Goal: Task Accomplishment & Management: Complete application form

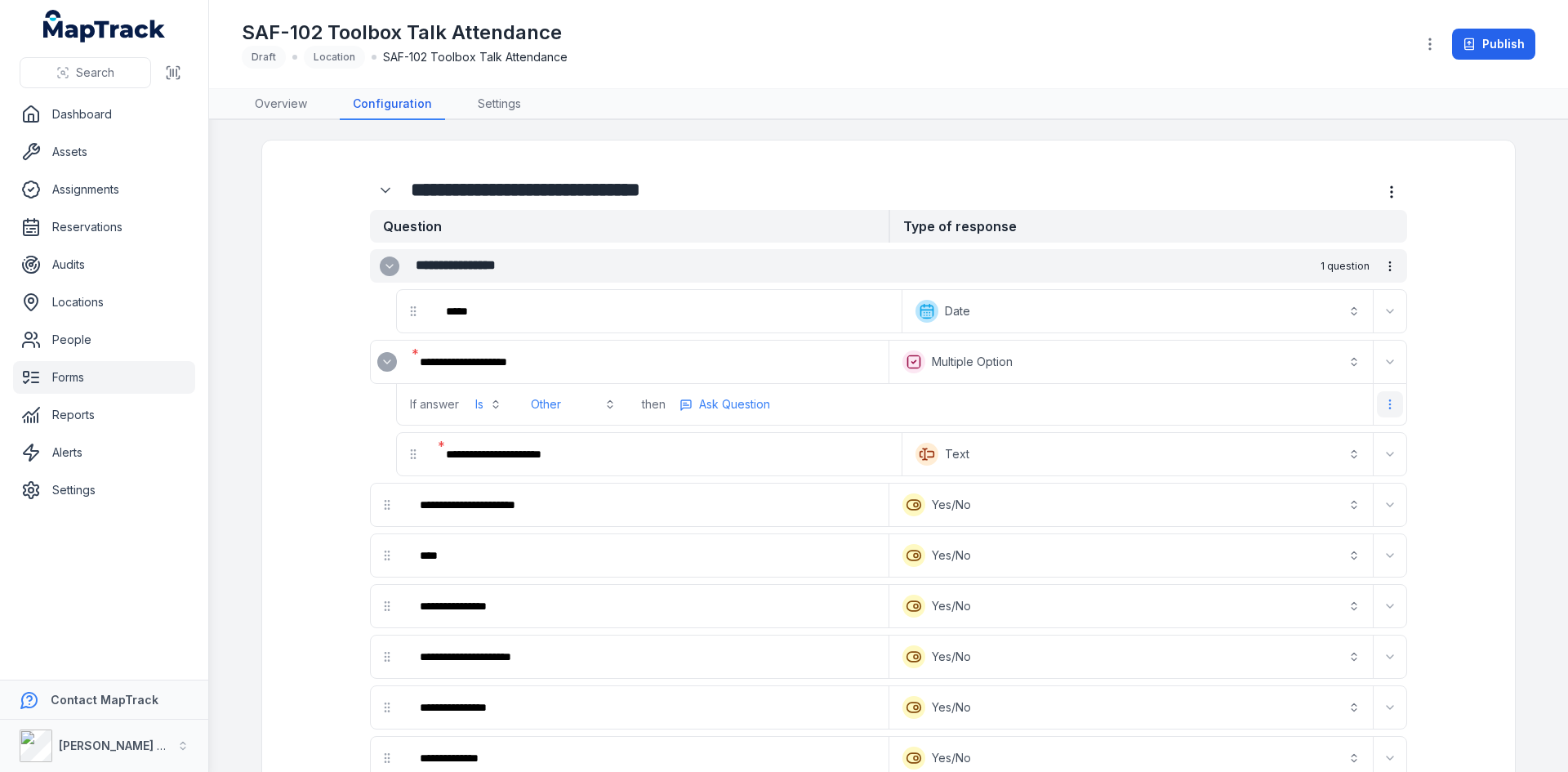
click at [1381, 393] on button "more-detail" at bounding box center [1391, 405] width 27 height 27
click at [1313, 468] on div "Remove Logic" at bounding box center [1299, 473] width 183 height 29
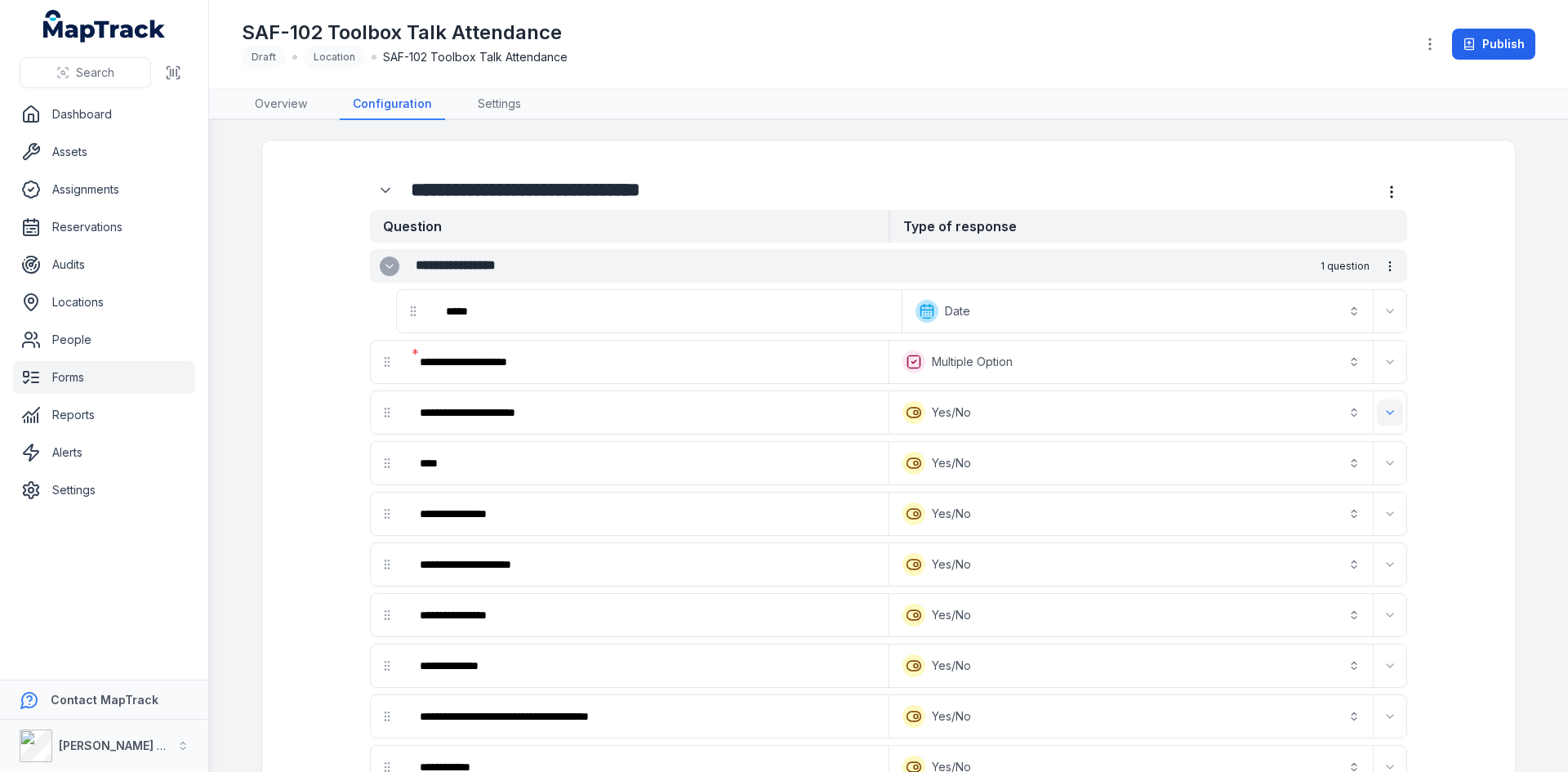
click at [1394, 410] on button "Expand" at bounding box center [1391, 413] width 27 height 27
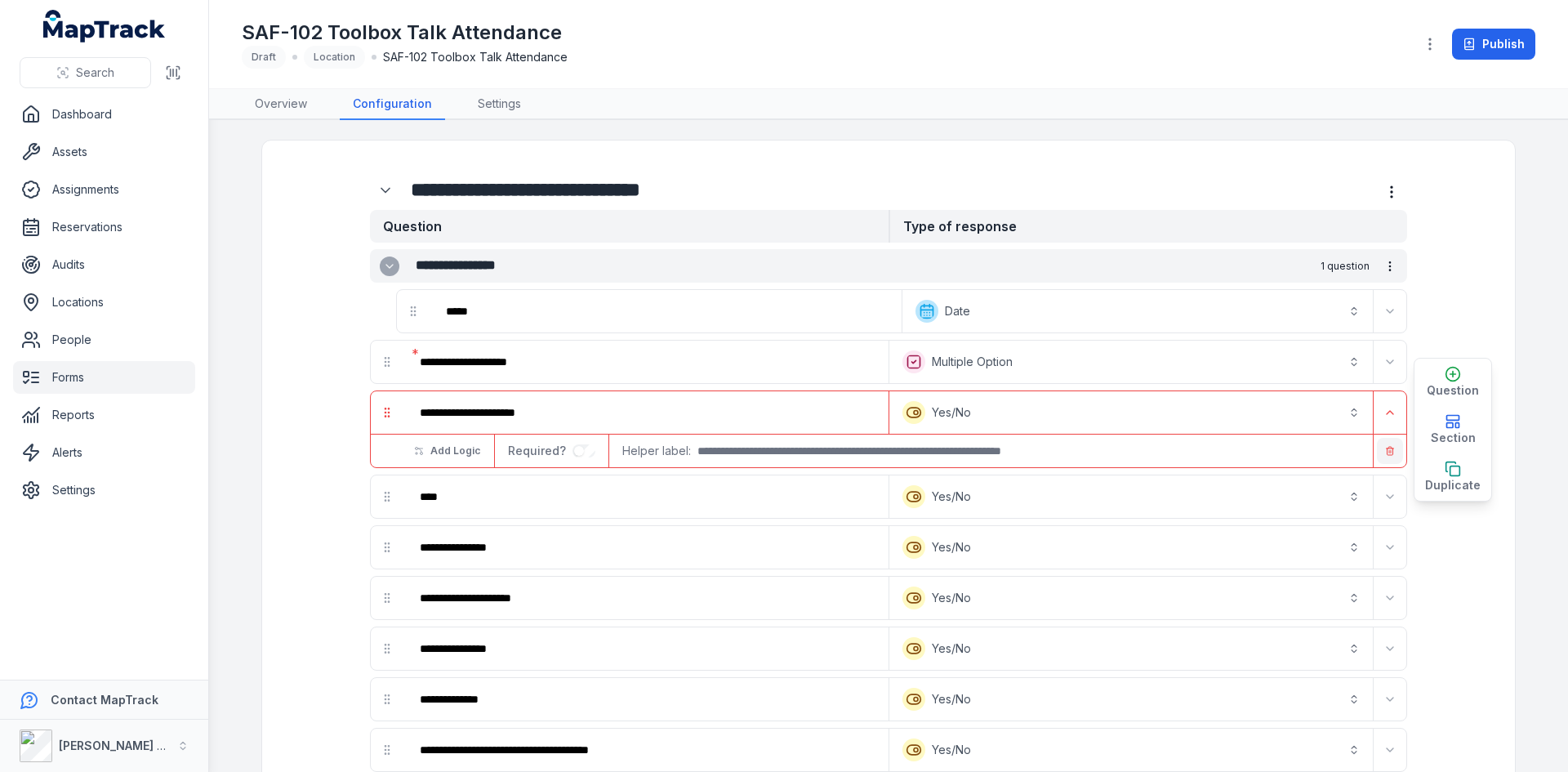
click at [1385, 450] on icon "button" at bounding box center [1390, 451] width 10 height 10
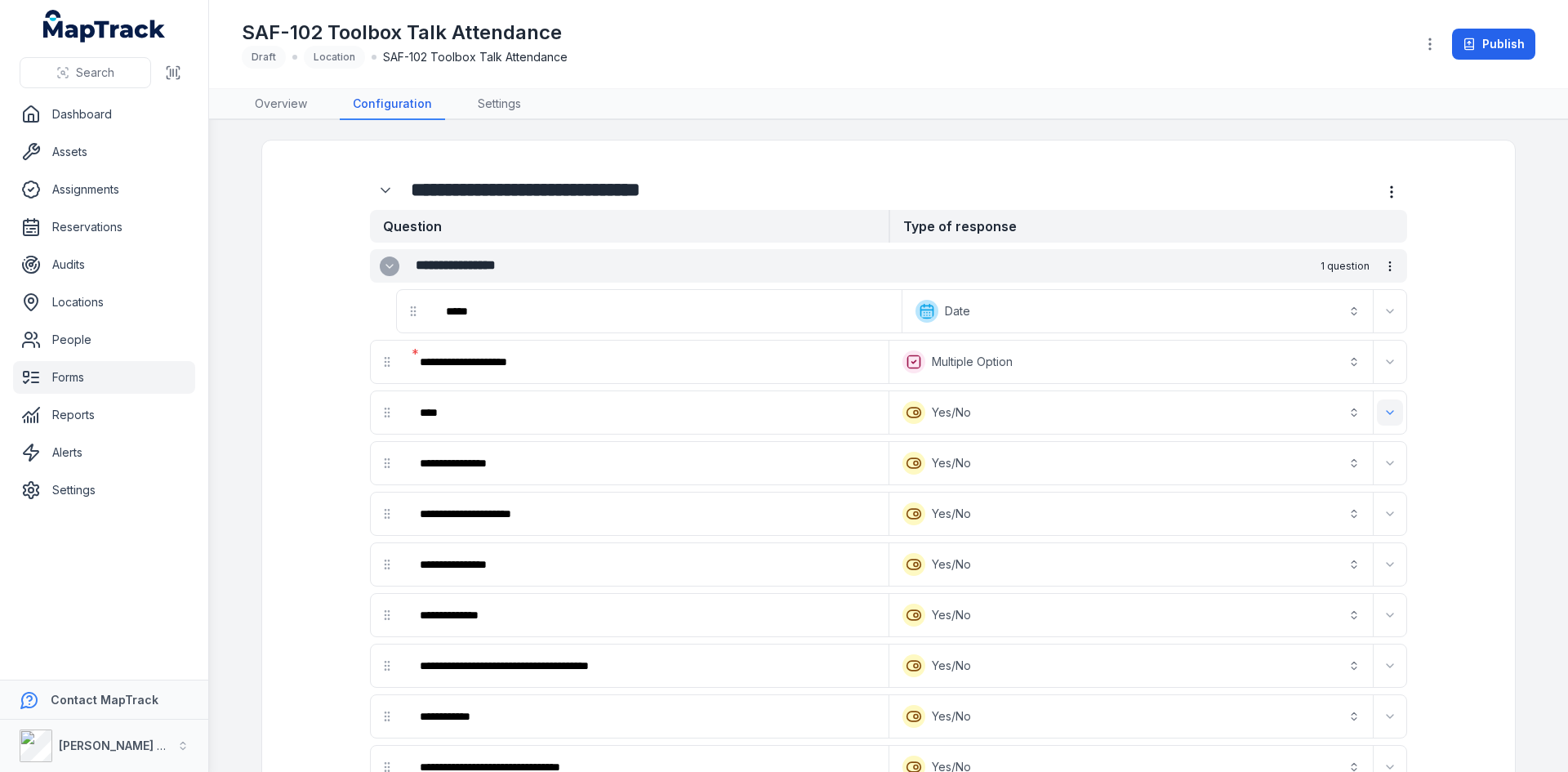
click at [1383, 417] on icon "Expand" at bounding box center [1390, 412] width 13 height 13
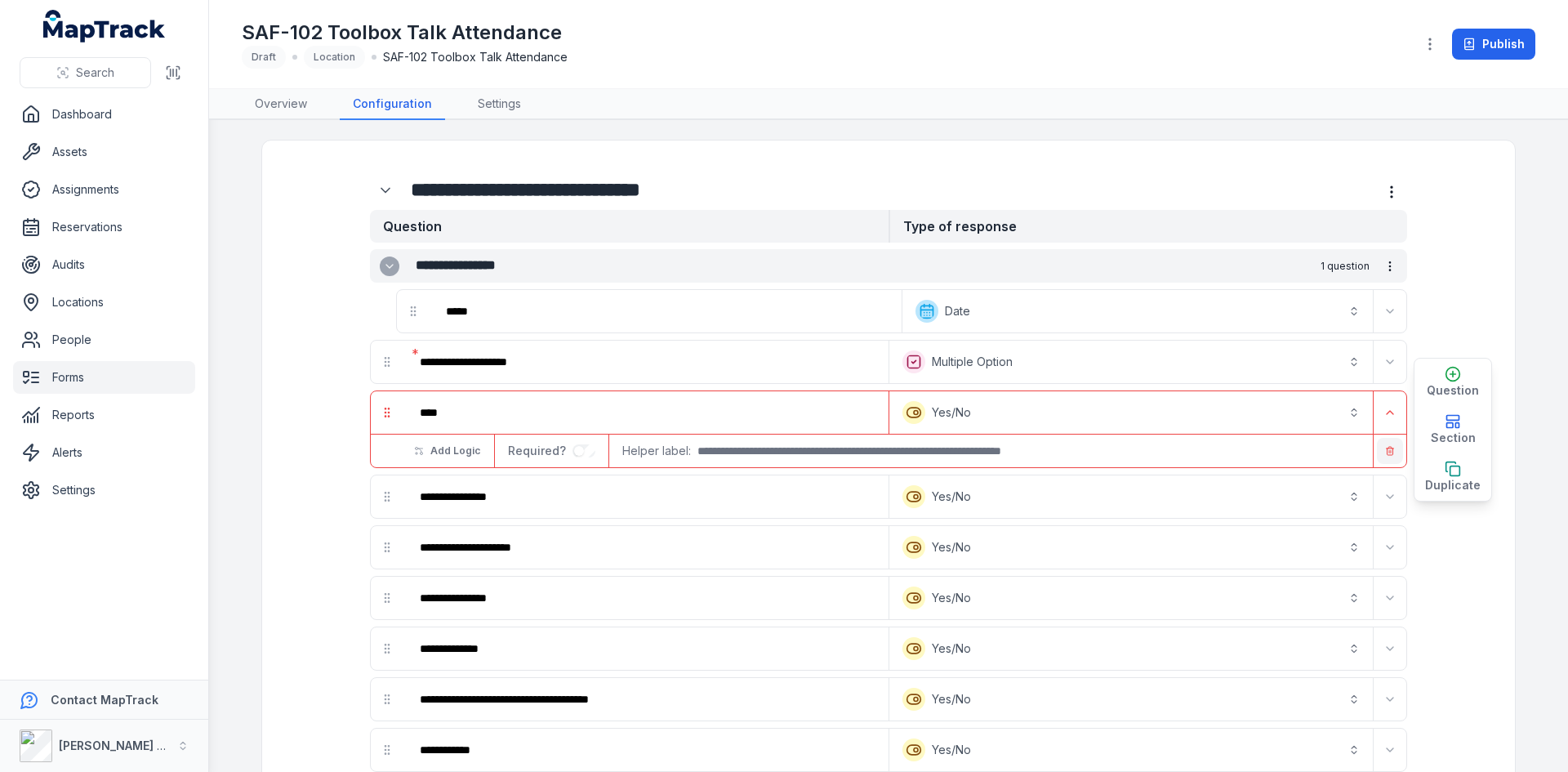
click at [1385, 454] on icon "button" at bounding box center [1390, 451] width 10 height 10
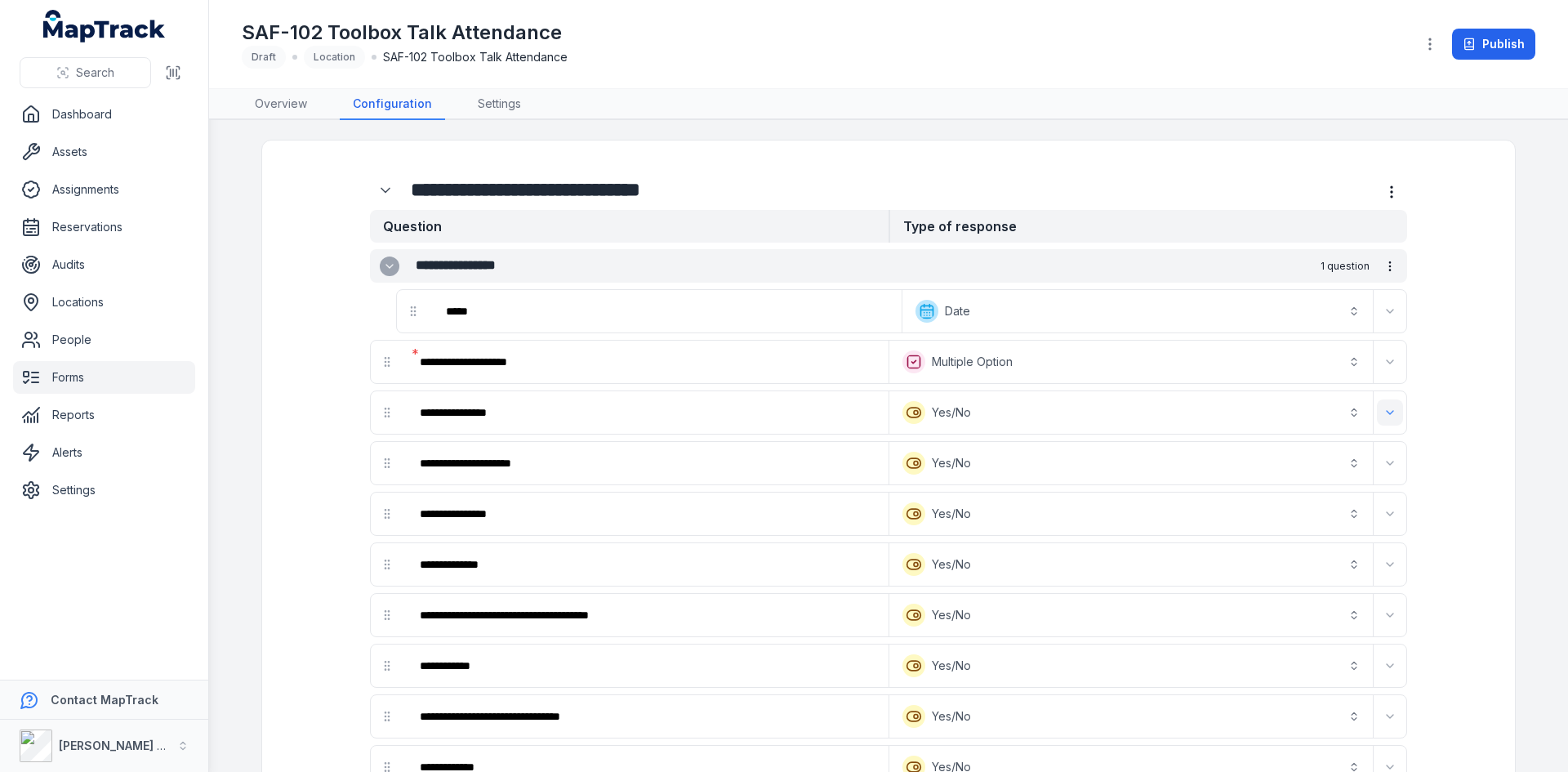
click at [1386, 415] on icon "Expand" at bounding box center [1390, 412] width 13 height 13
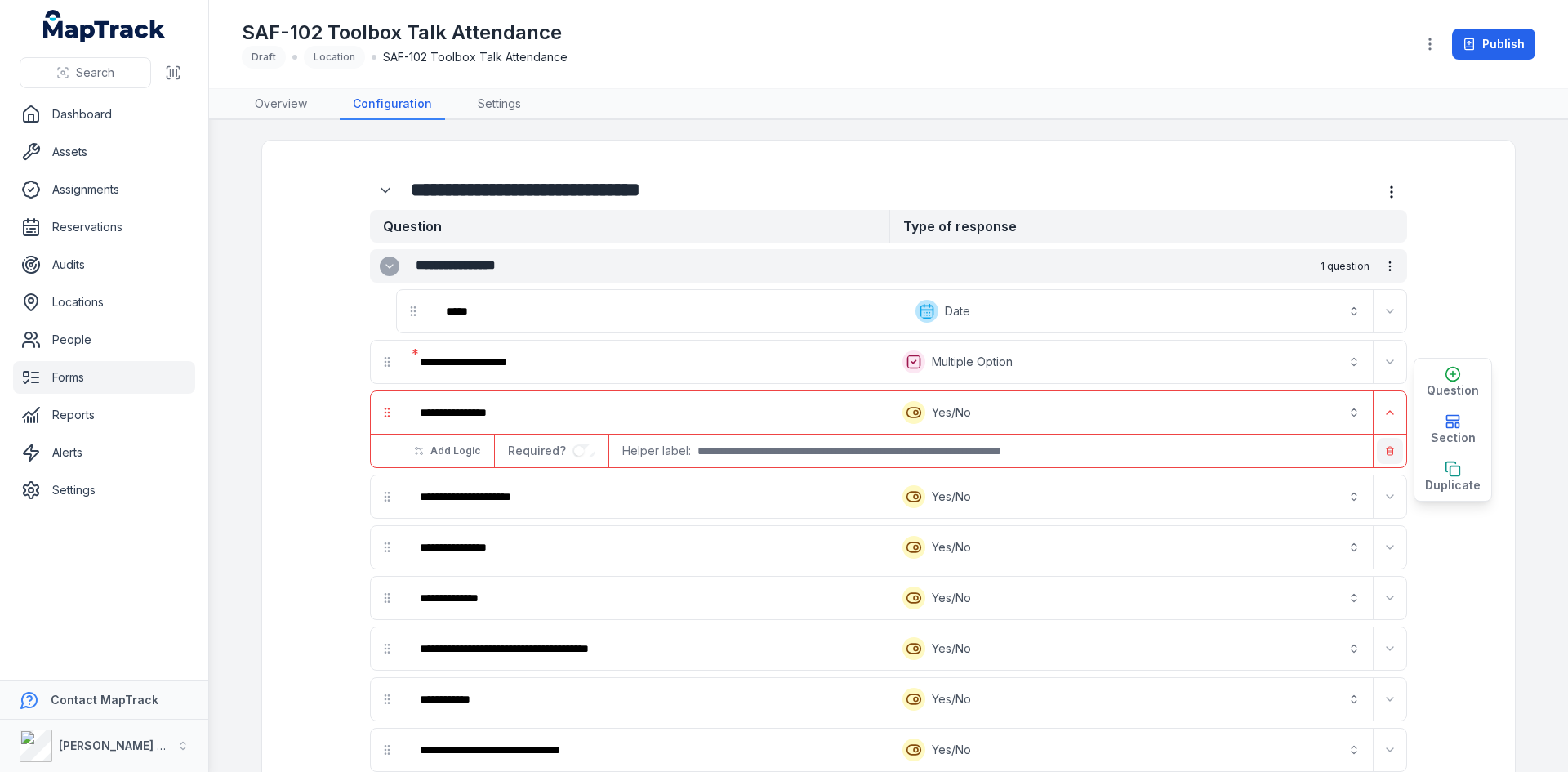
click at [1391, 456] on button "button" at bounding box center [1391, 451] width 27 height 27
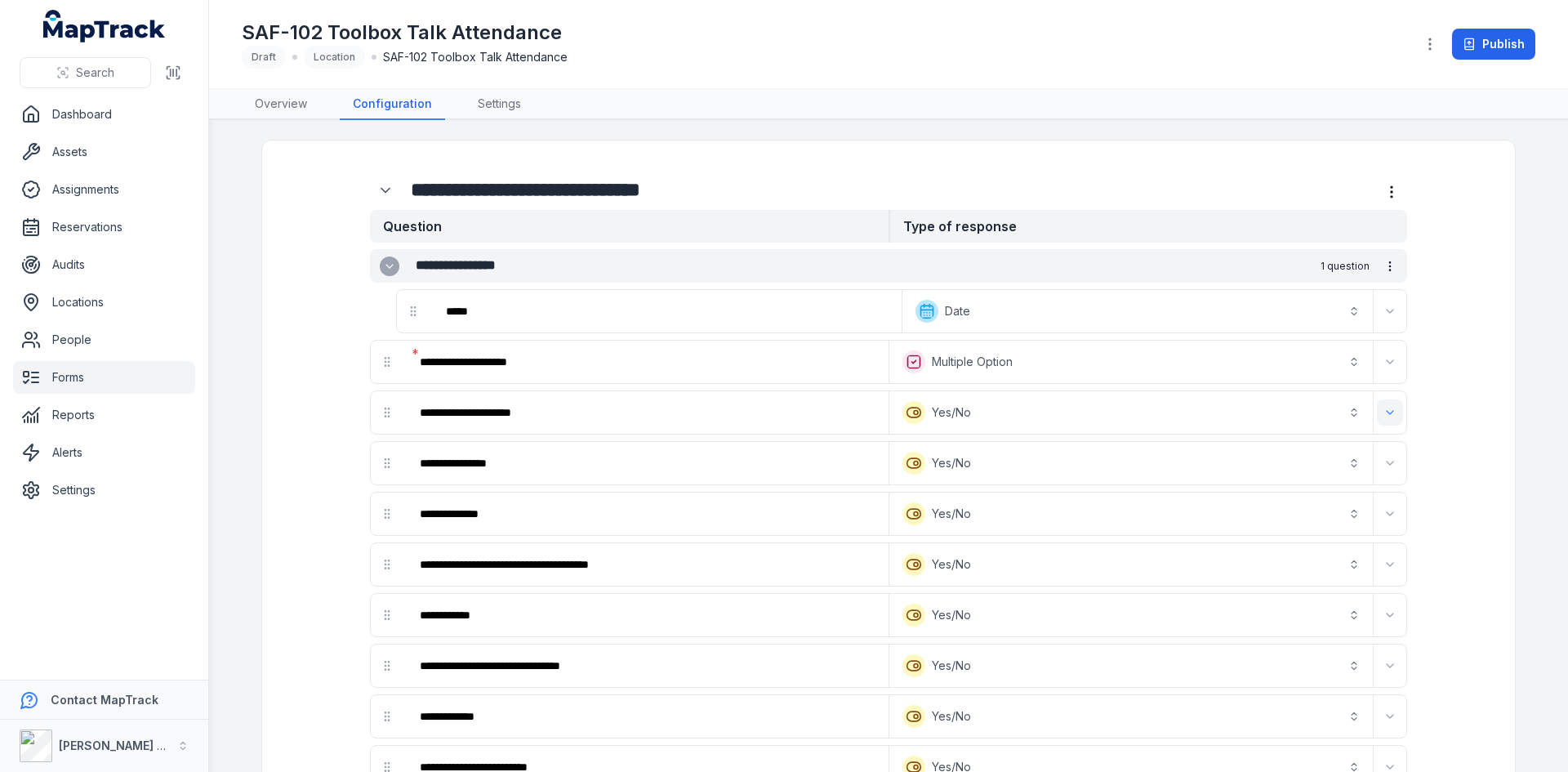
click at [1383, 409] on icon "Expand" at bounding box center [1390, 412] width 13 height 13
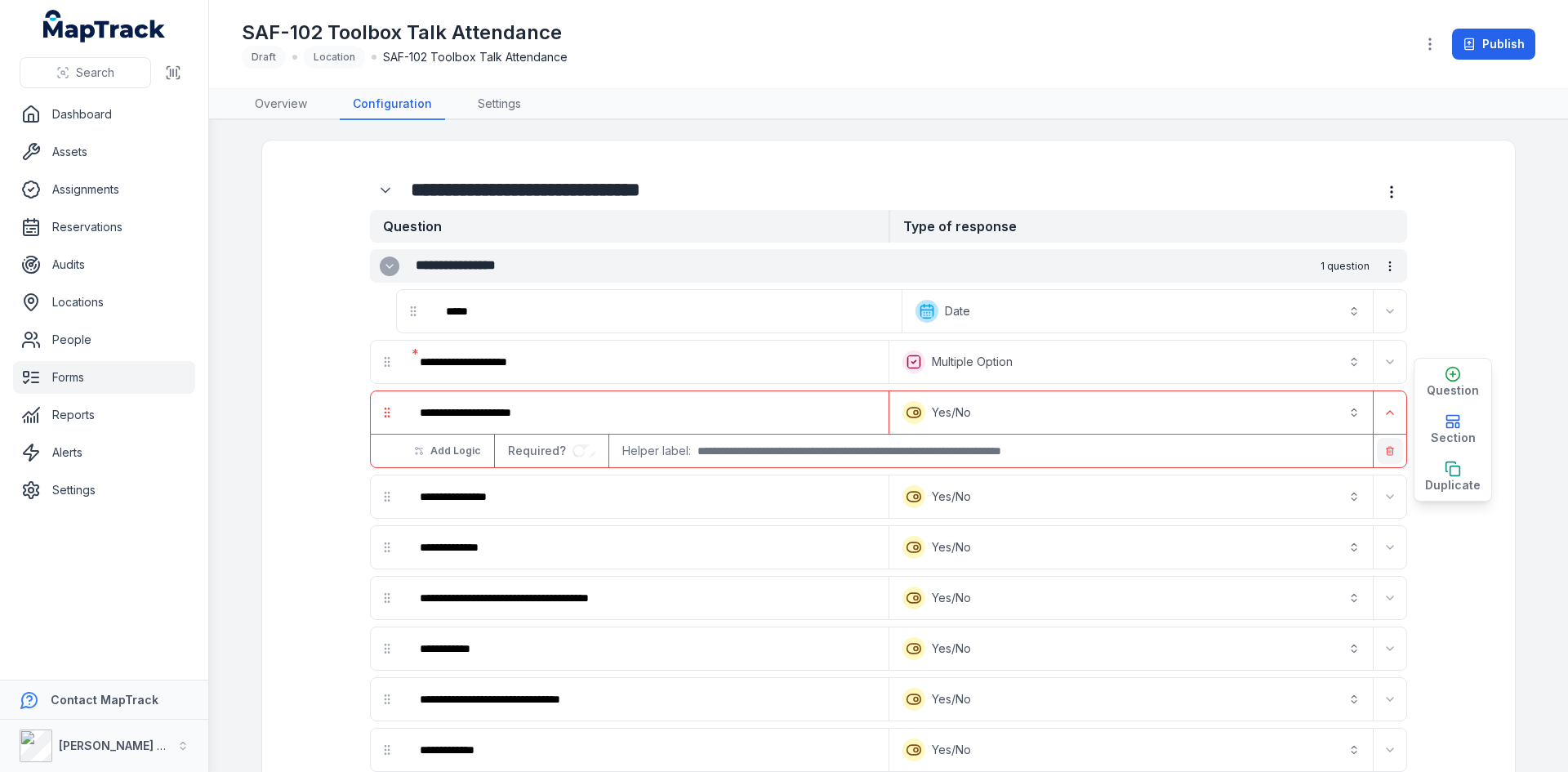
click at [1384, 445] on button "button" at bounding box center [1391, 451] width 27 height 27
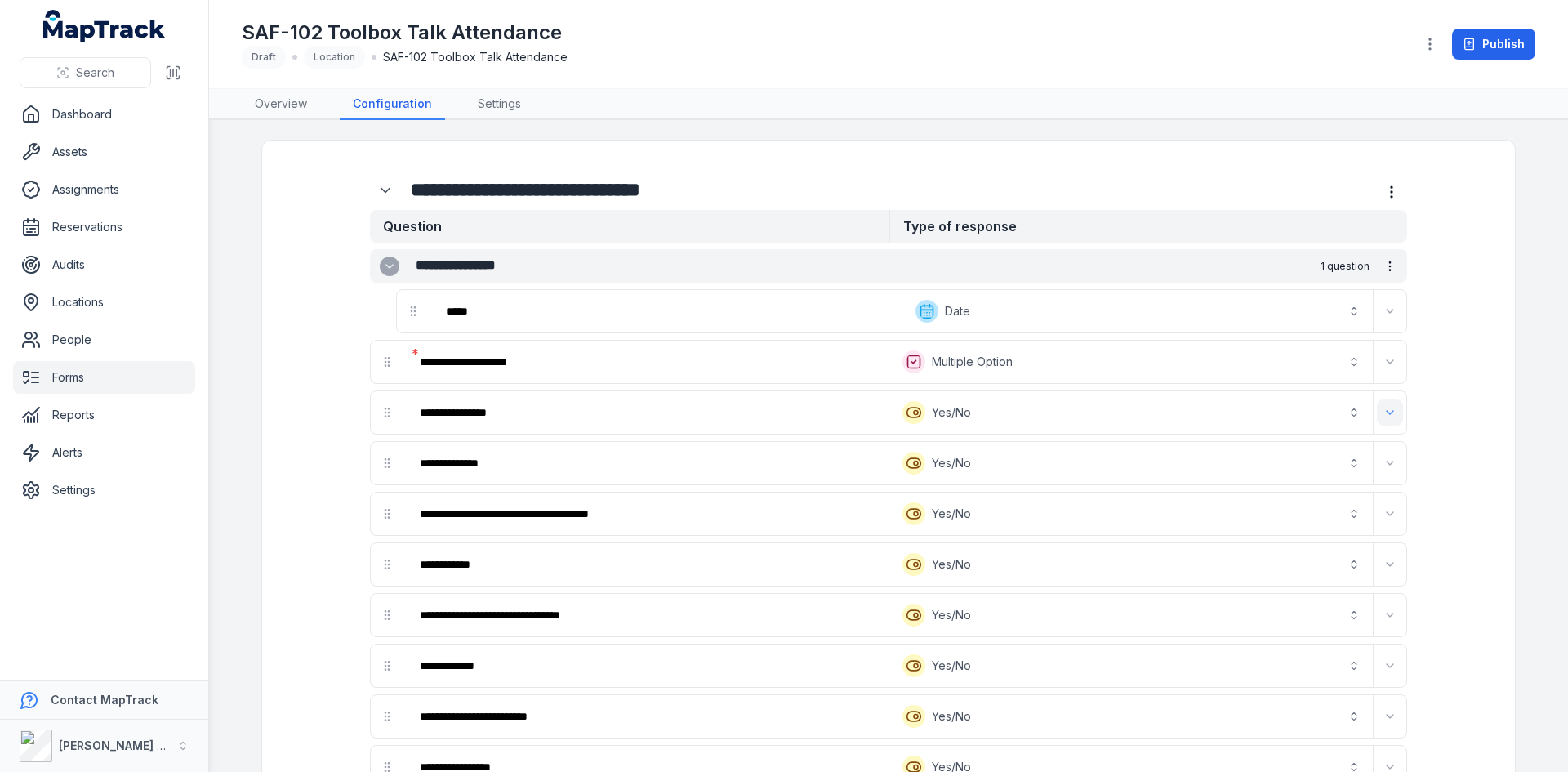
click at [1390, 409] on icon "Expand" at bounding box center [1390, 412] width 13 height 13
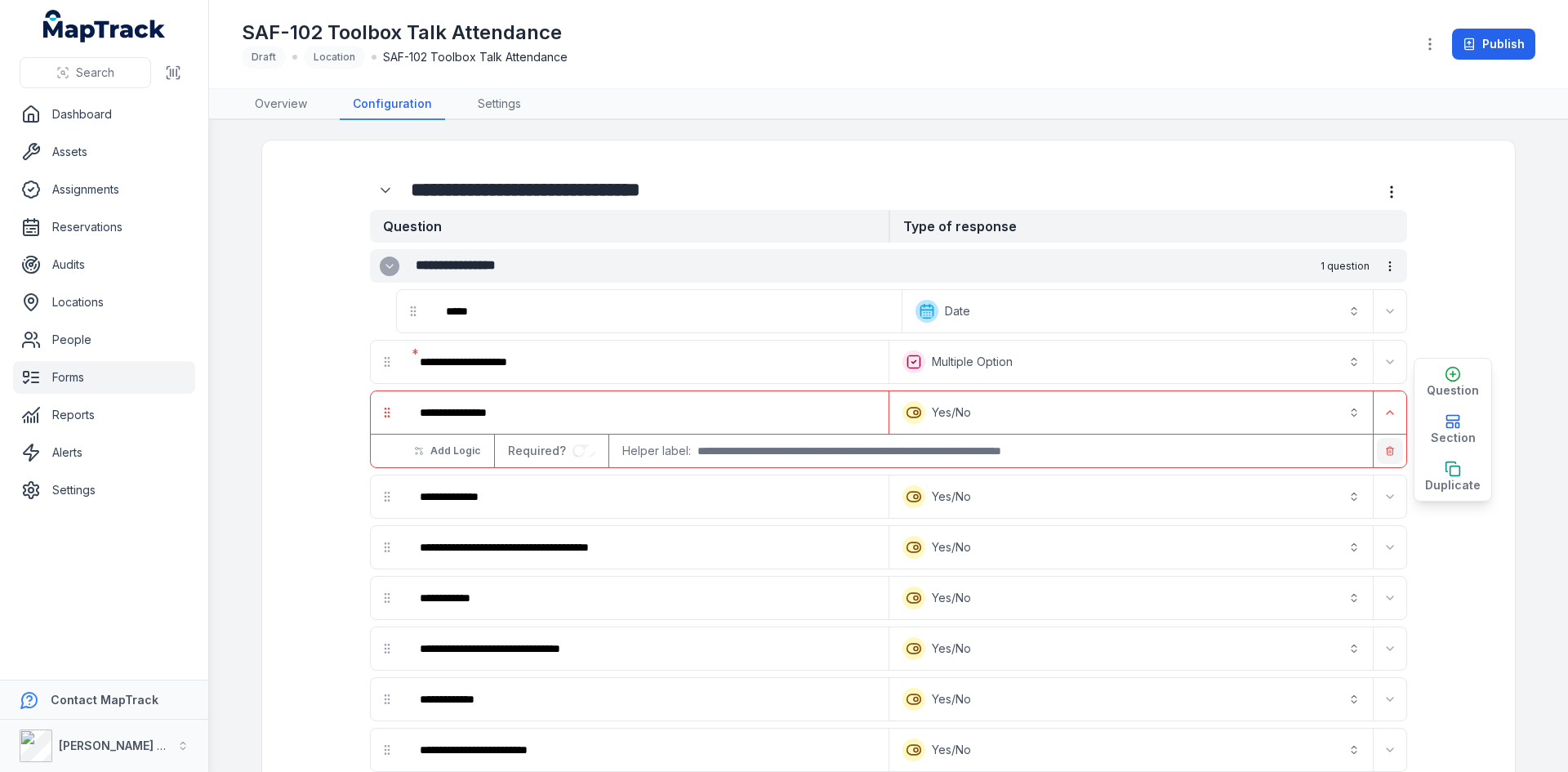
click at [1382, 459] on button "button" at bounding box center [1391, 451] width 27 height 27
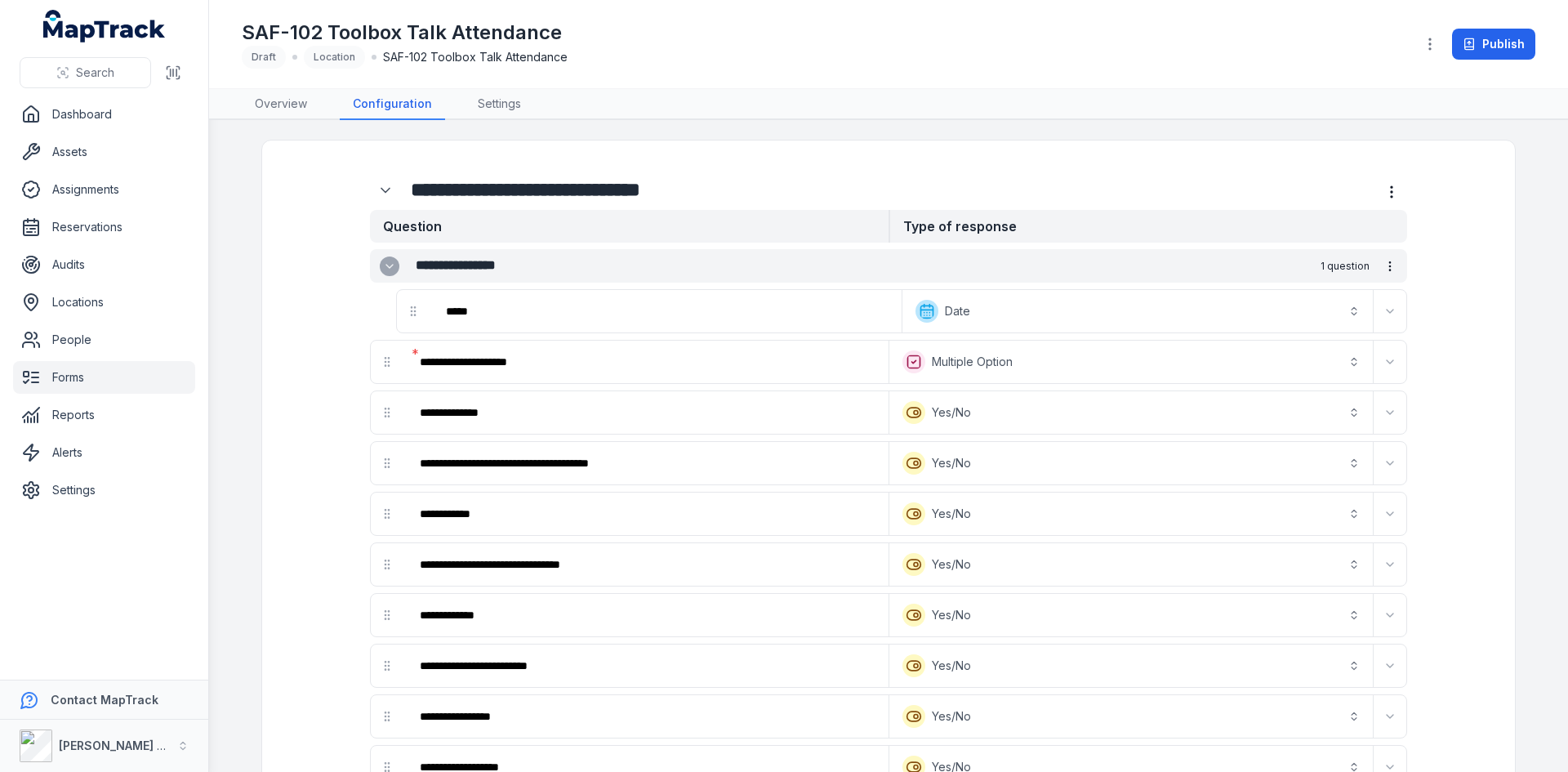
click at [1383, 459] on icon "Expand" at bounding box center [1390, 464] width 13 height 13
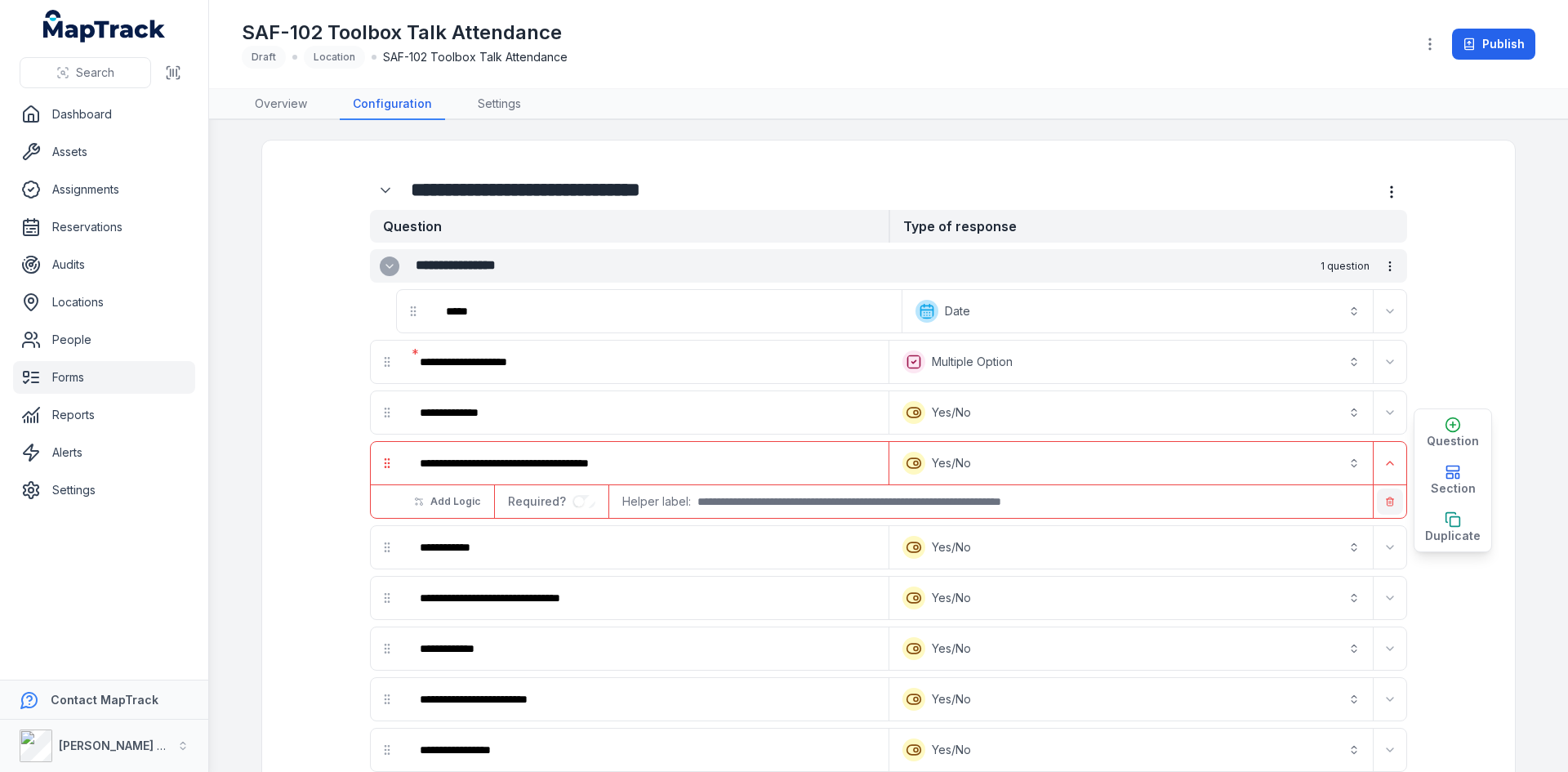
click at [1377, 507] on button "button" at bounding box center [1391, 502] width 27 height 27
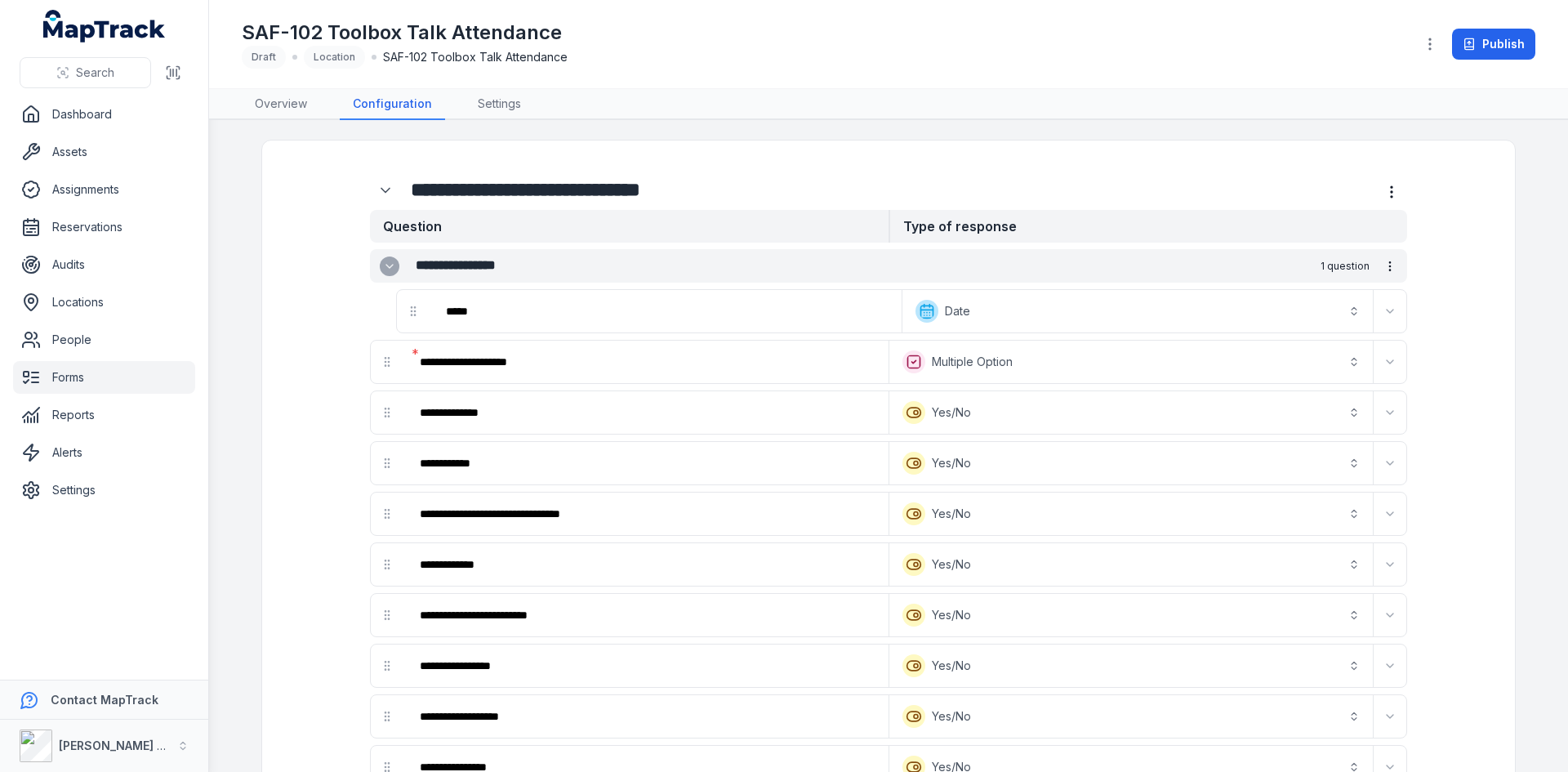
click at [1383, 507] on icon "Expand" at bounding box center [1390, 514] width 13 height 13
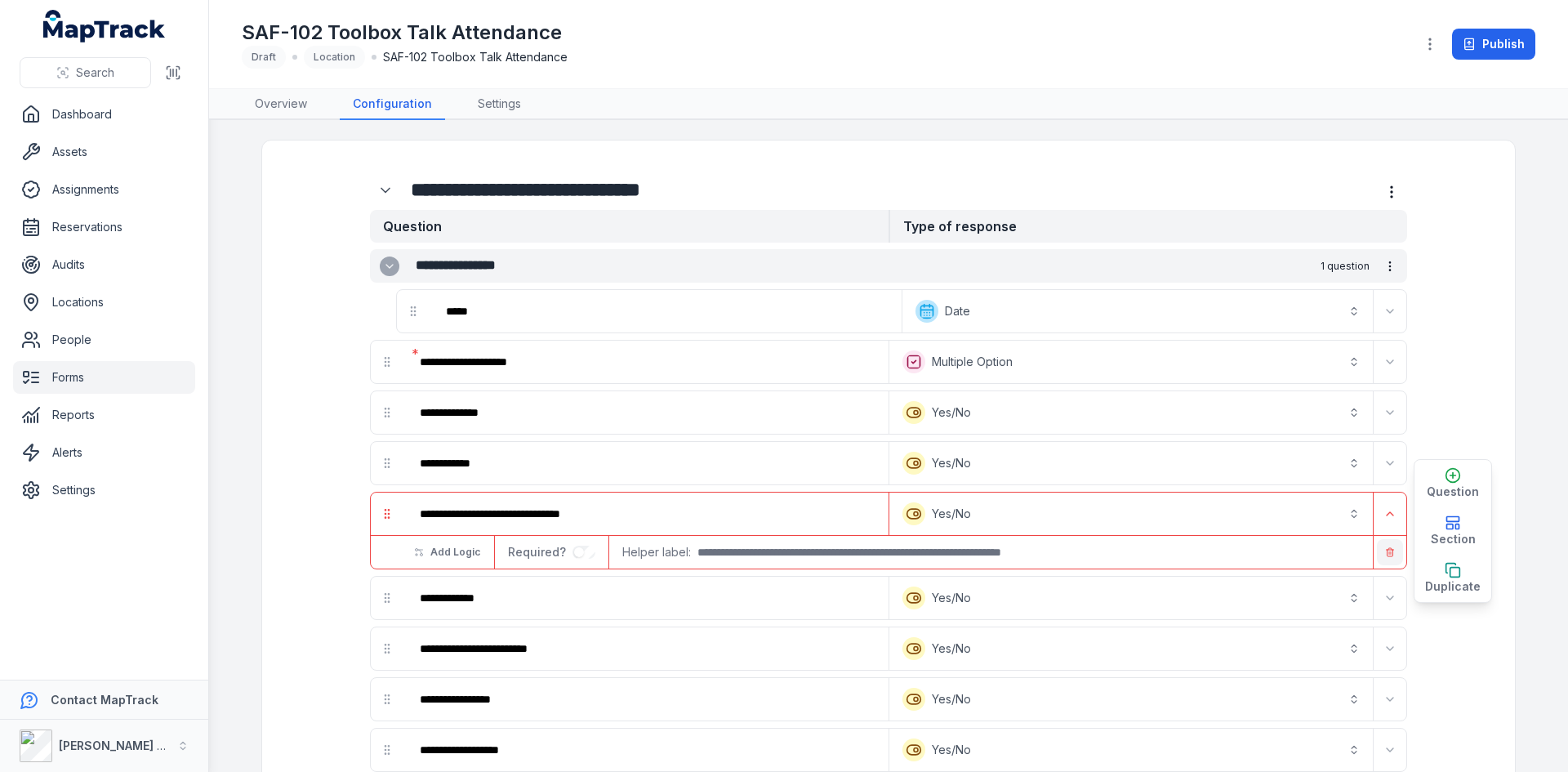
click at [1377, 547] on button "button" at bounding box center [1391, 552] width 27 height 27
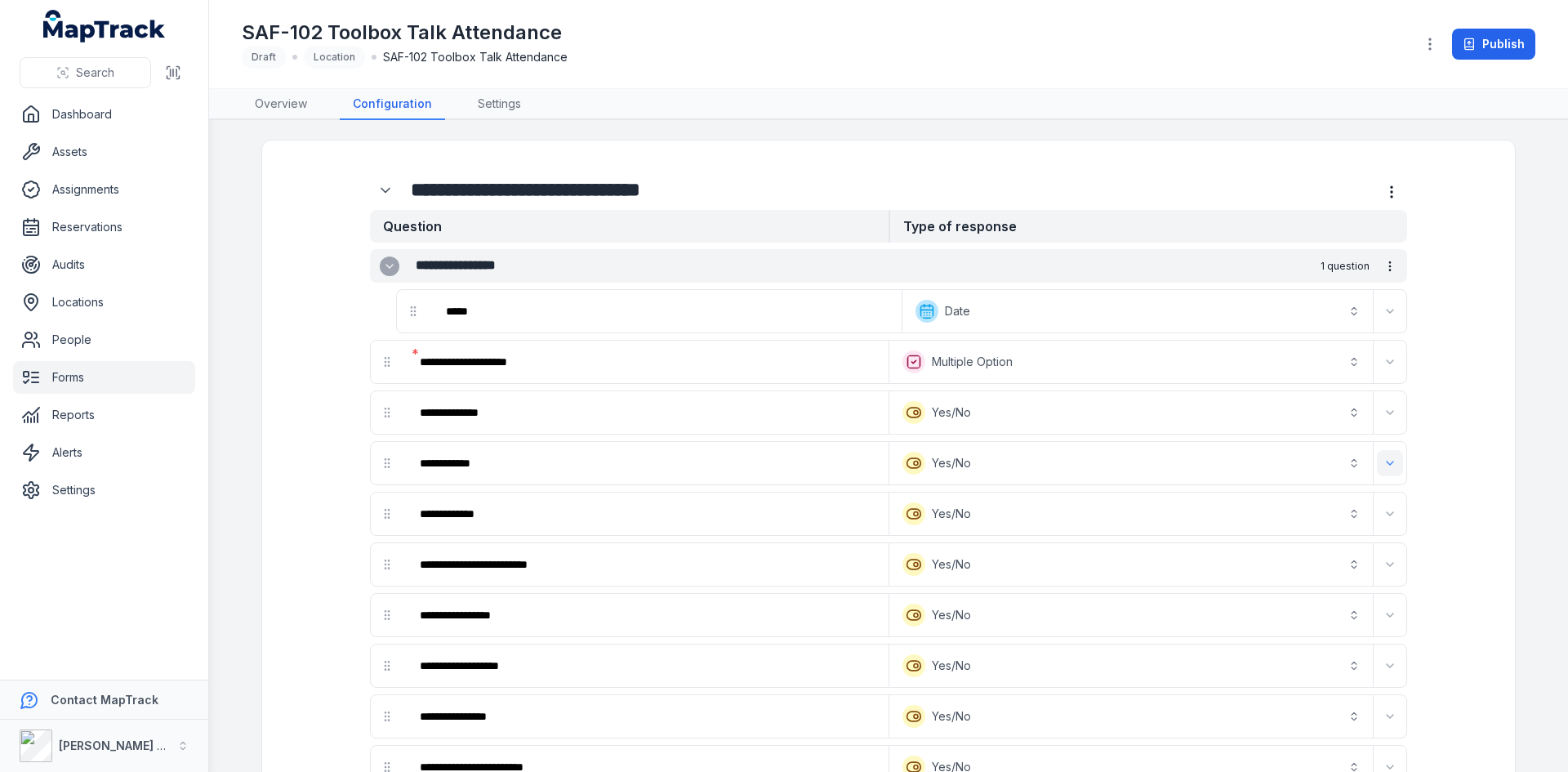
click at [1383, 469] on icon "Expand" at bounding box center [1390, 464] width 13 height 13
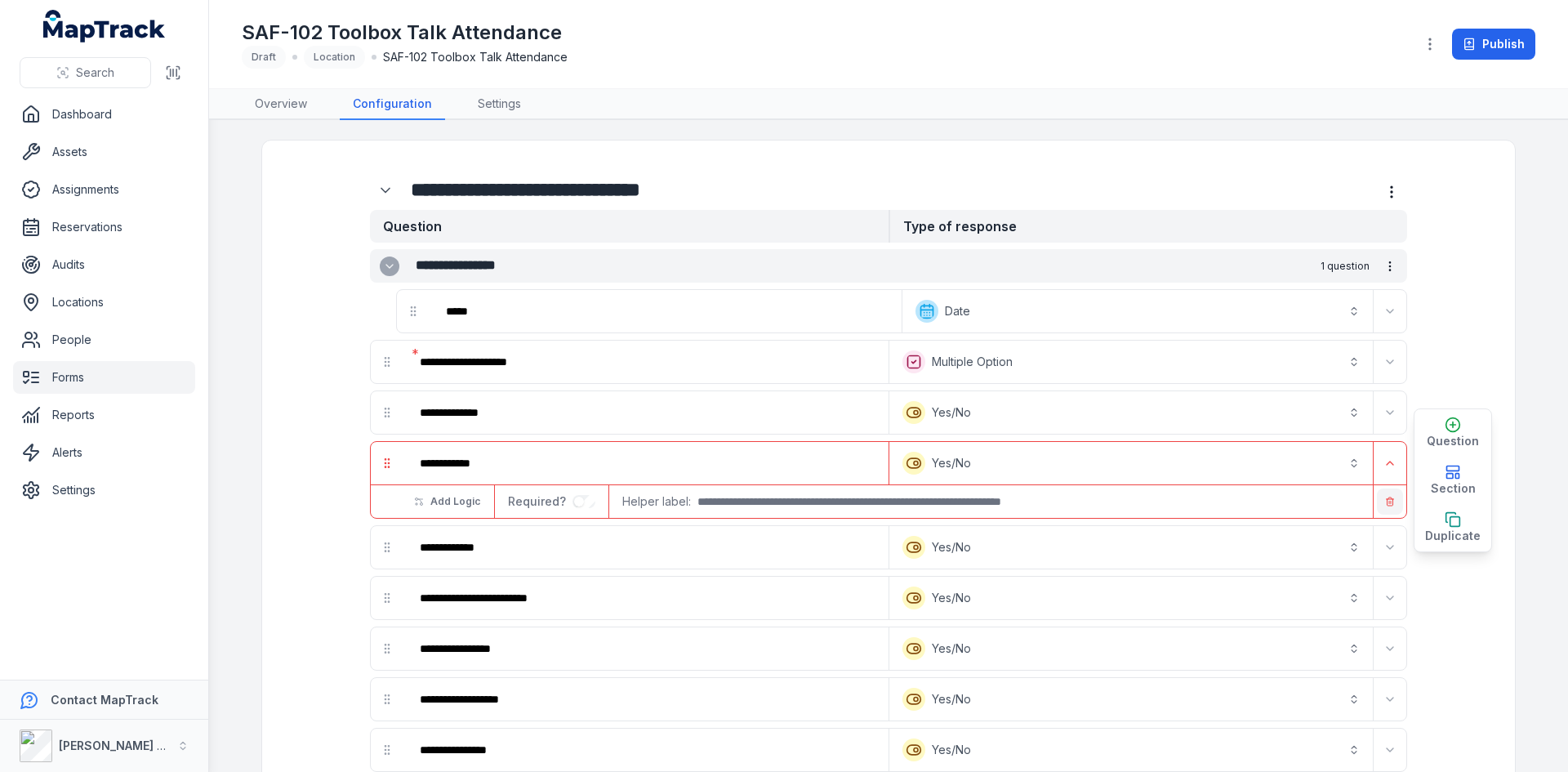
click at [1389, 503] on line "button" at bounding box center [1389, 503] width 0 height 2
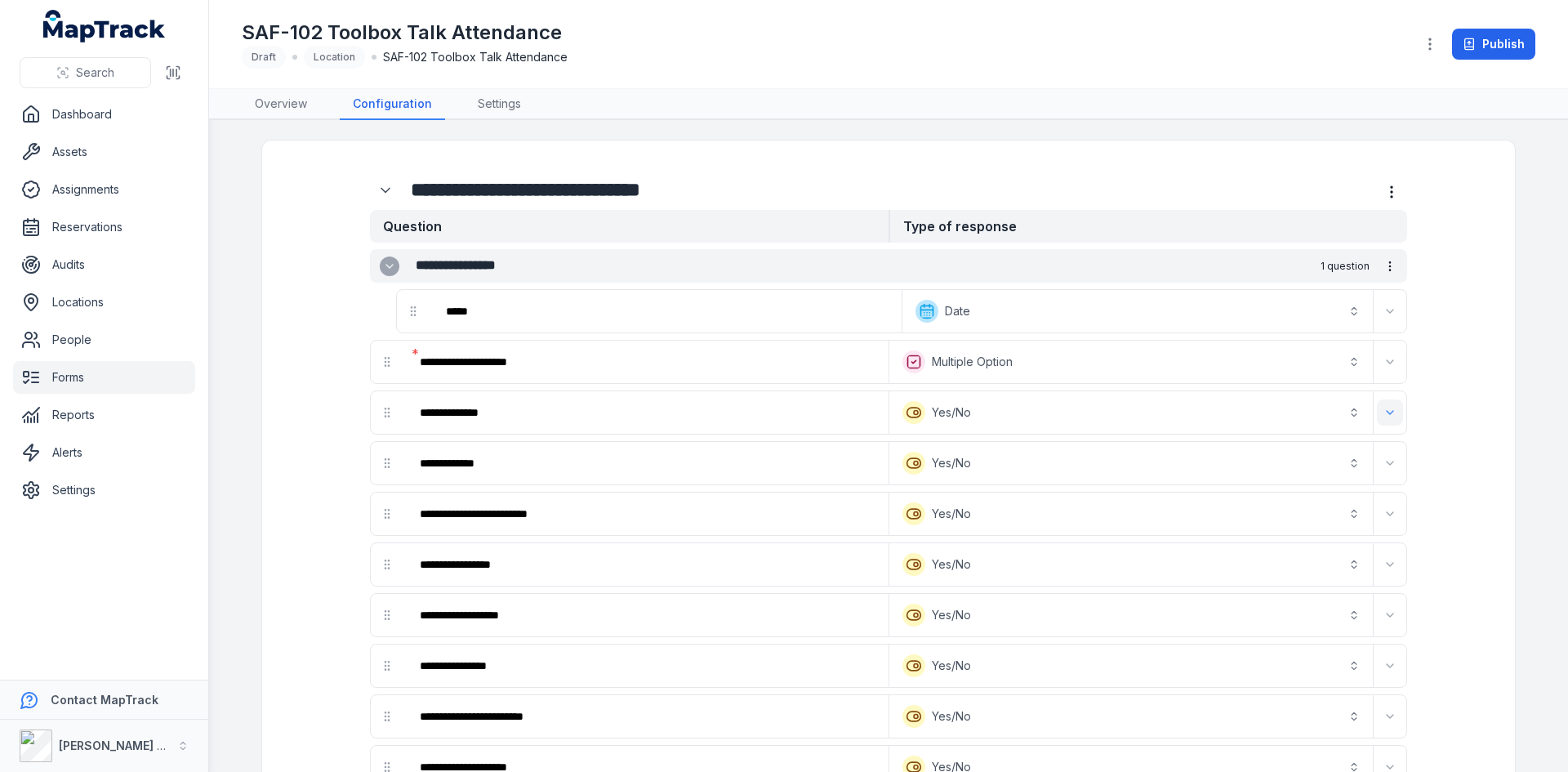
click at [1385, 418] on icon "Expand" at bounding box center [1390, 412] width 13 height 13
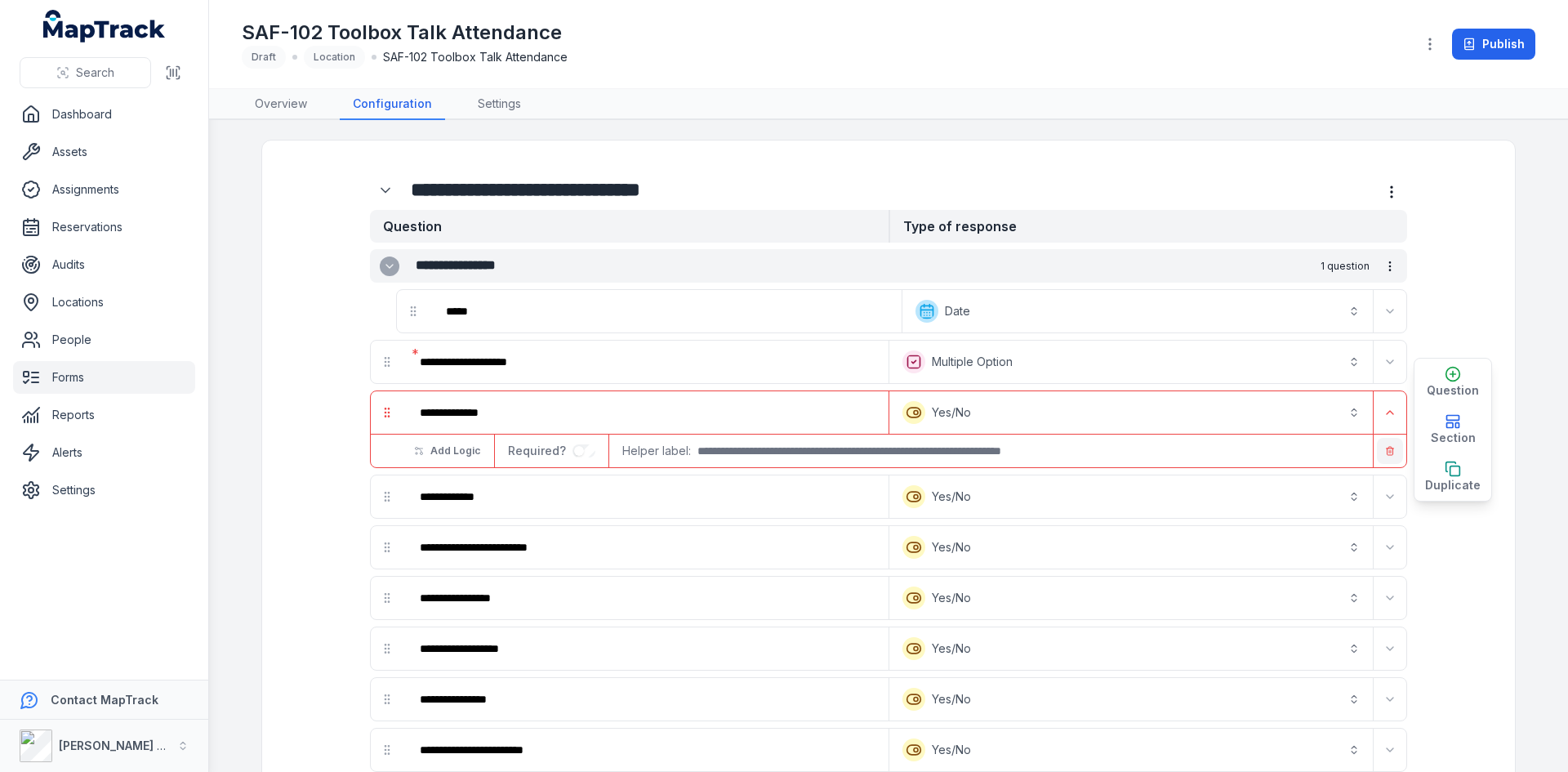
click at [1386, 450] on icon "button" at bounding box center [1390, 451] width 10 height 10
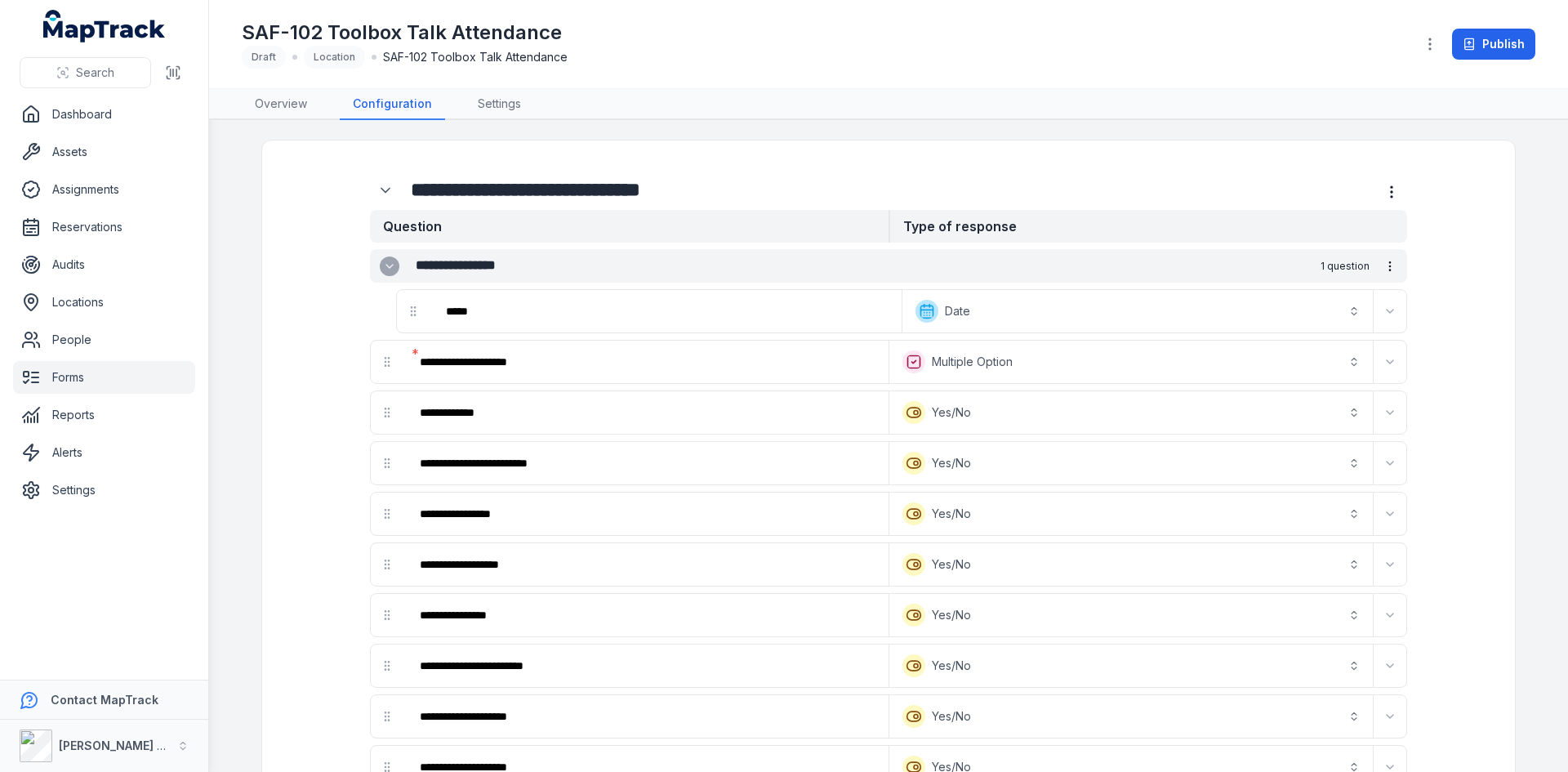
click at [1386, 450] on button "Expand" at bounding box center [1391, 464] width 27 height 27
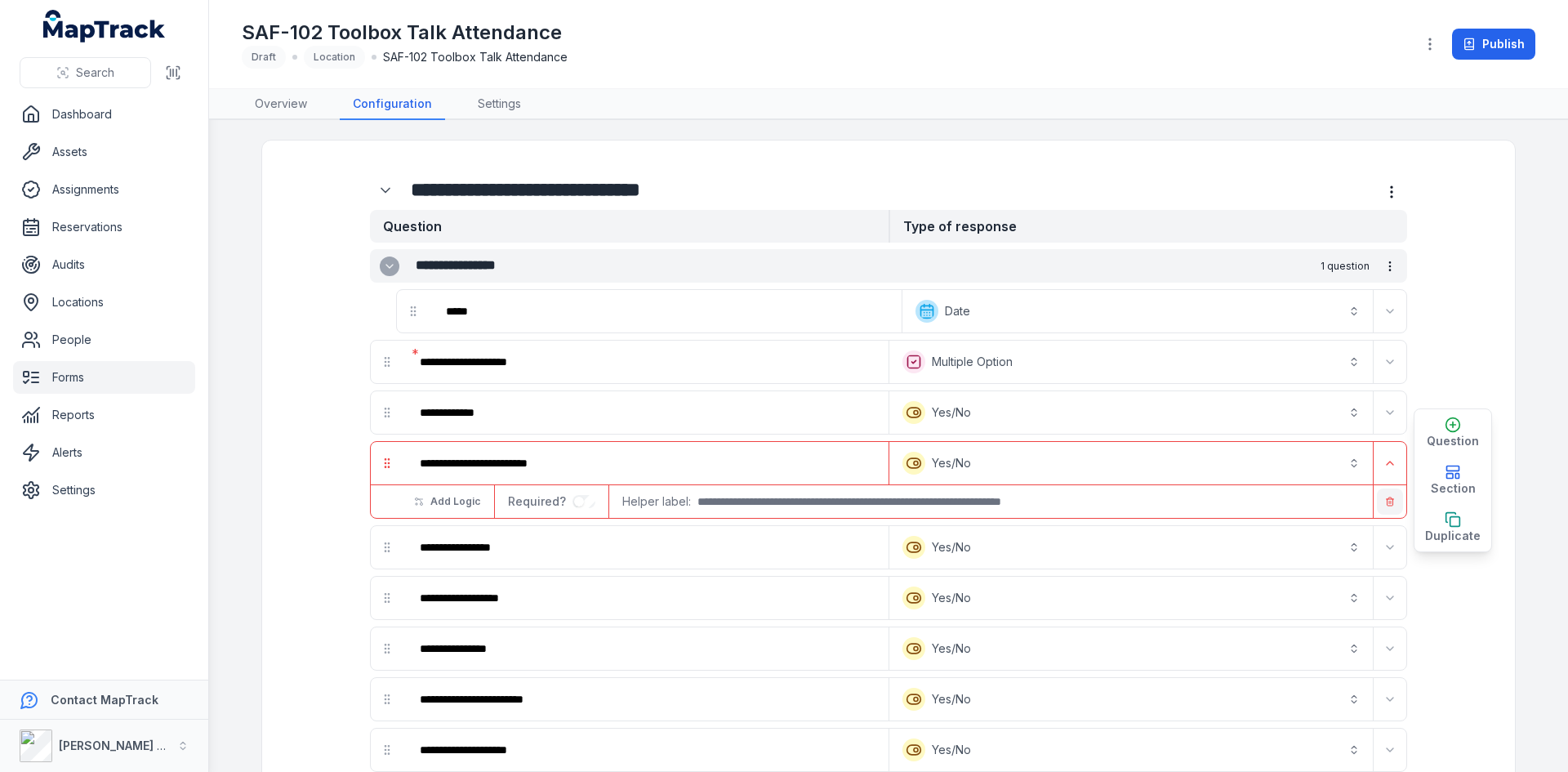
click at [1388, 498] on icon "button" at bounding box center [1390, 498] width 3 height 2
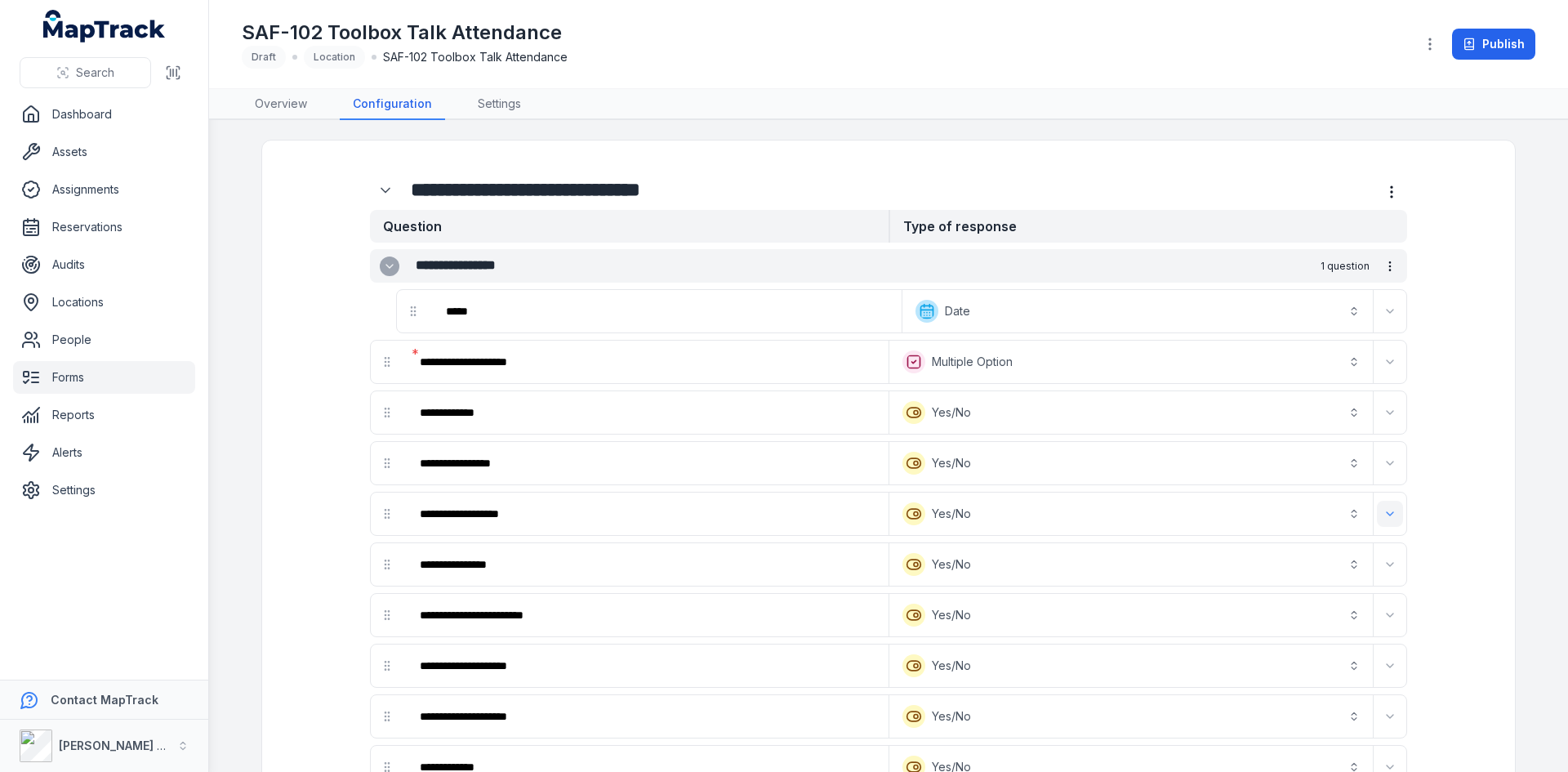
click at [1386, 513] on icon "Expand" at bounding box center [1390, 514] width 7 height 3
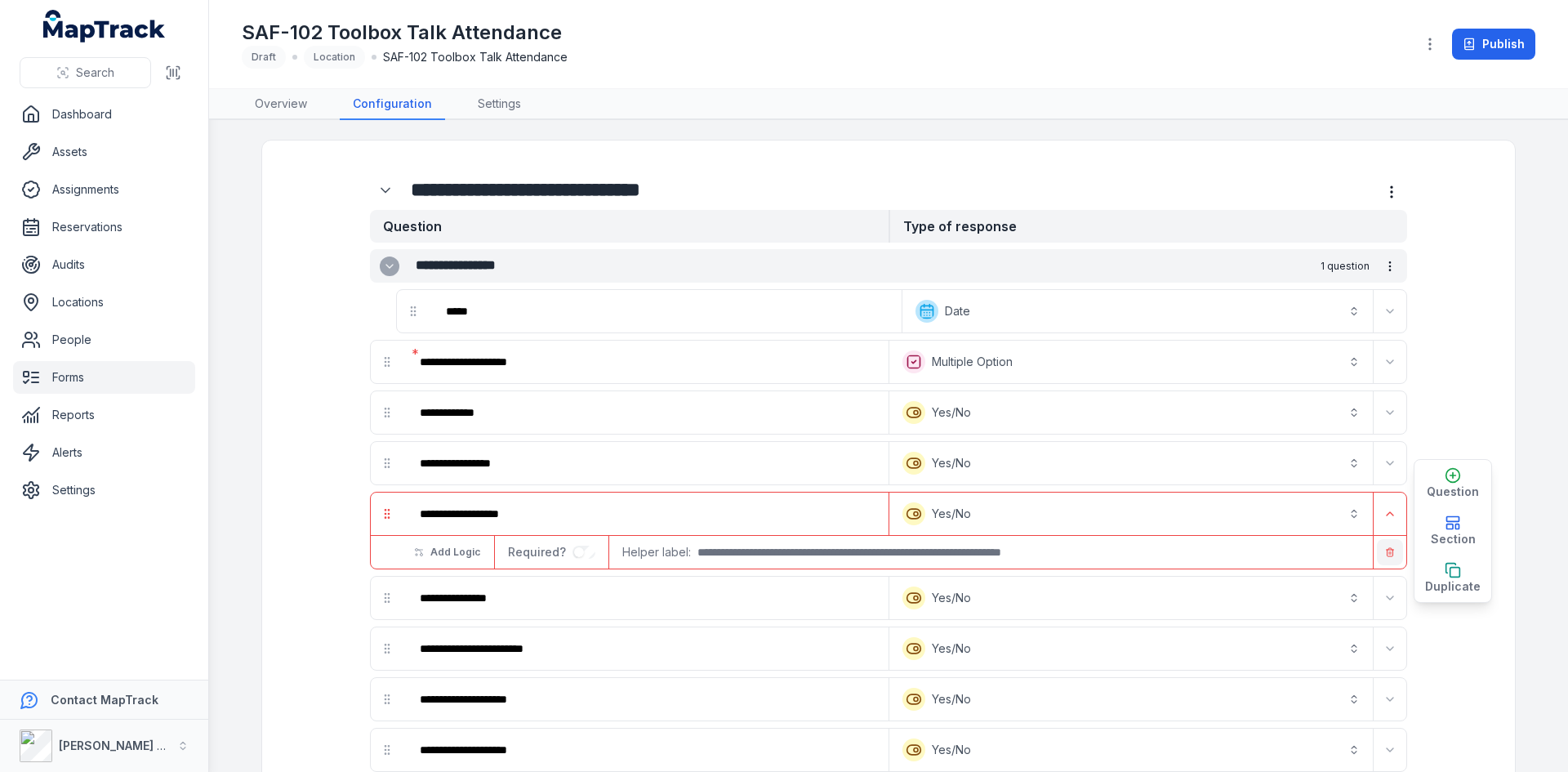
click at [1385, 547] on icon "button" at bounding box center [1390, 552] width 10 height 10
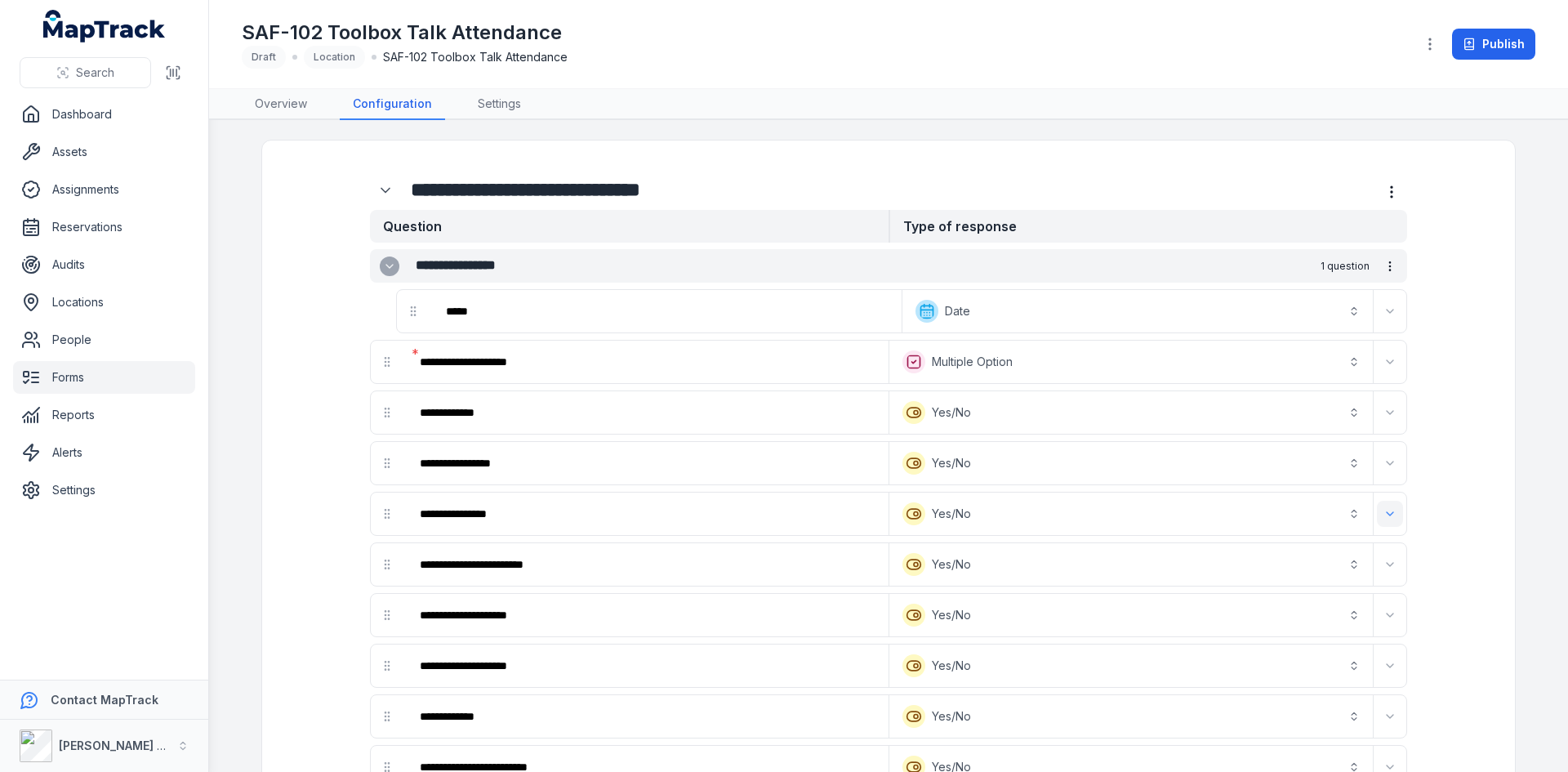
click at [1383, 515] on icon "Expand" at bounding box center [1390, 514] width 13 height 13
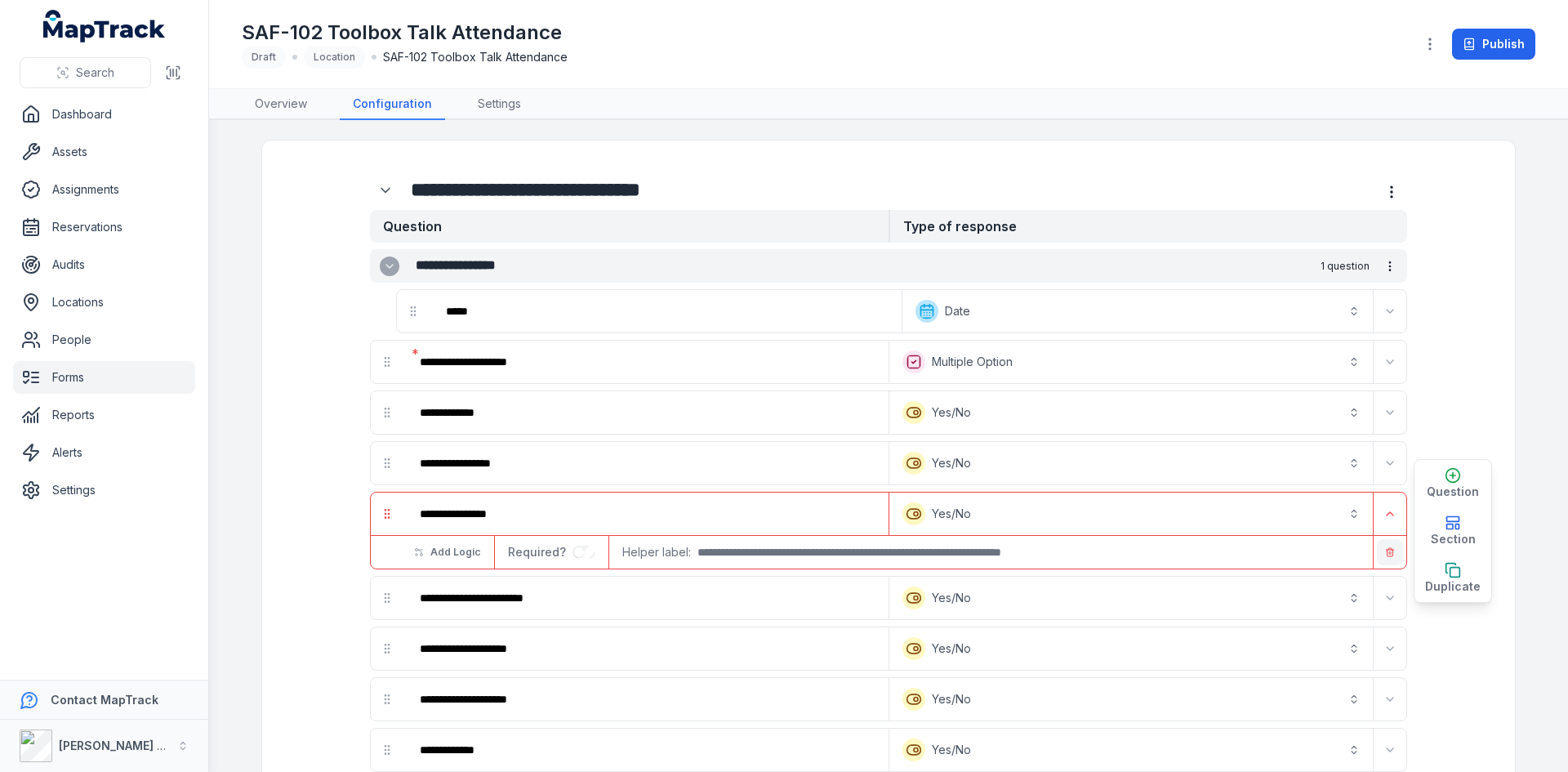
click at [1385, 551] on icon "button" at bounding box center [1390, 552] width 10 height 10
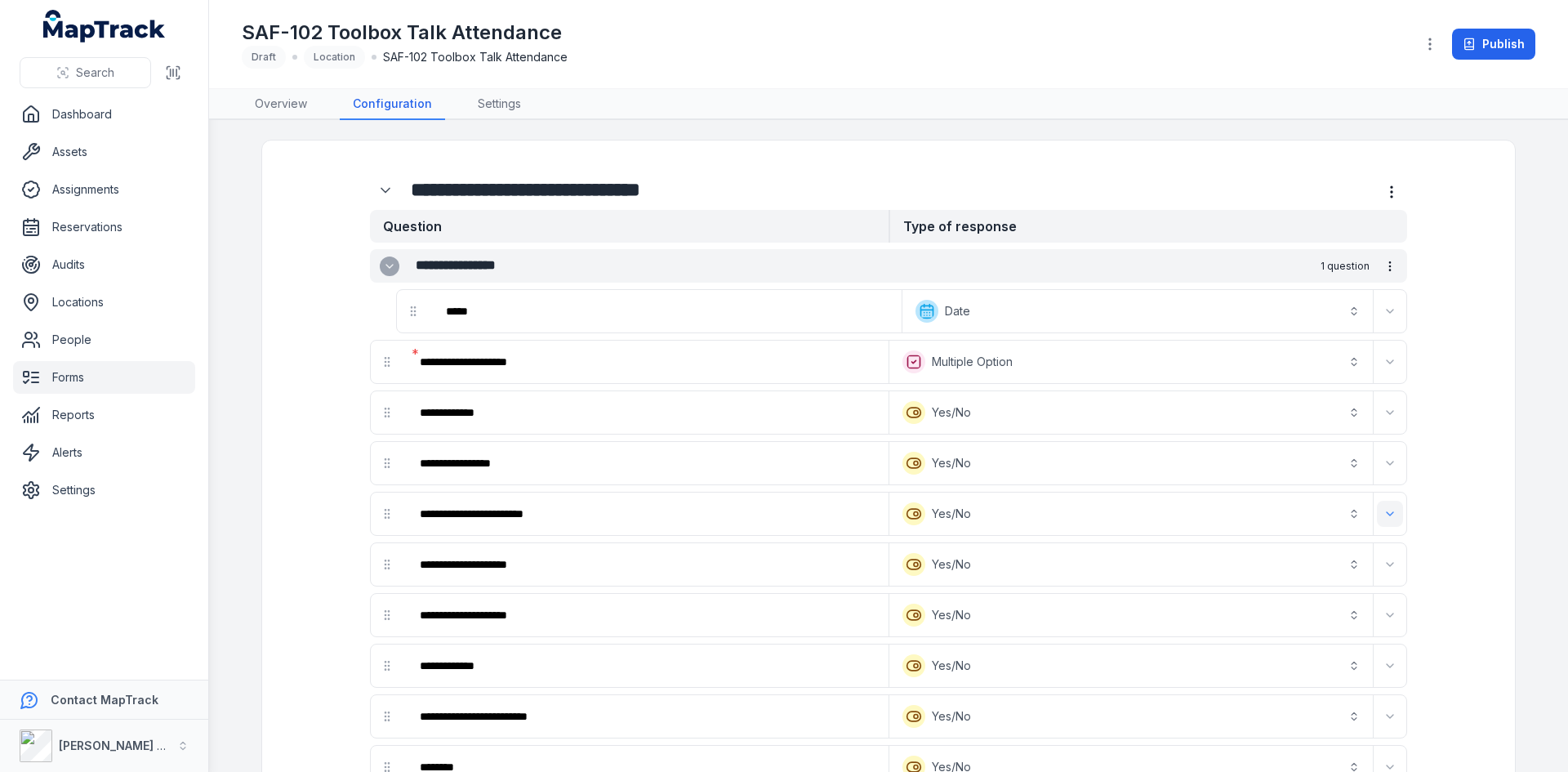
click at [1386, 522] on button "Expand" at bounding box center [1391, 514] width 27 height 27
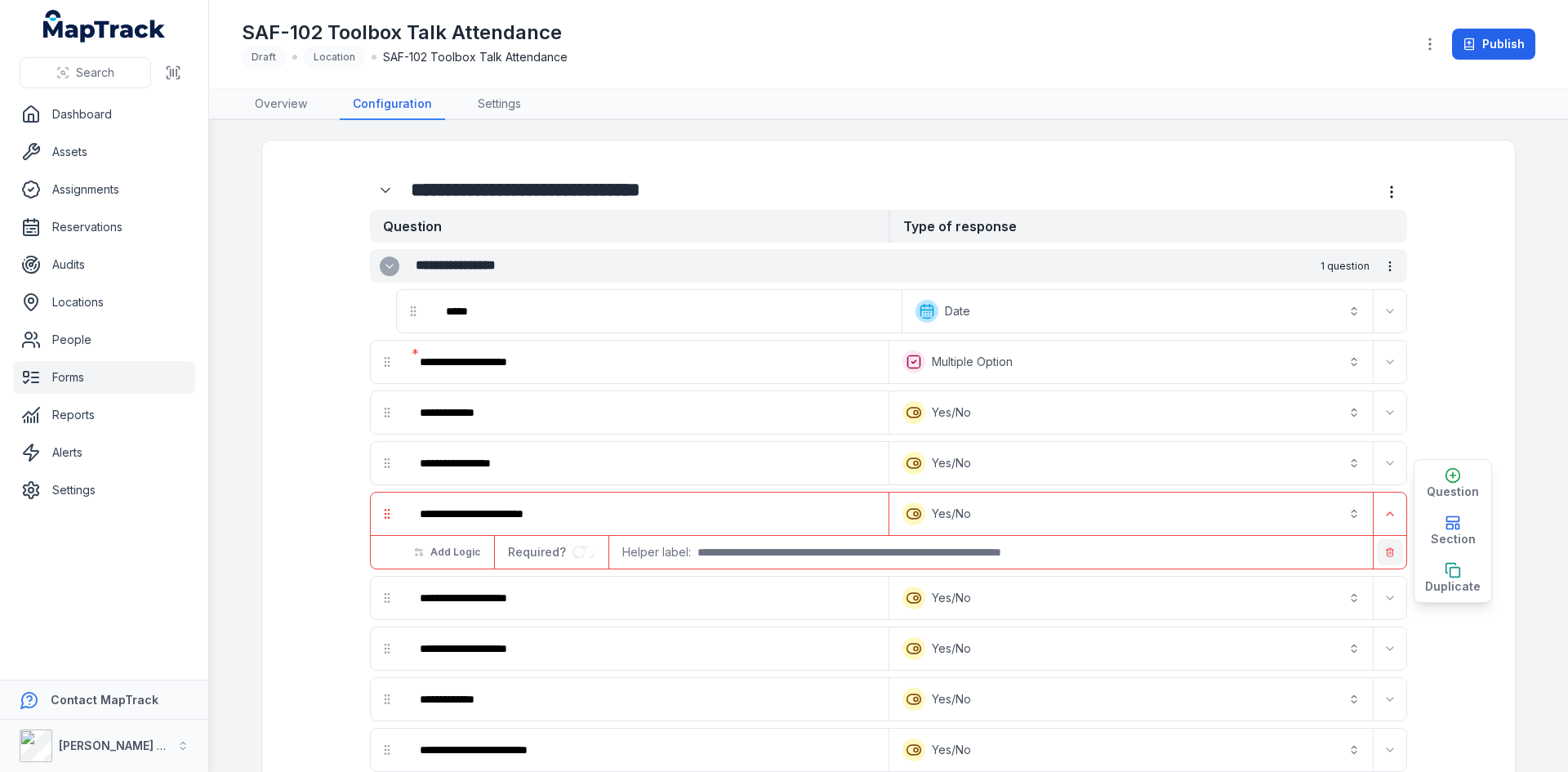
click at [1386, 554] on icon "button" at bounding box center [1390, 552] width 10 height 10
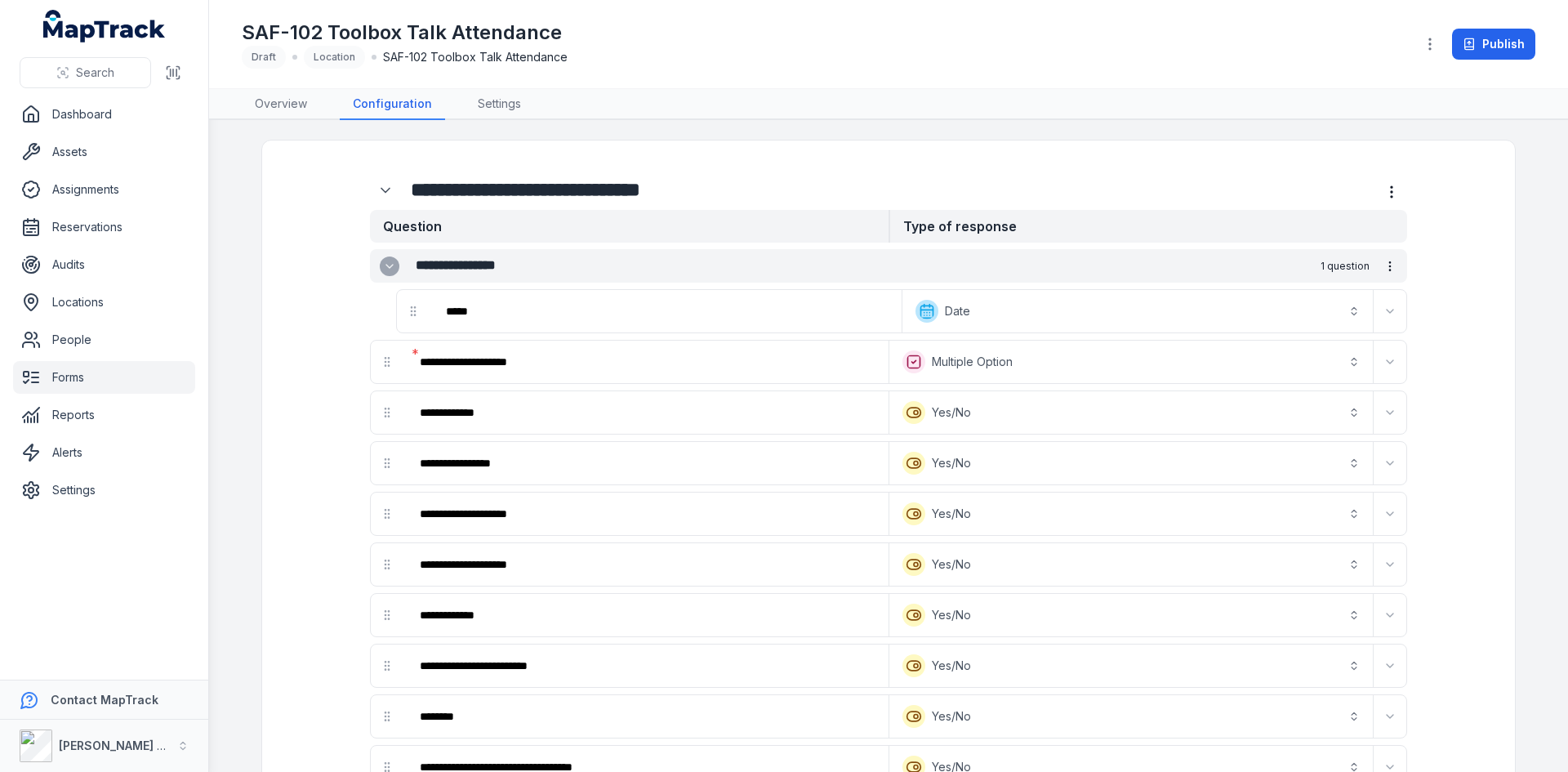
click at [1386, 554] on button "Expand" at bounding box center [1391, 565] width 27 height 27
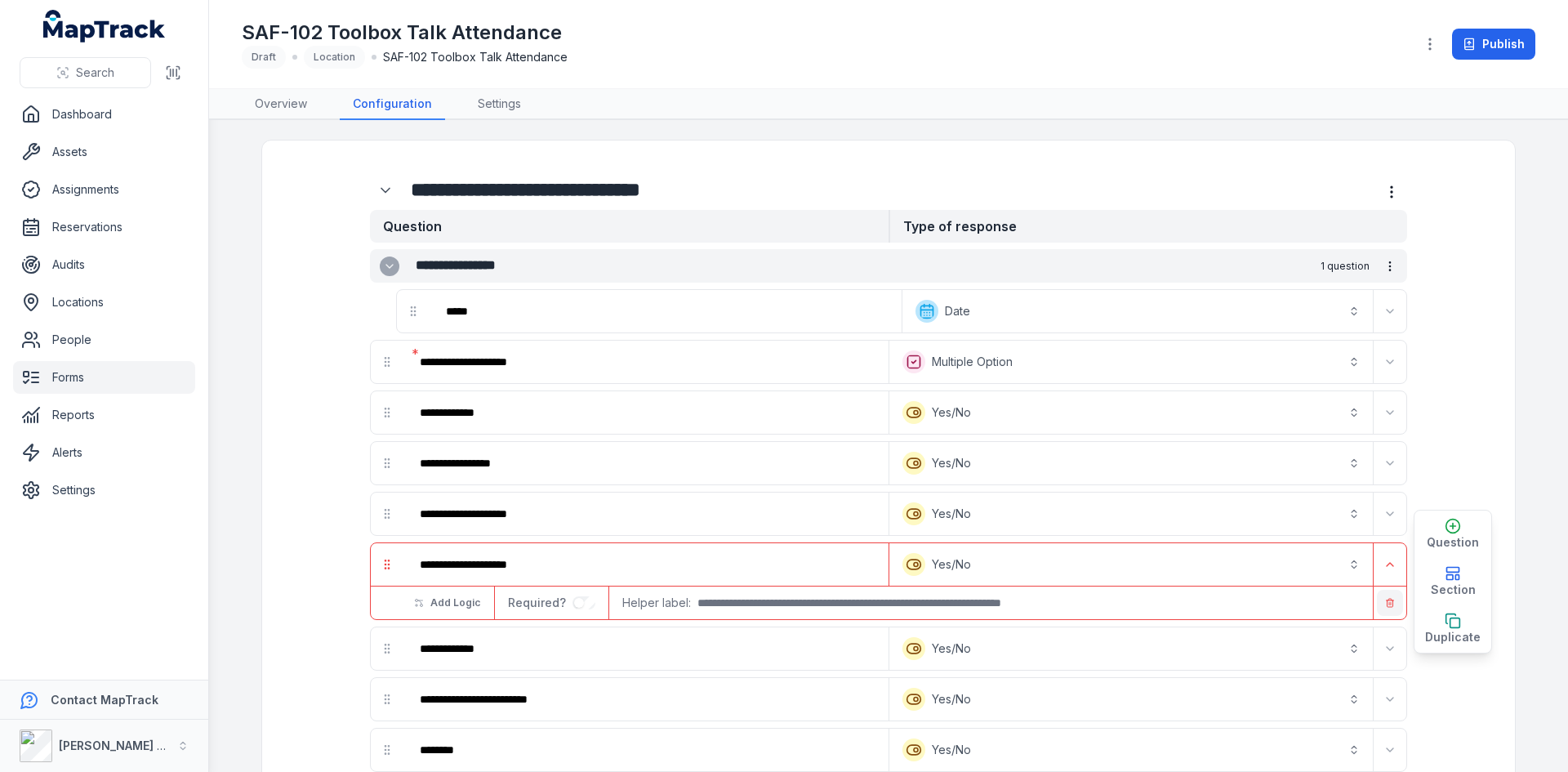
click at [1386, 602] on icon "button" at bounding box center [1390, 603] width 10 height 10
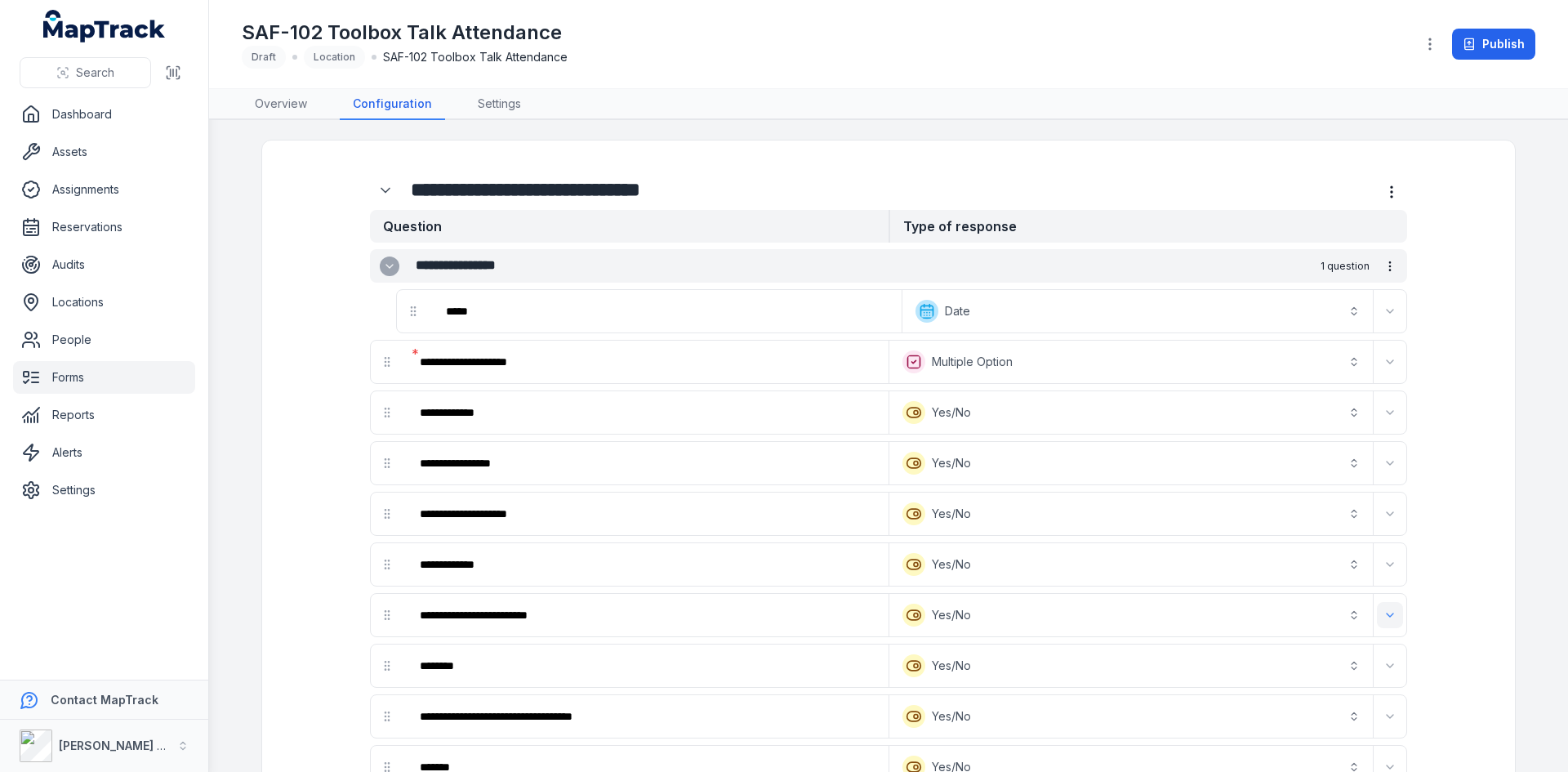
click at [1386, 614] on icon "Expand" at bounding box center [1390, 615] width 7 height 3
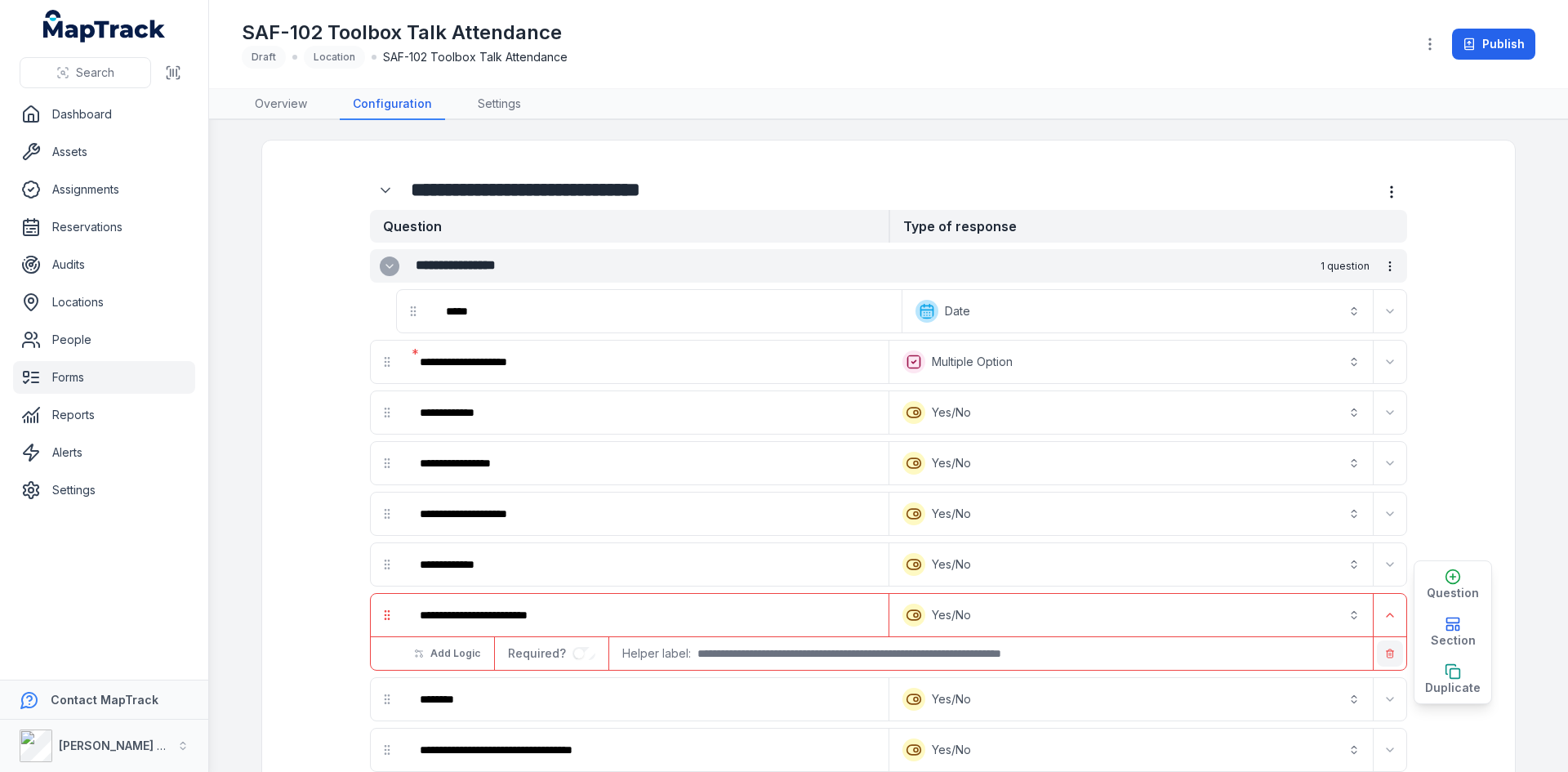
click at [1386, 652] on icon "button" at bounding box center [1390, 653] width 10 height 10
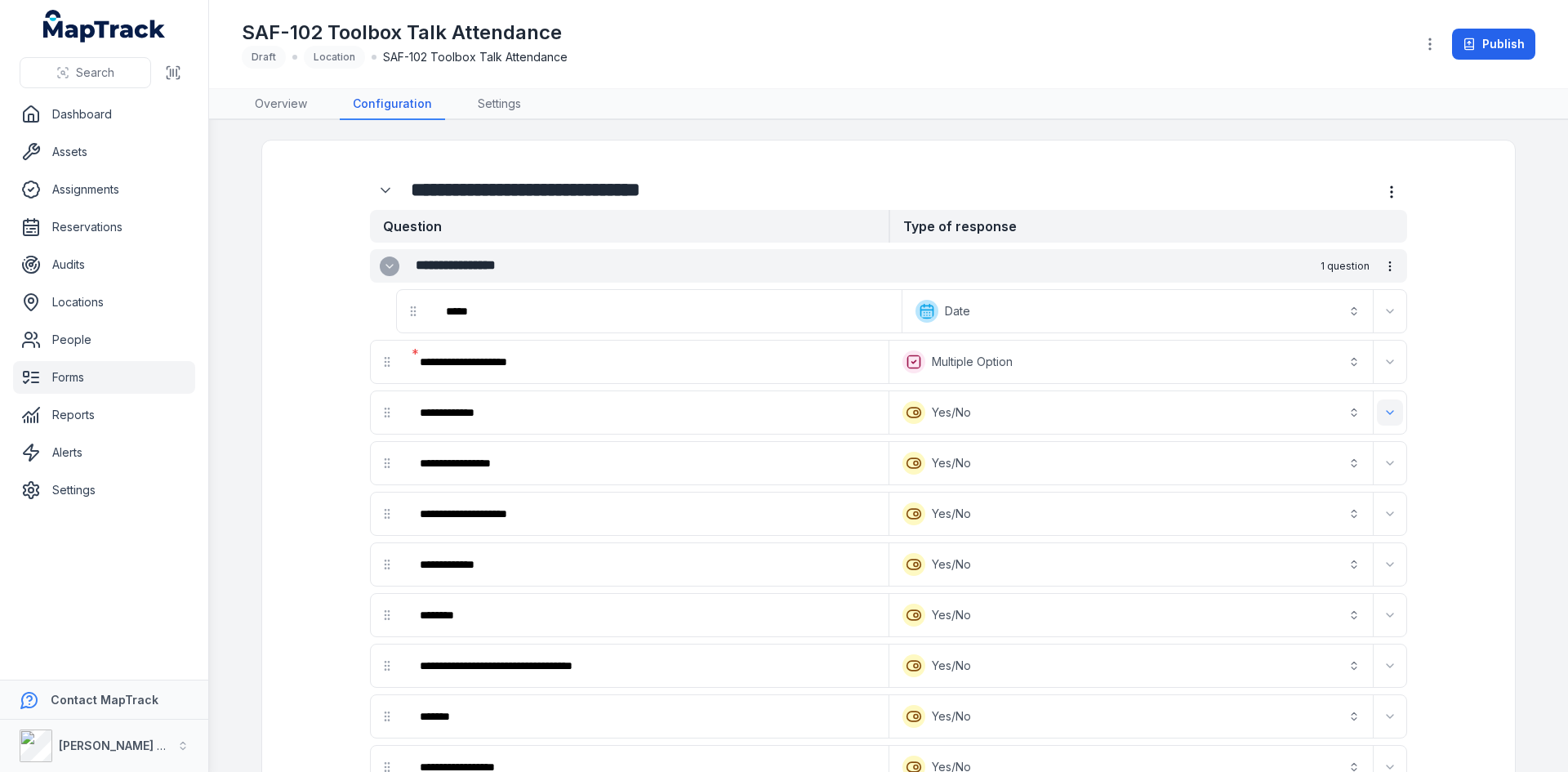
click at [1386, 413] on icon "Expand" at bounding box center [1390, 412] width 7 height 3
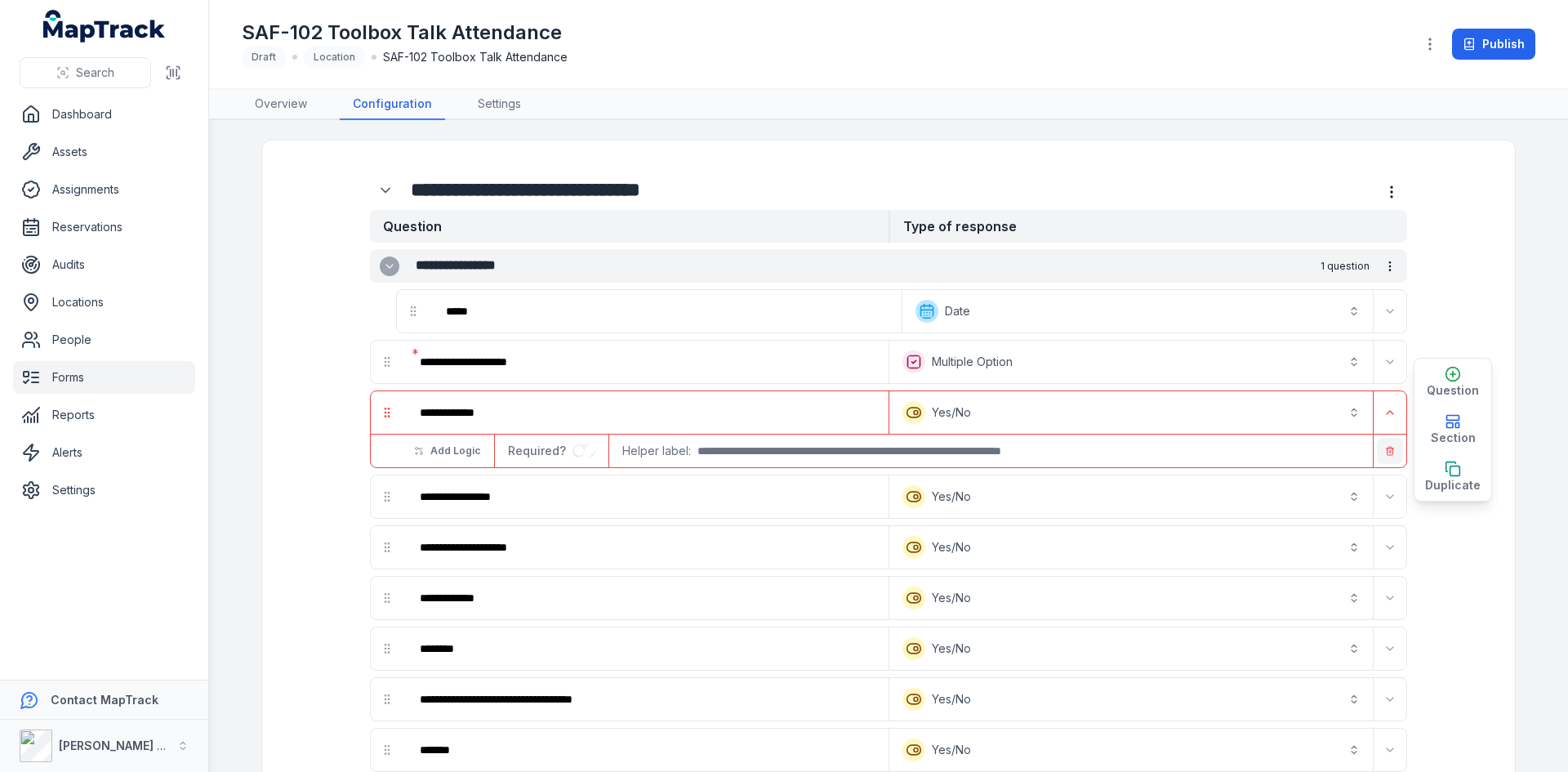
click at [1383, 444] on button "button" at bounding box center [1391, 451] width 27 height 27
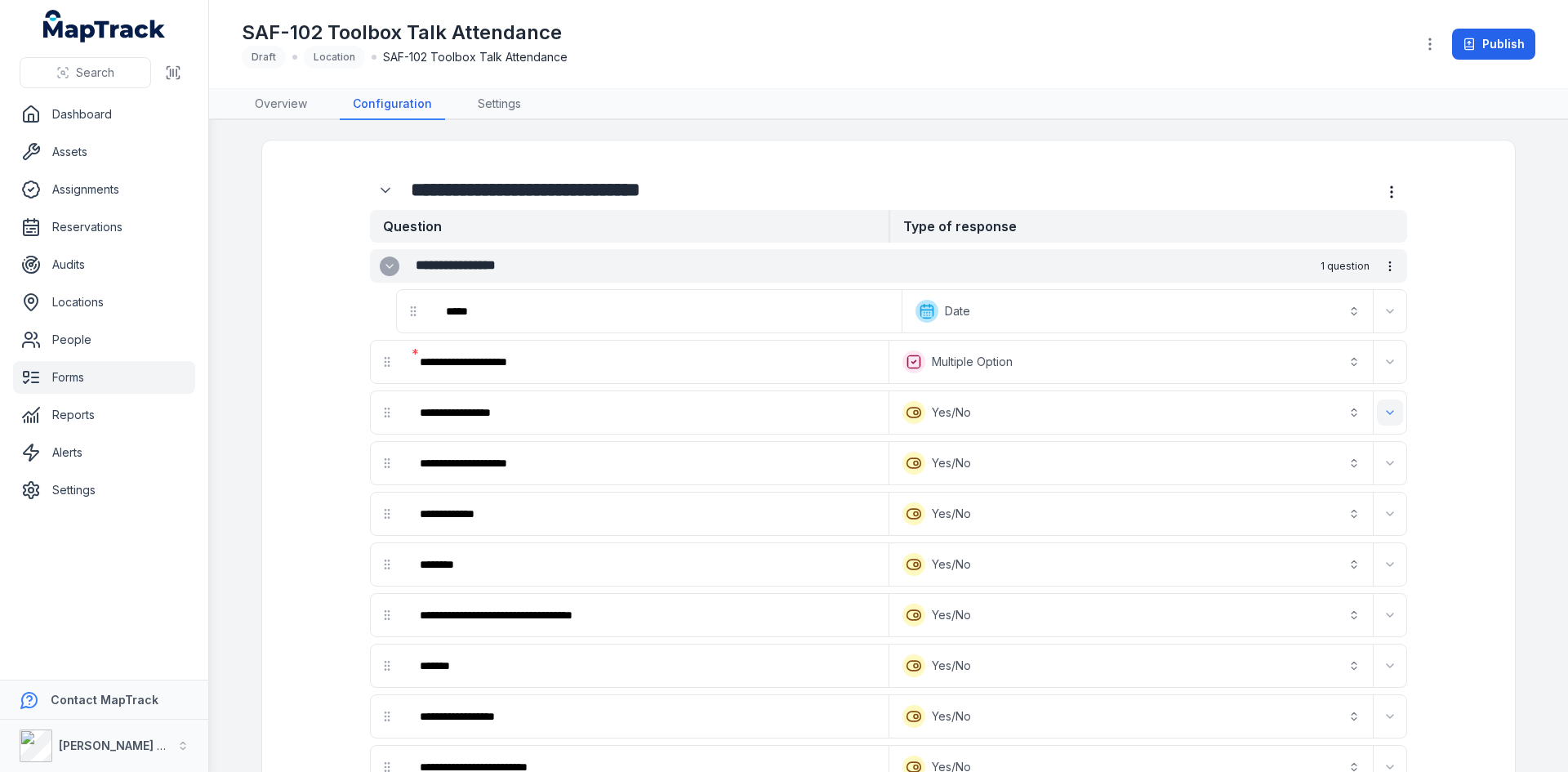
click at [1385, 415] on icon "Expand" at bounding box center [1390, 412] width 13 height 13
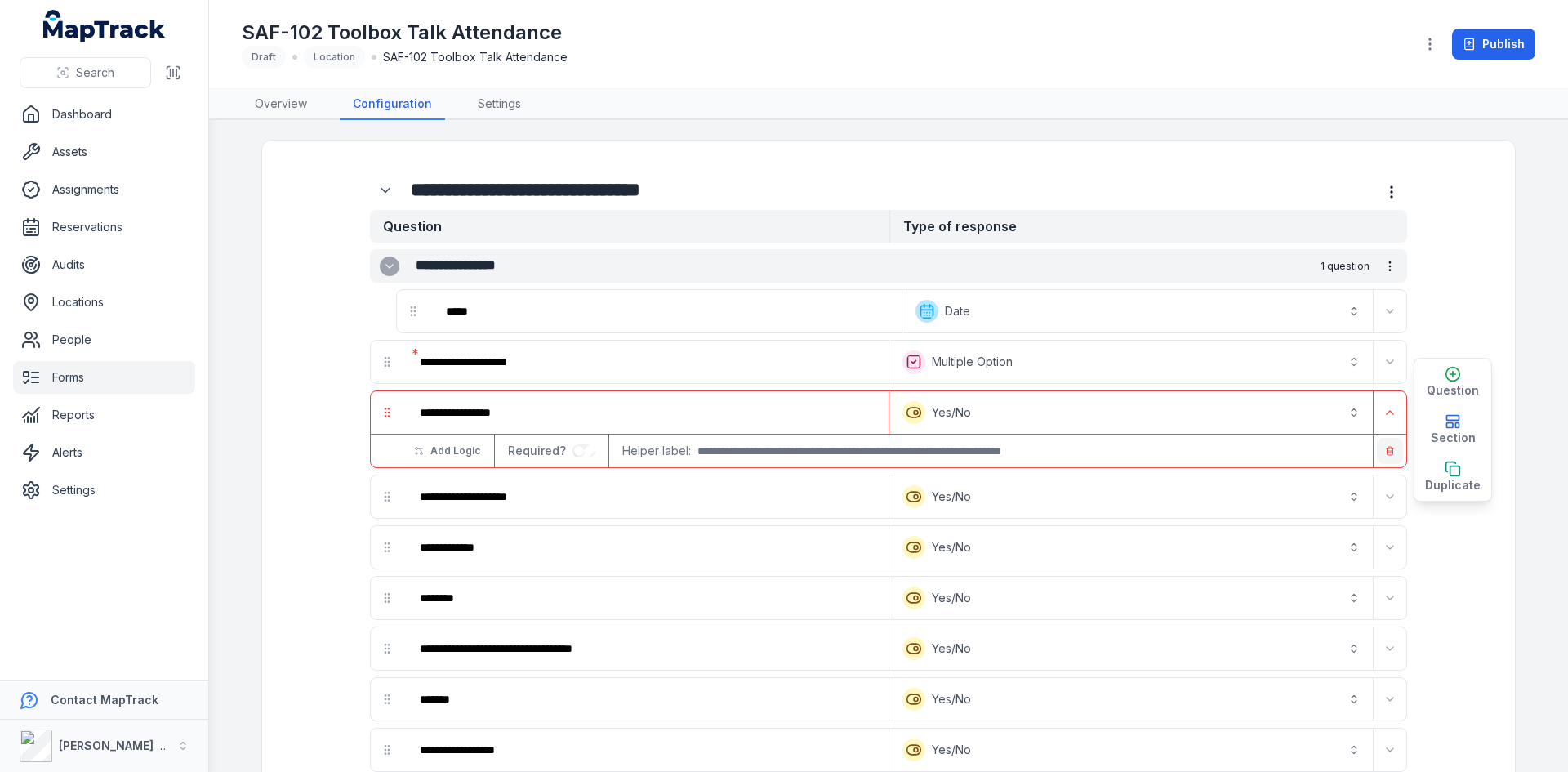
click at [1388, 449] on icon "button" at bounding box center [1390, 448] width 3 height 2
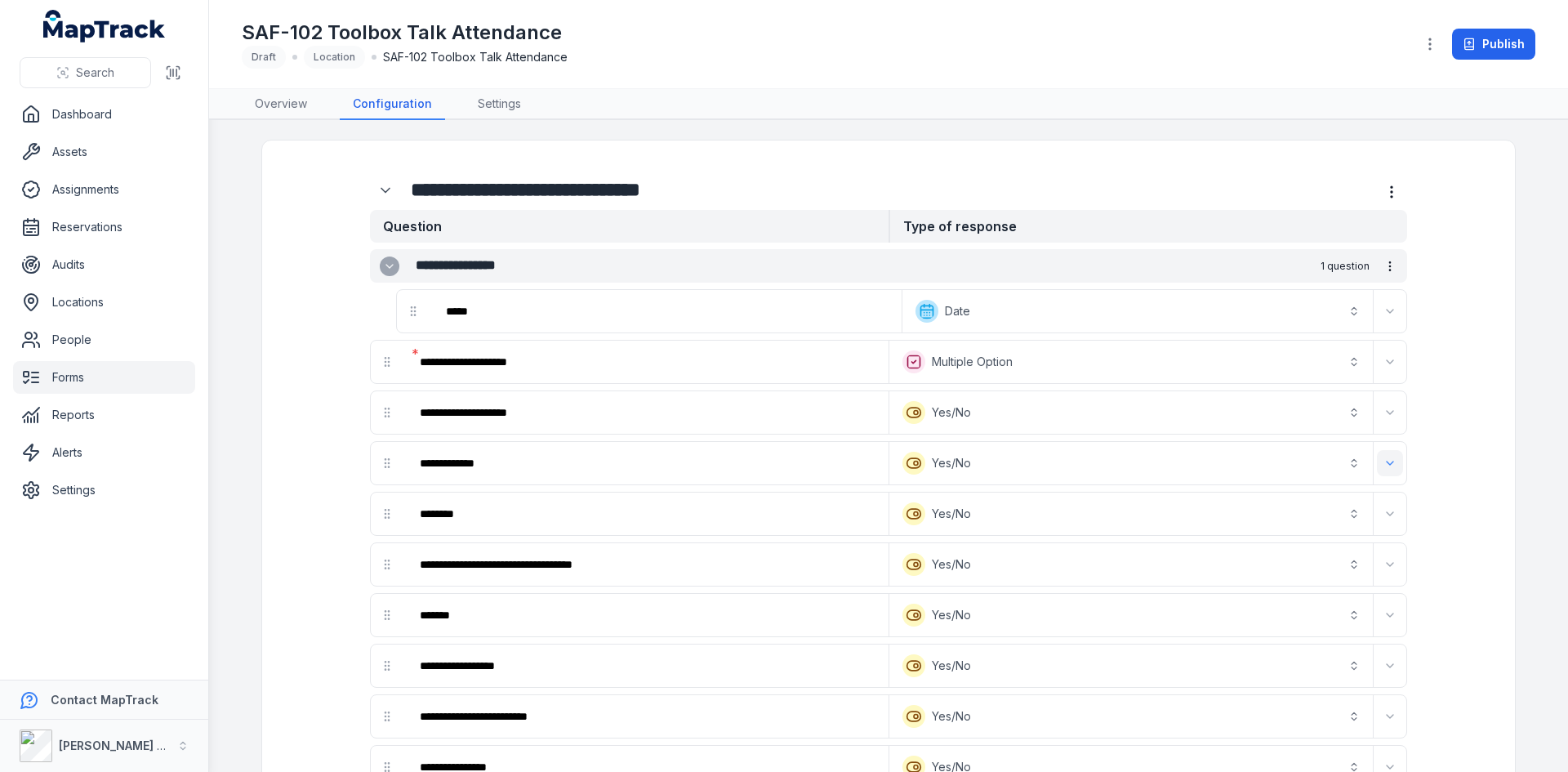
click at [1386, 461] on icon "Expand" at bounding box center [1390, 464] width 13 height 13
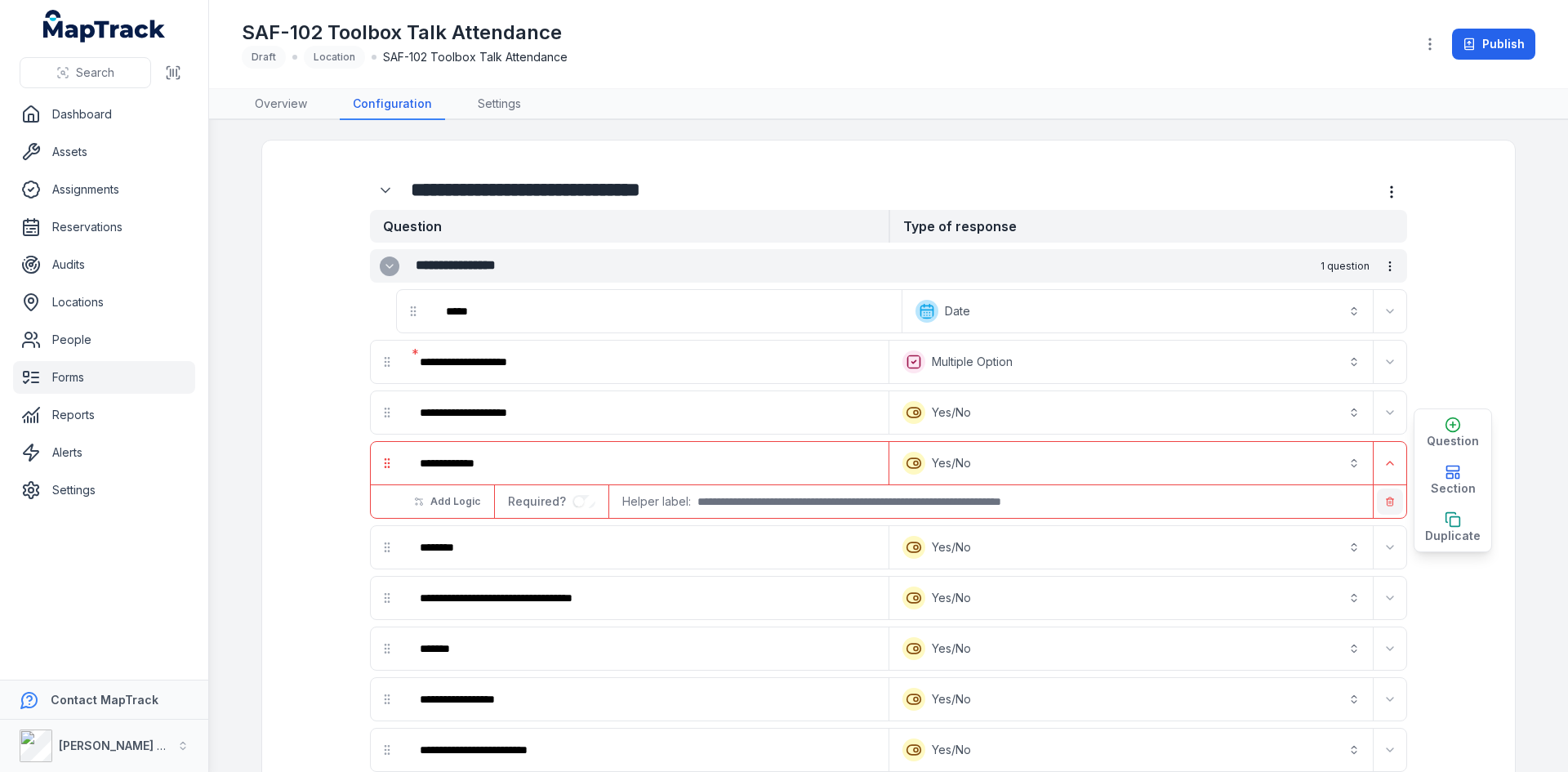
click at [1385, 495] on button "button" at bounding box center [1391, 502] width 27 height 27
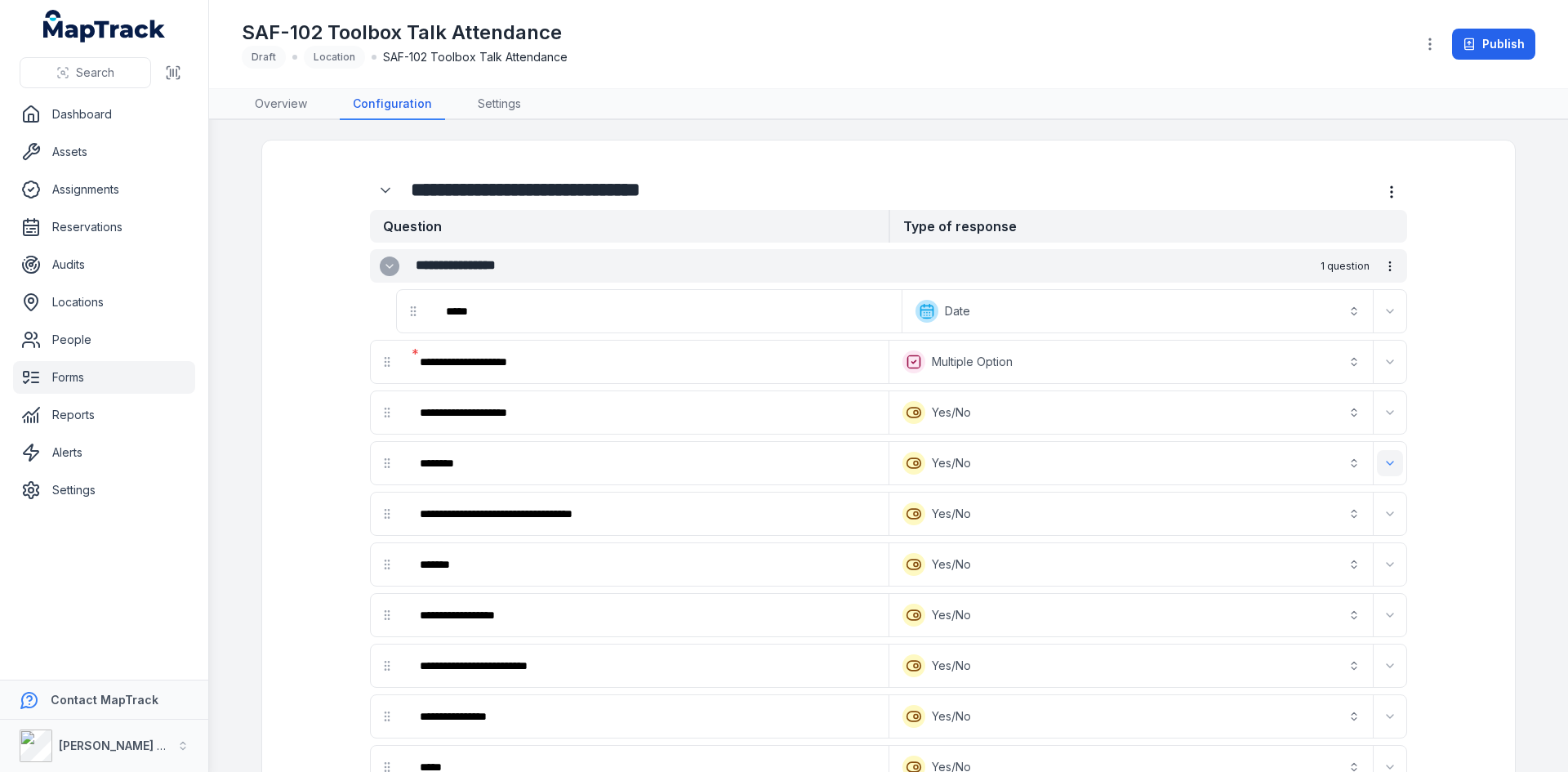
click at [1382, 469] on button "Expand" at bounding box center [1391, 464] width 27 height 27
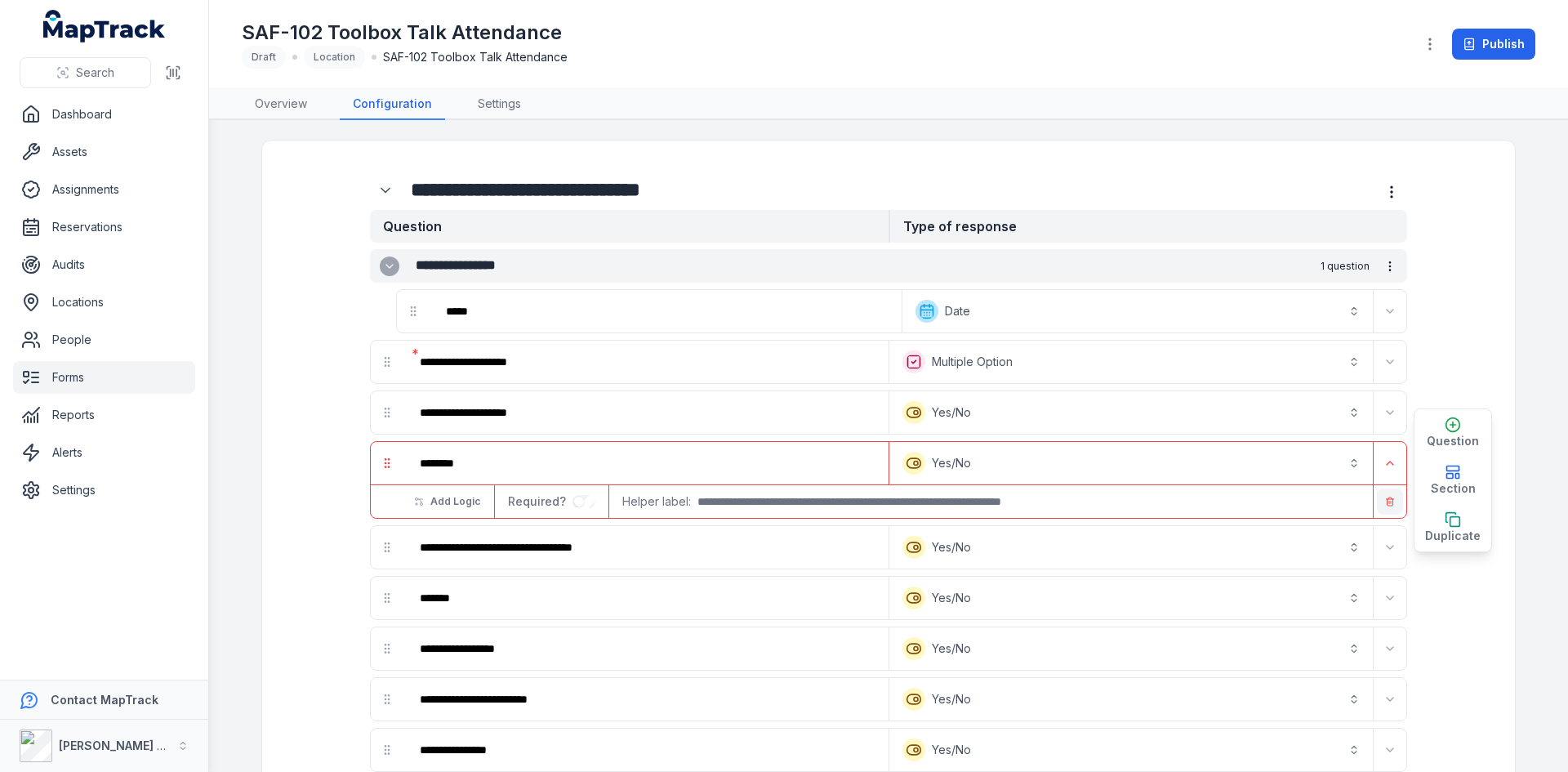
click at [1385, 505] on icon "button" at bounding box center [1390, 502] width 10 height 10
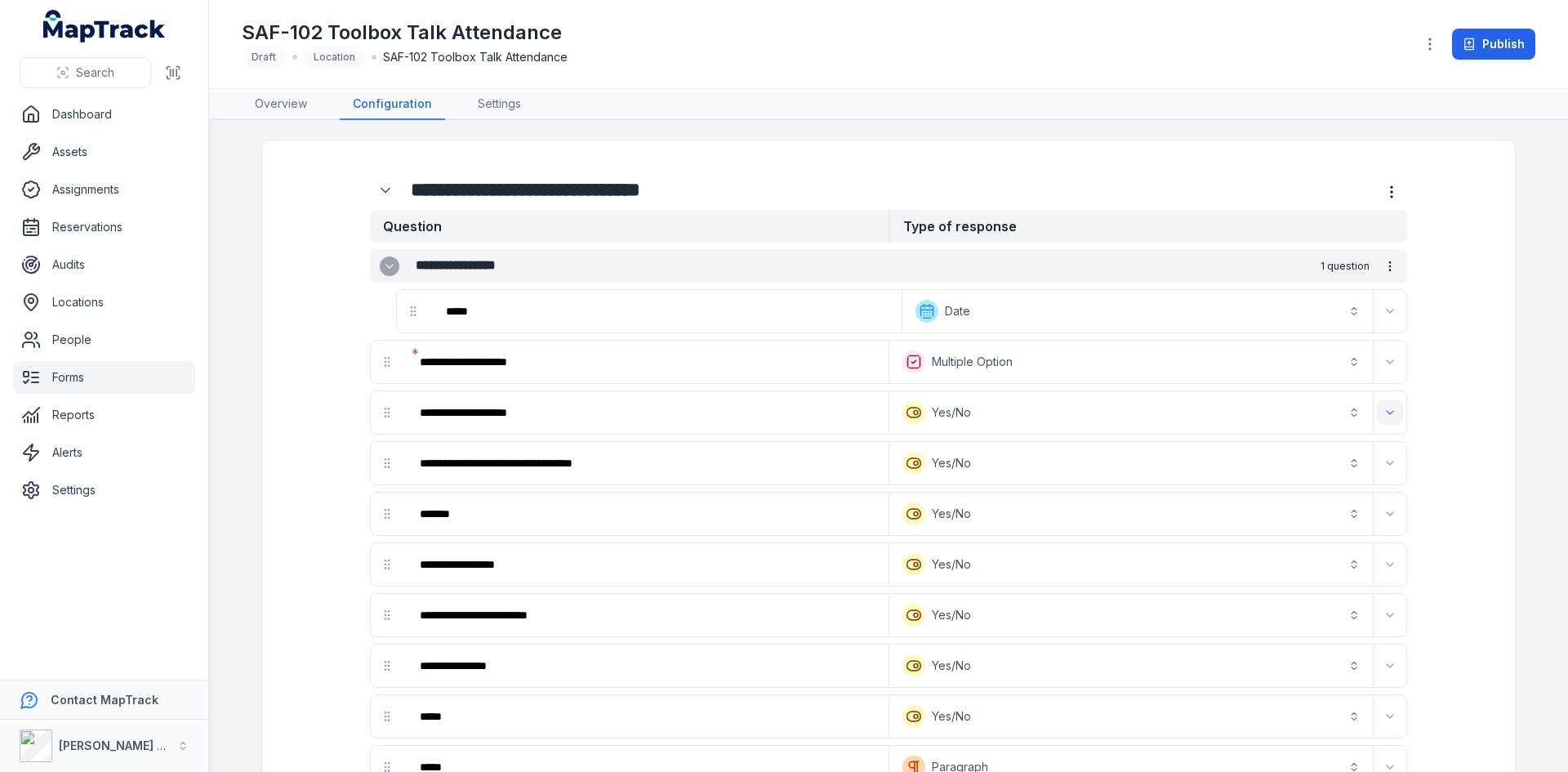
click at [1391, 420] on button "Expand" at bounding box center [1391, 413] width 27 height 27
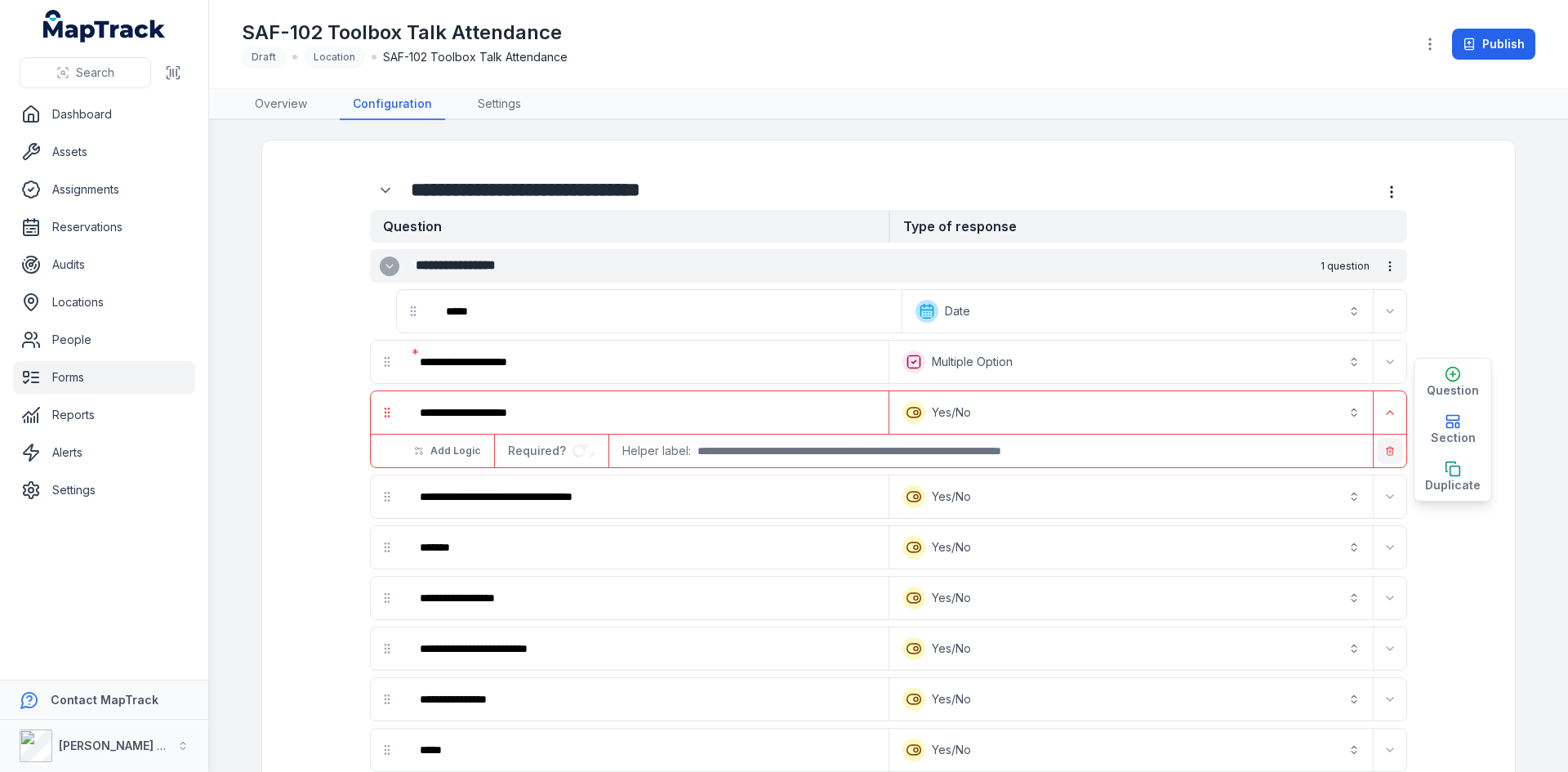
click at [1390, 444] on button "button" at bounding box center [1391, 451] width 27 height 27
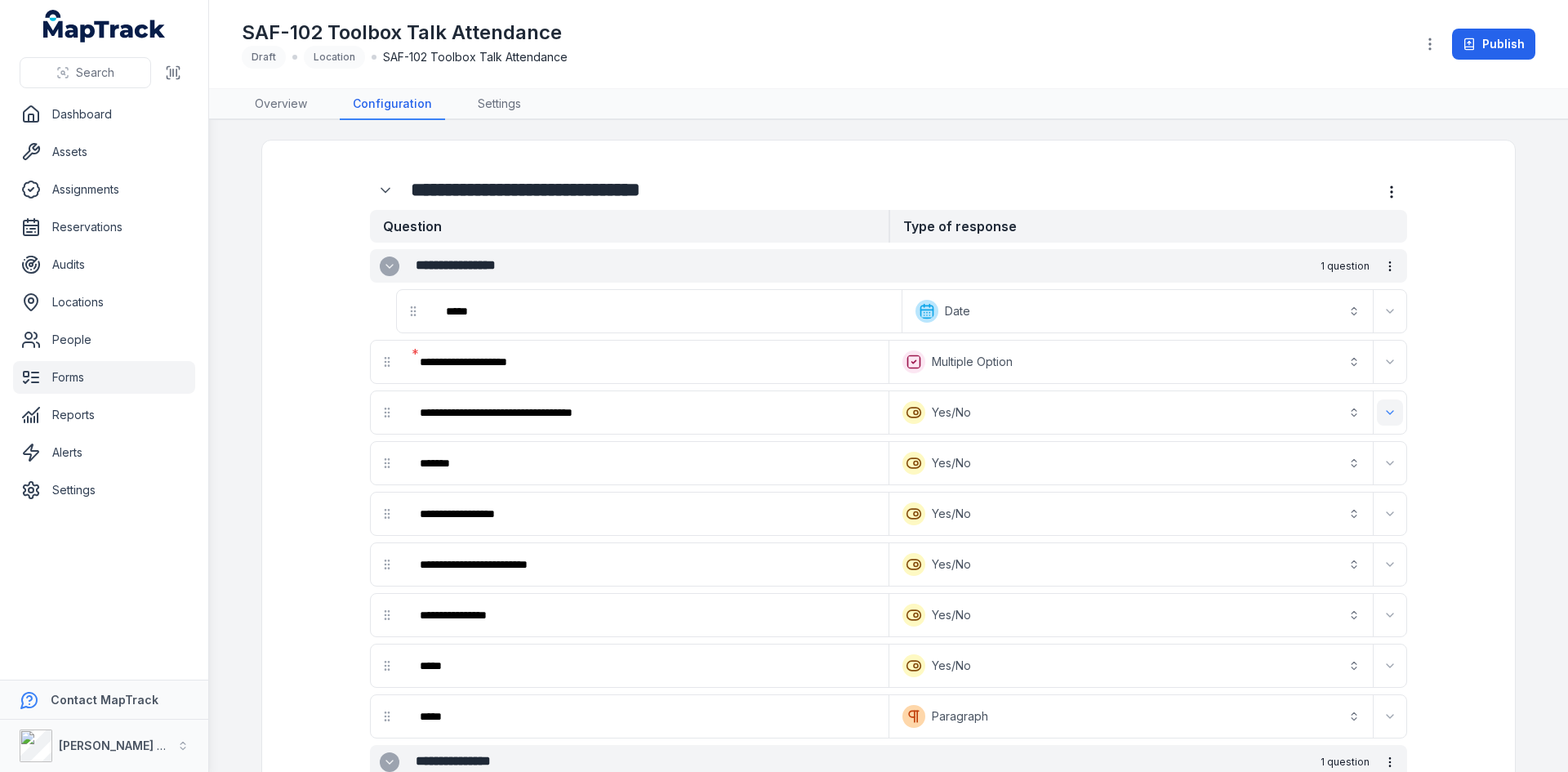
click at [1383, 414] on icon "Expand" at bounding box center [1390, 412] width 13 height 13
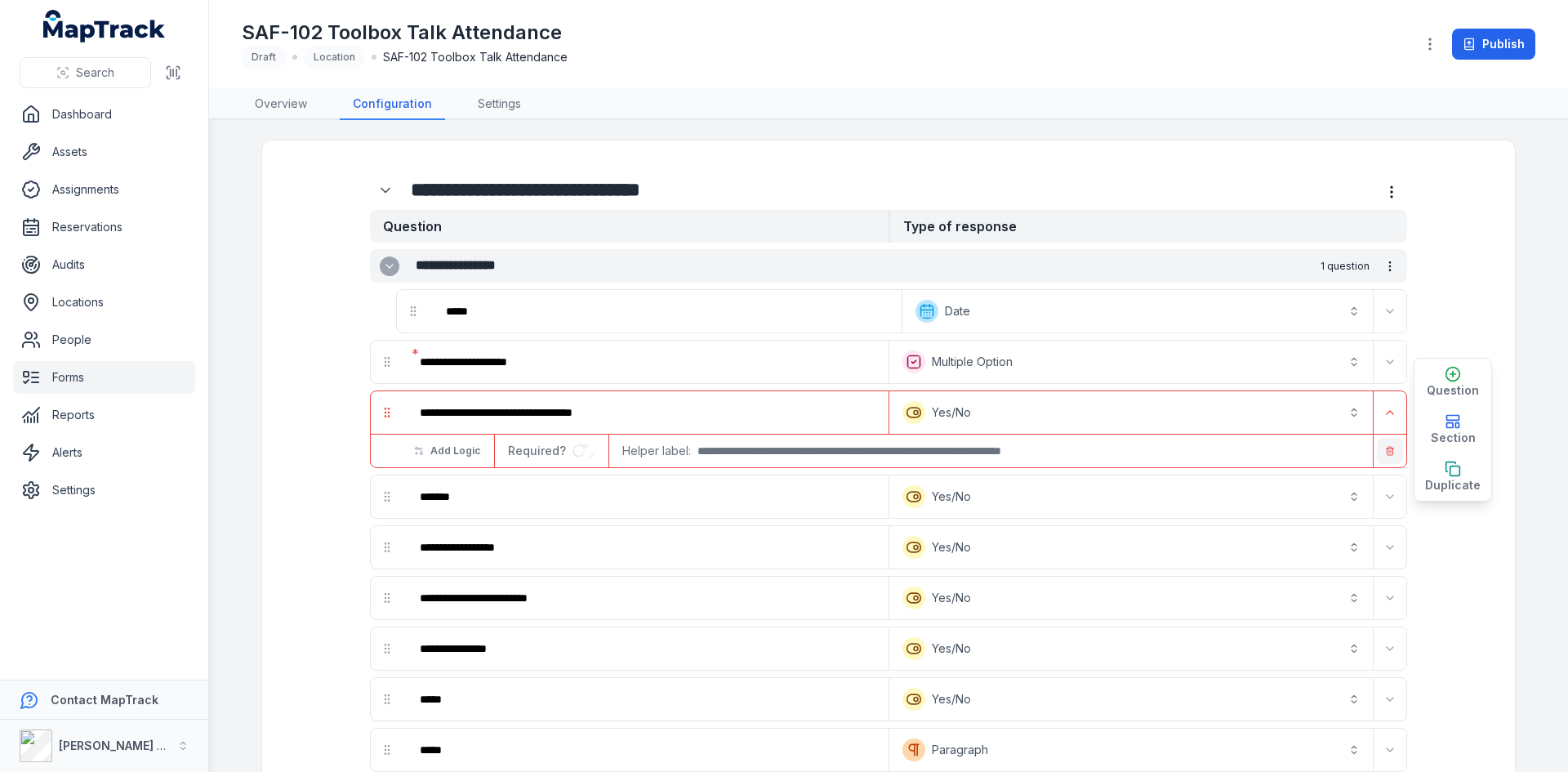
click at [1384, 440] on button "button" at bounding box center [1391, 451] width 27 height 27
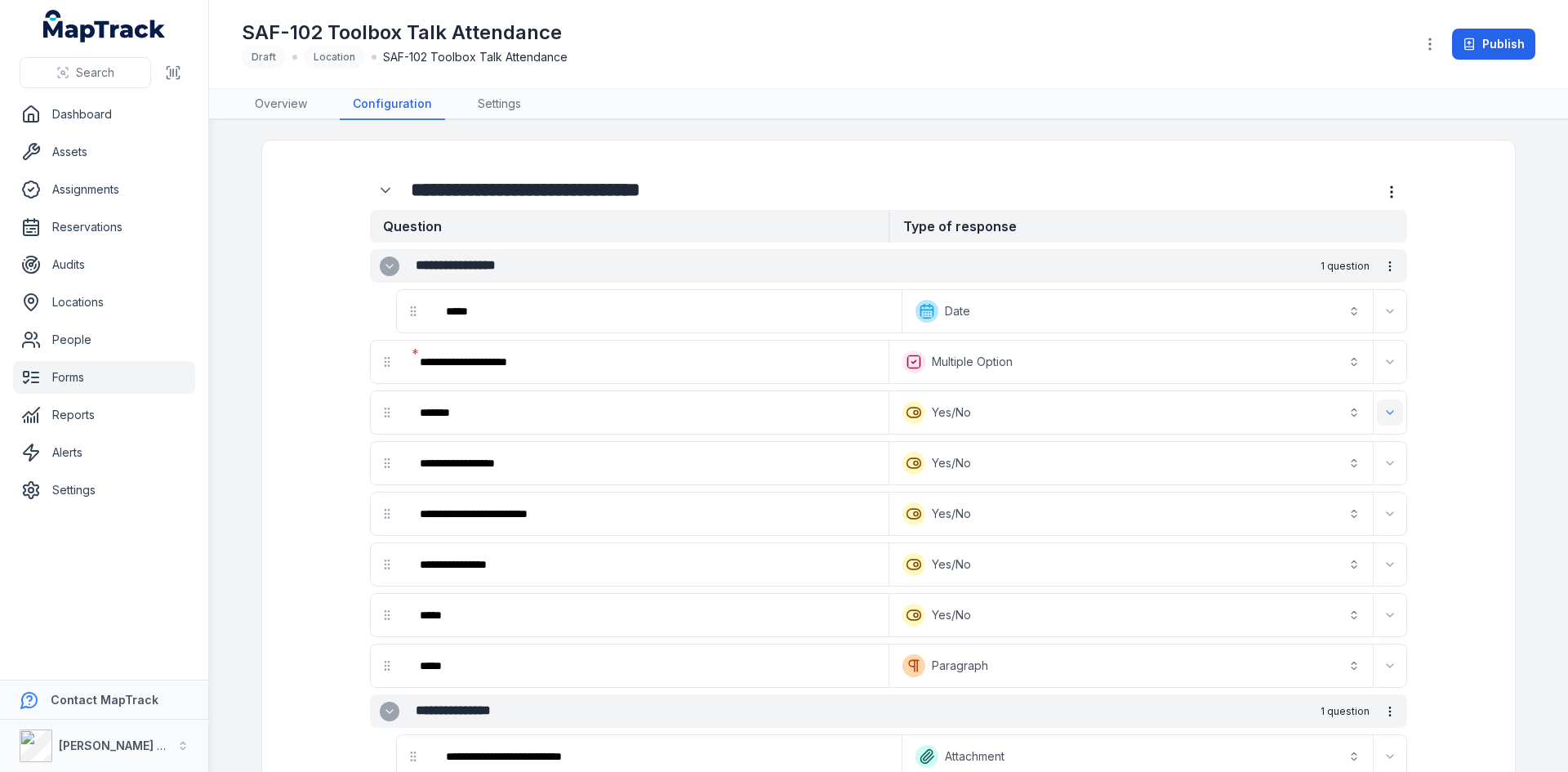
click at [1386, 409] on icon "Expand" at bounding box center [1390, 412] width 13 height 13
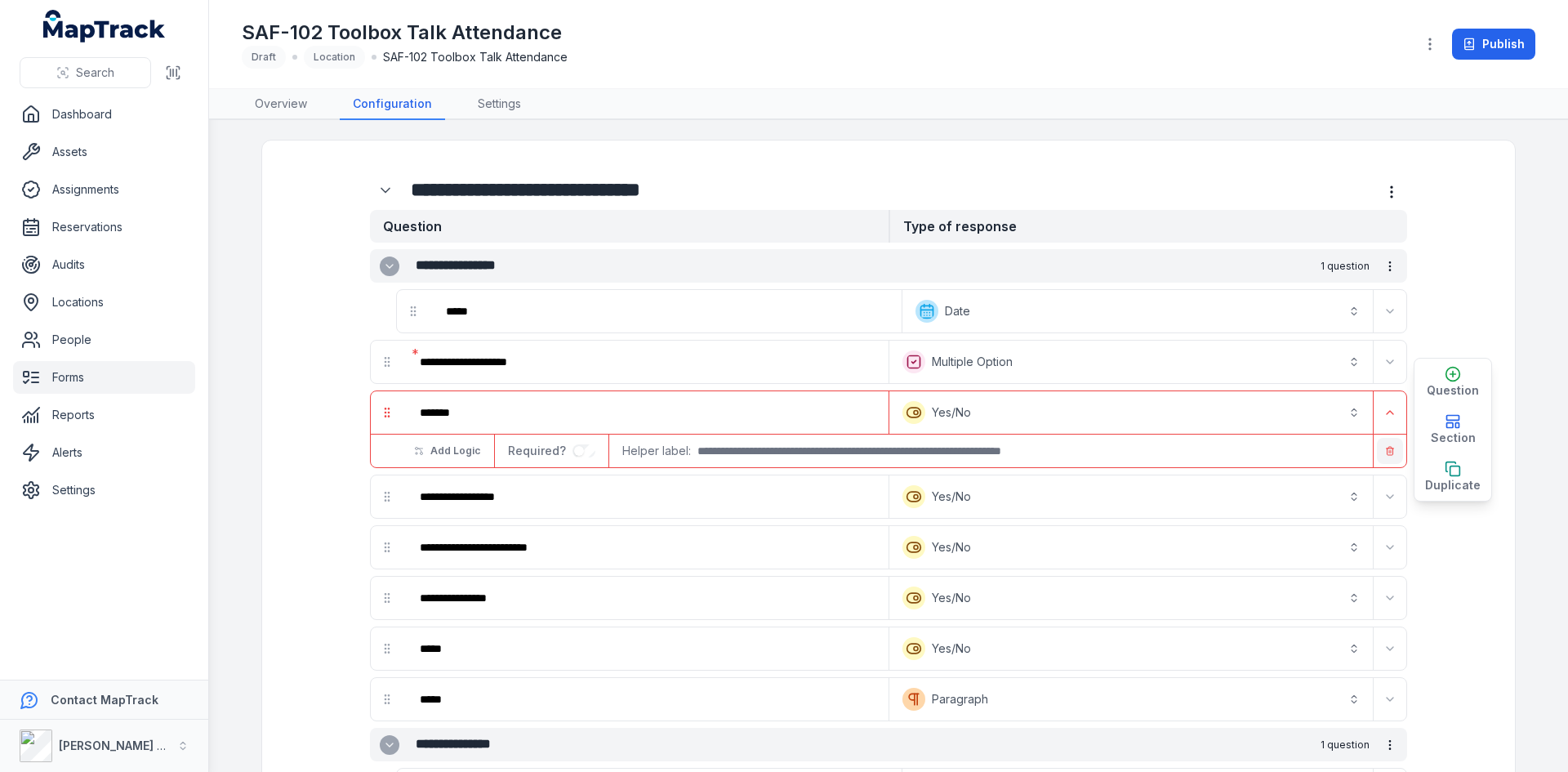
click at [1386, 444] on button "button" at bounding box center [1391, 451] width 27 height 27
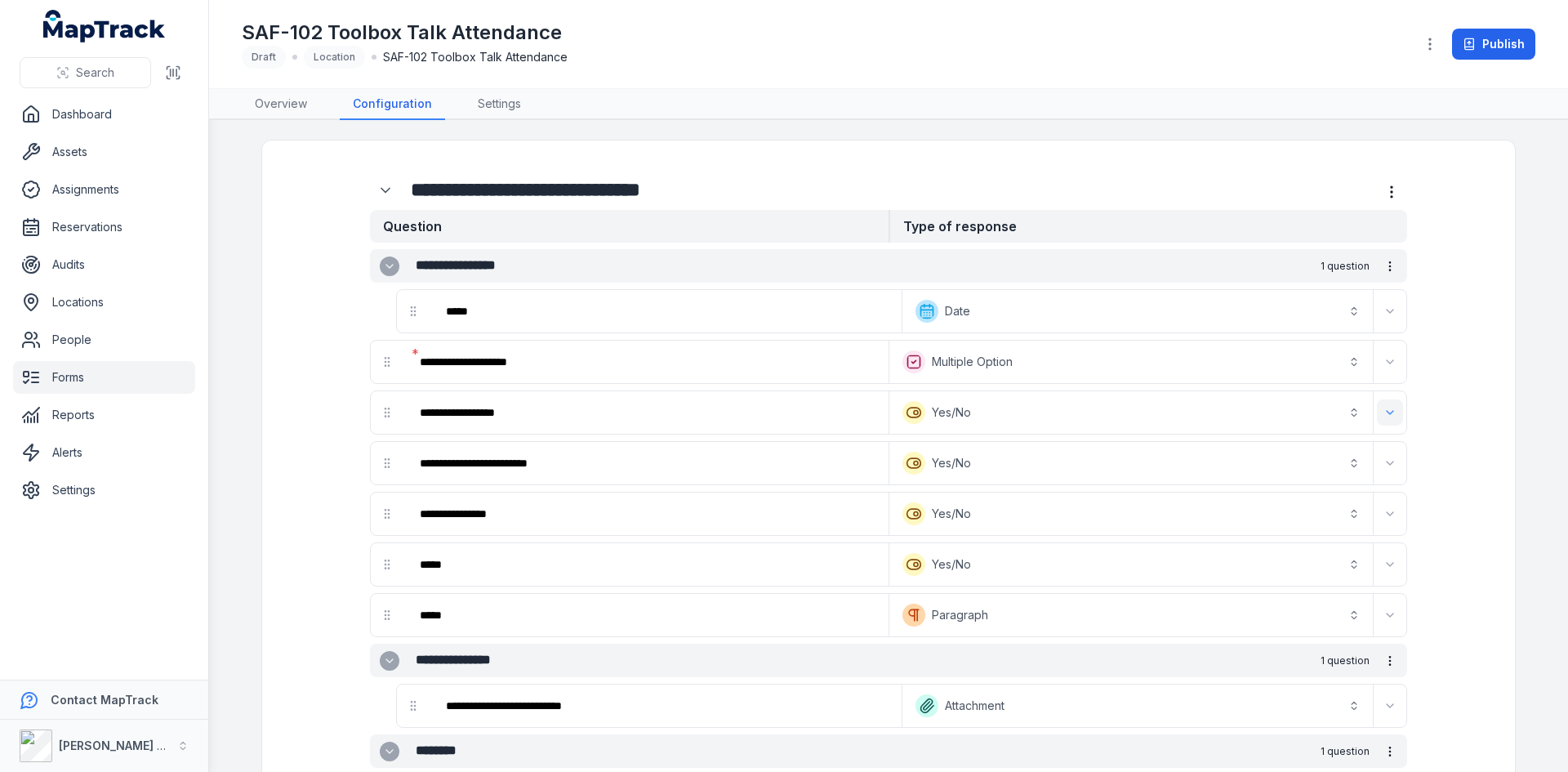
click at [1386, 414] on icon "Expand" at bounding box center [1390, 412] width 13 height 13
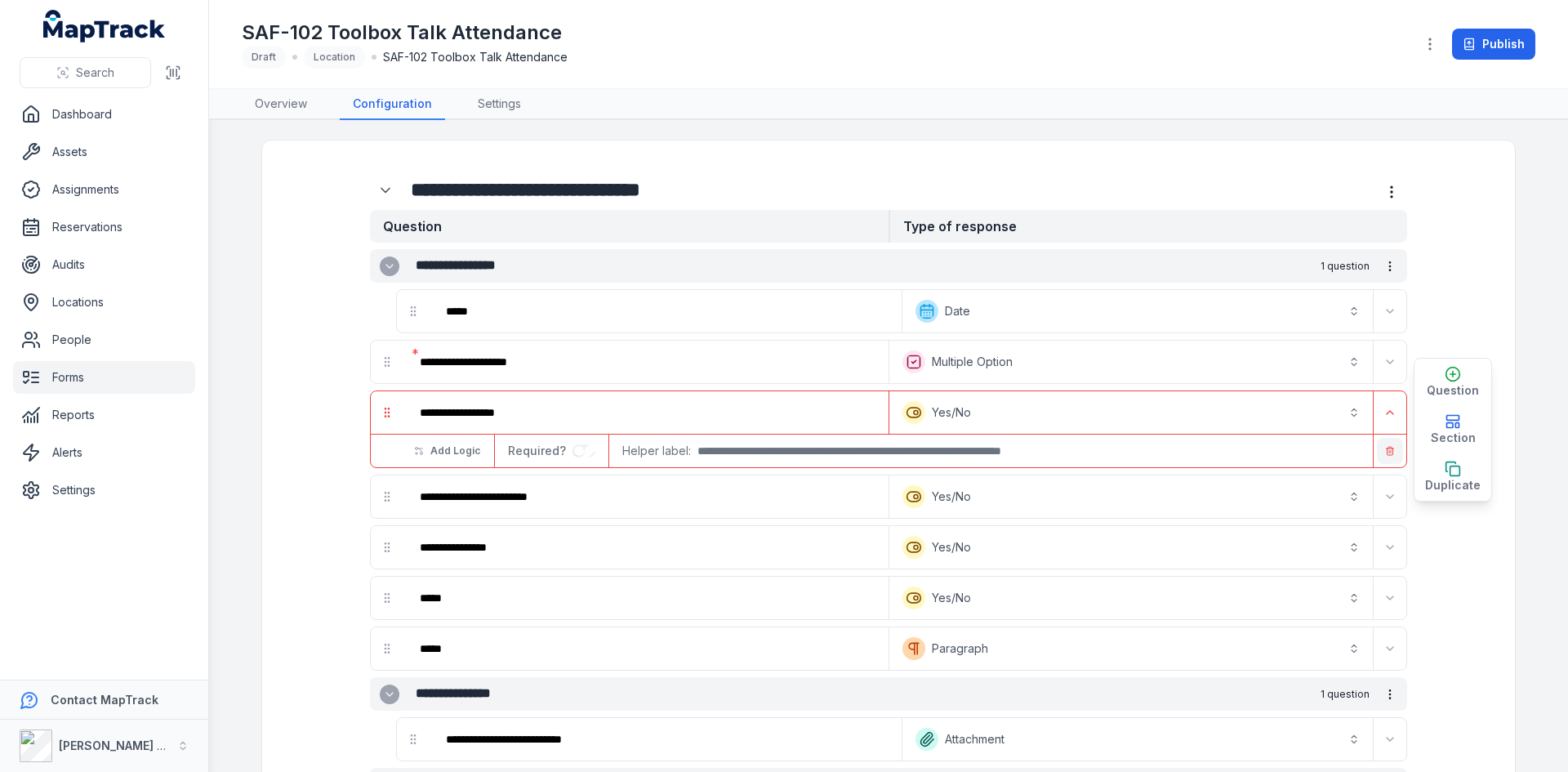
click at [1386, 456] on button "button" at bounding box center [1391, 451] width 27 height 27
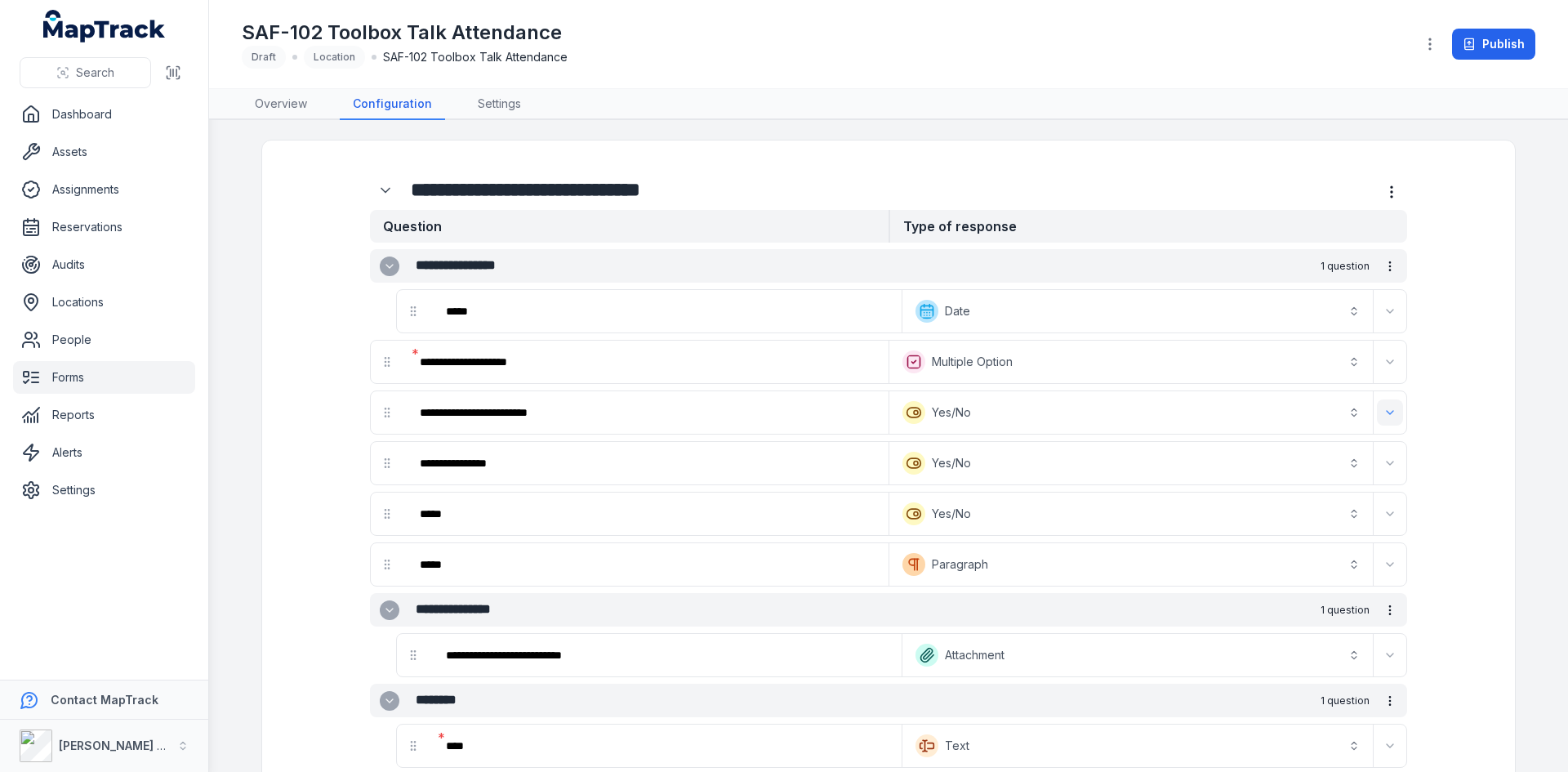
click at [1389, 417] on icon "Expand" at bounding box center [1390, 412] width 13 height 13
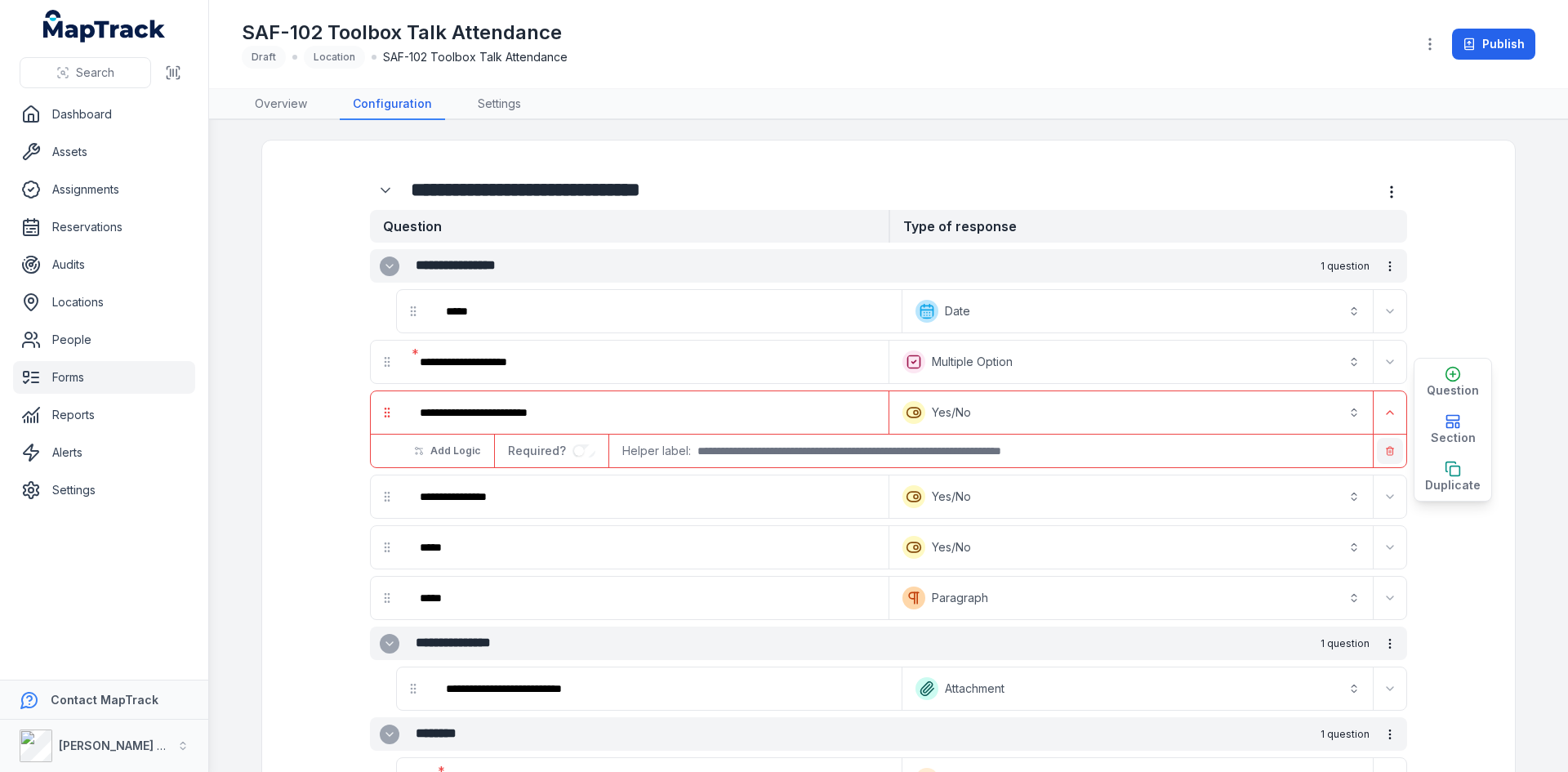
click at [1387, 451] on icon "button" at bounding box center [1390, 451] width 10 height 10
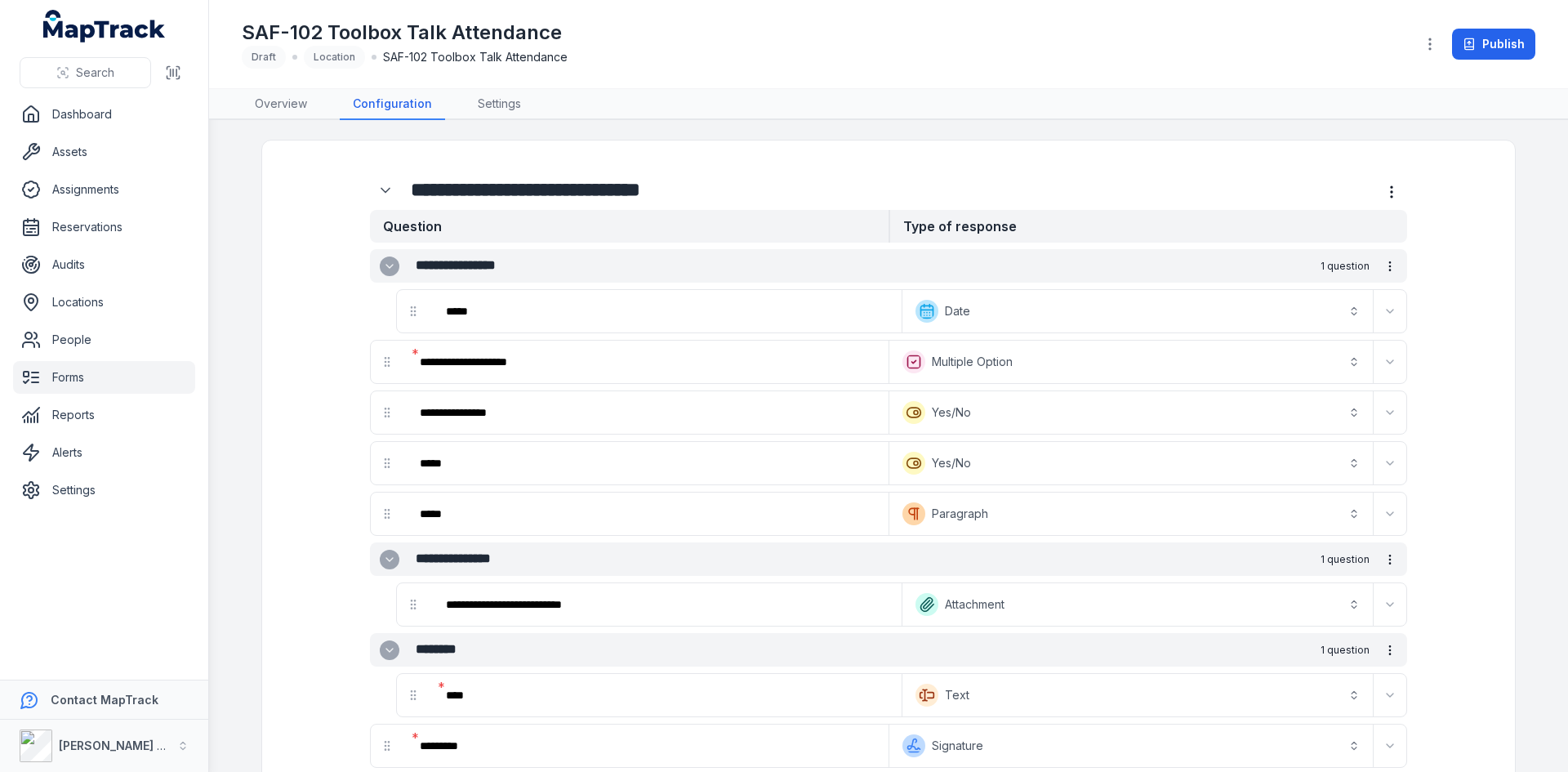
click at [1387, 451] on button "Expand" at bounding box center [1391, 464] width 27 height 27
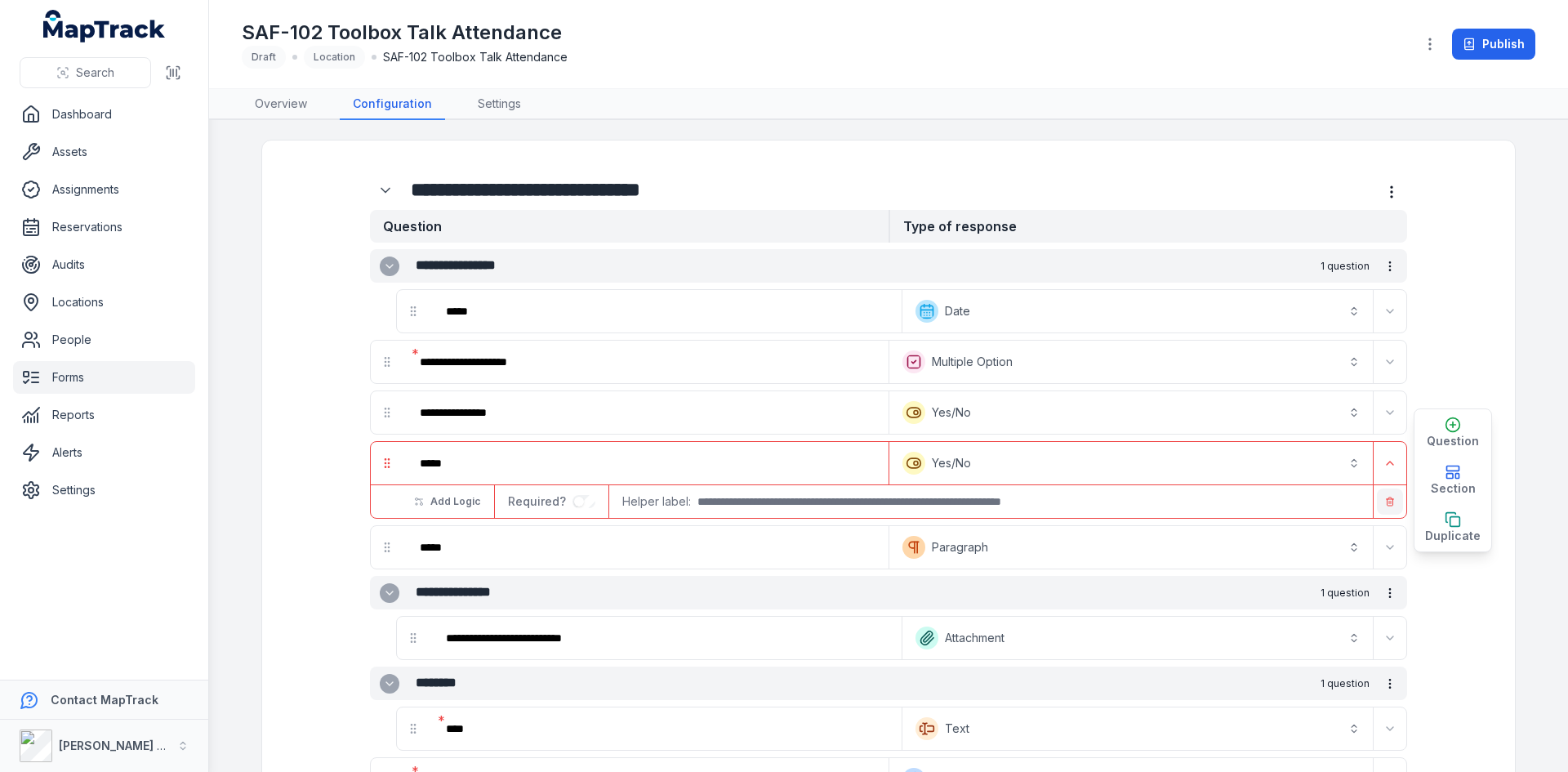
click at [1385, 500] on icon "button" at bounding box center [1390, 502] width 10 height 10
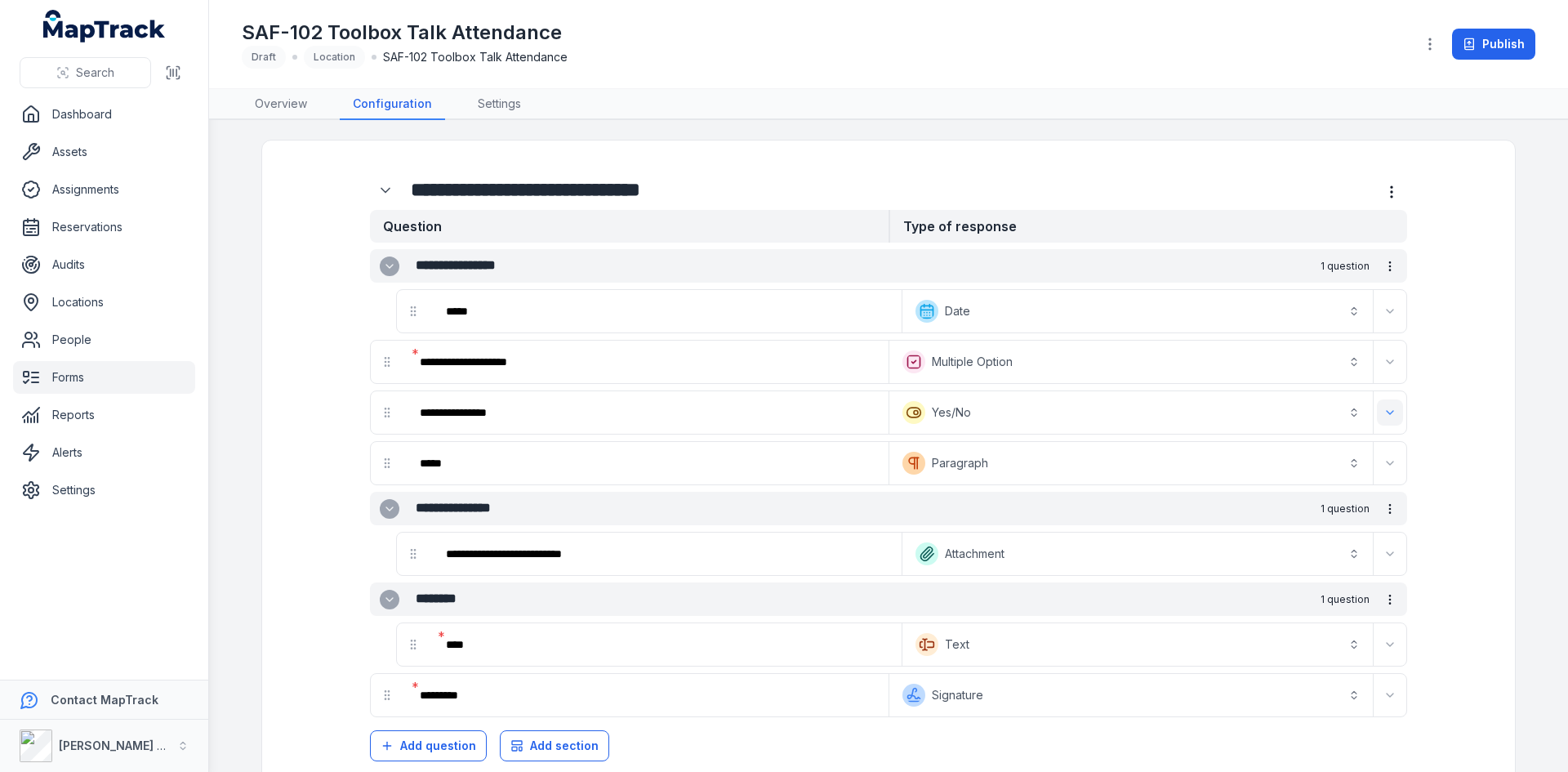
click at [1383, 405] on icon "Expand" at bounding box center [1390, 412] width 13 height 13
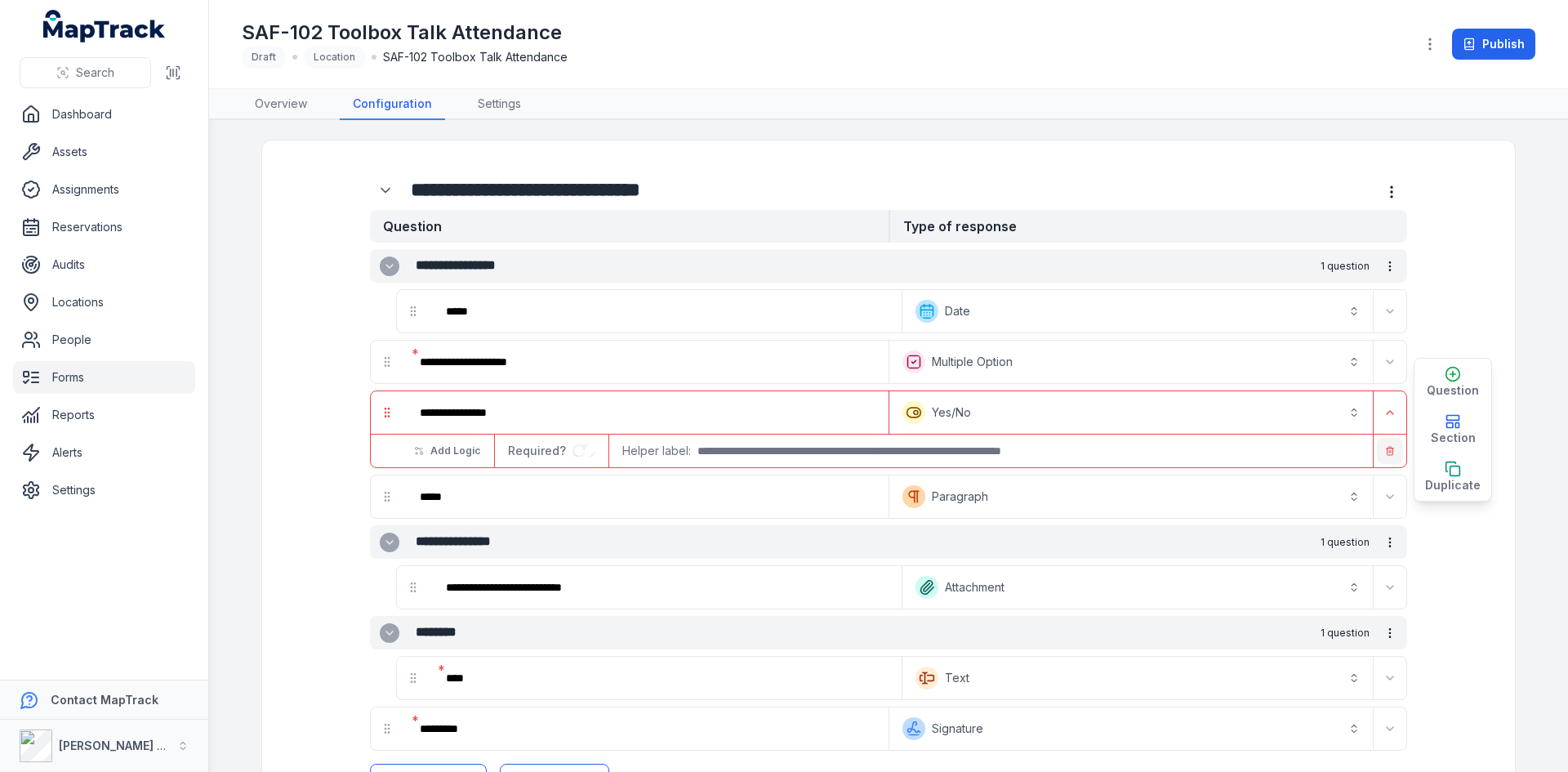
click at [1388, 449] on icon "button" at bounding box center [1390, 448] width 3 height 2
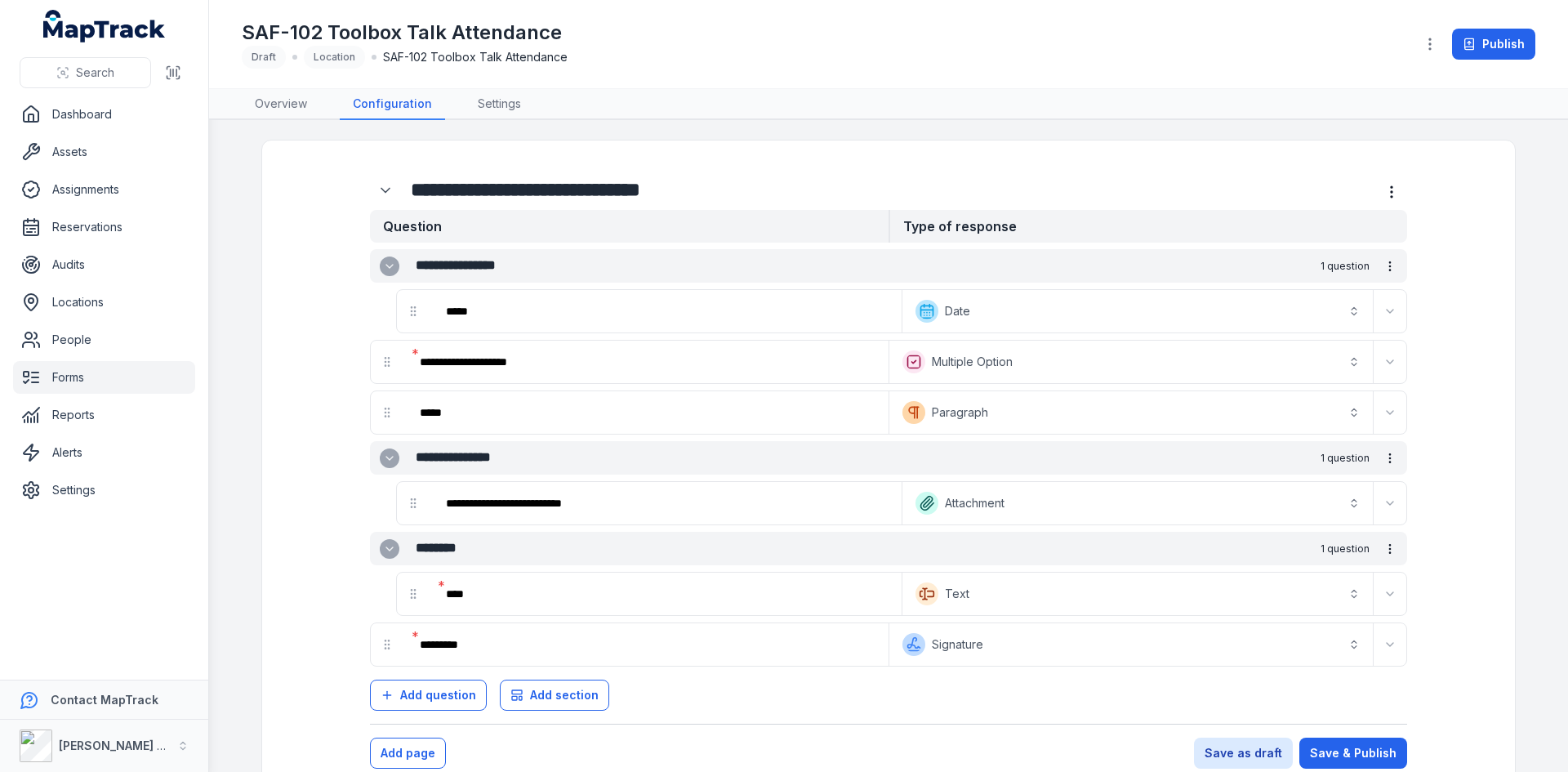
click at [1219, 364] on button "**********" at bounding box center [1130, 362] width 477 height 36
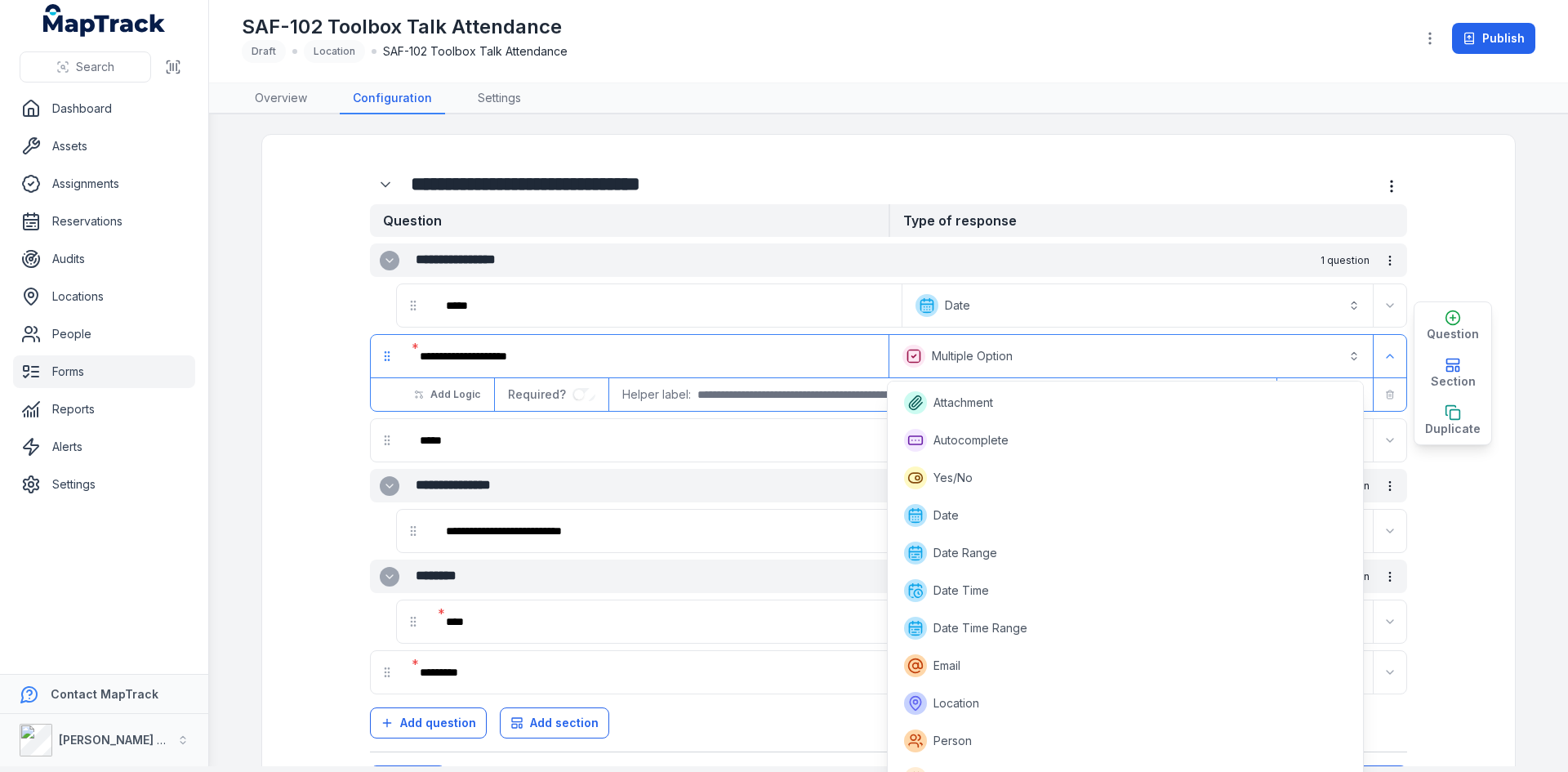
scroll to position [62, 0]
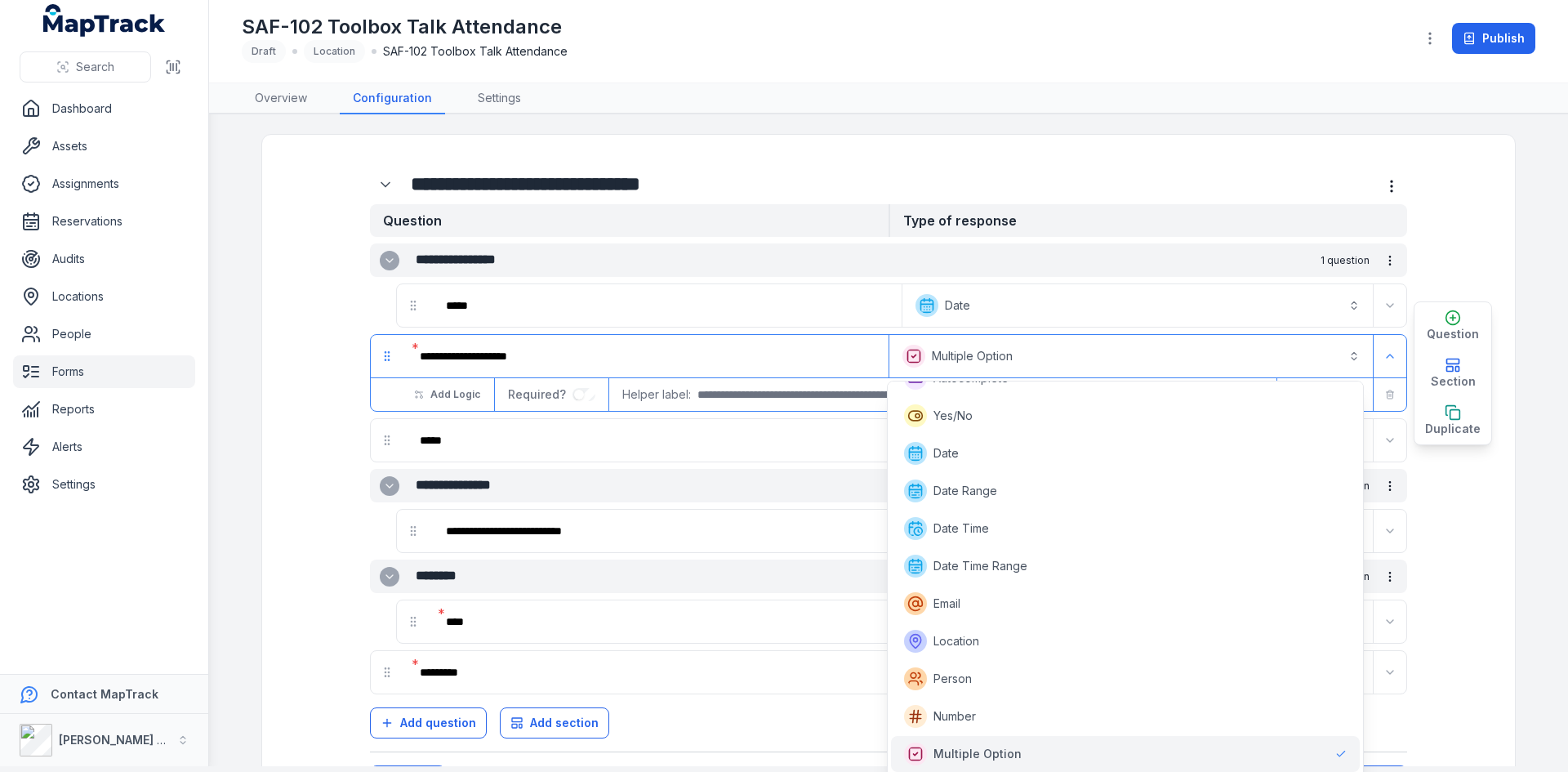
click at [838, 352] on div "**********" at bounding box center [888, 357] width 1036 height 43
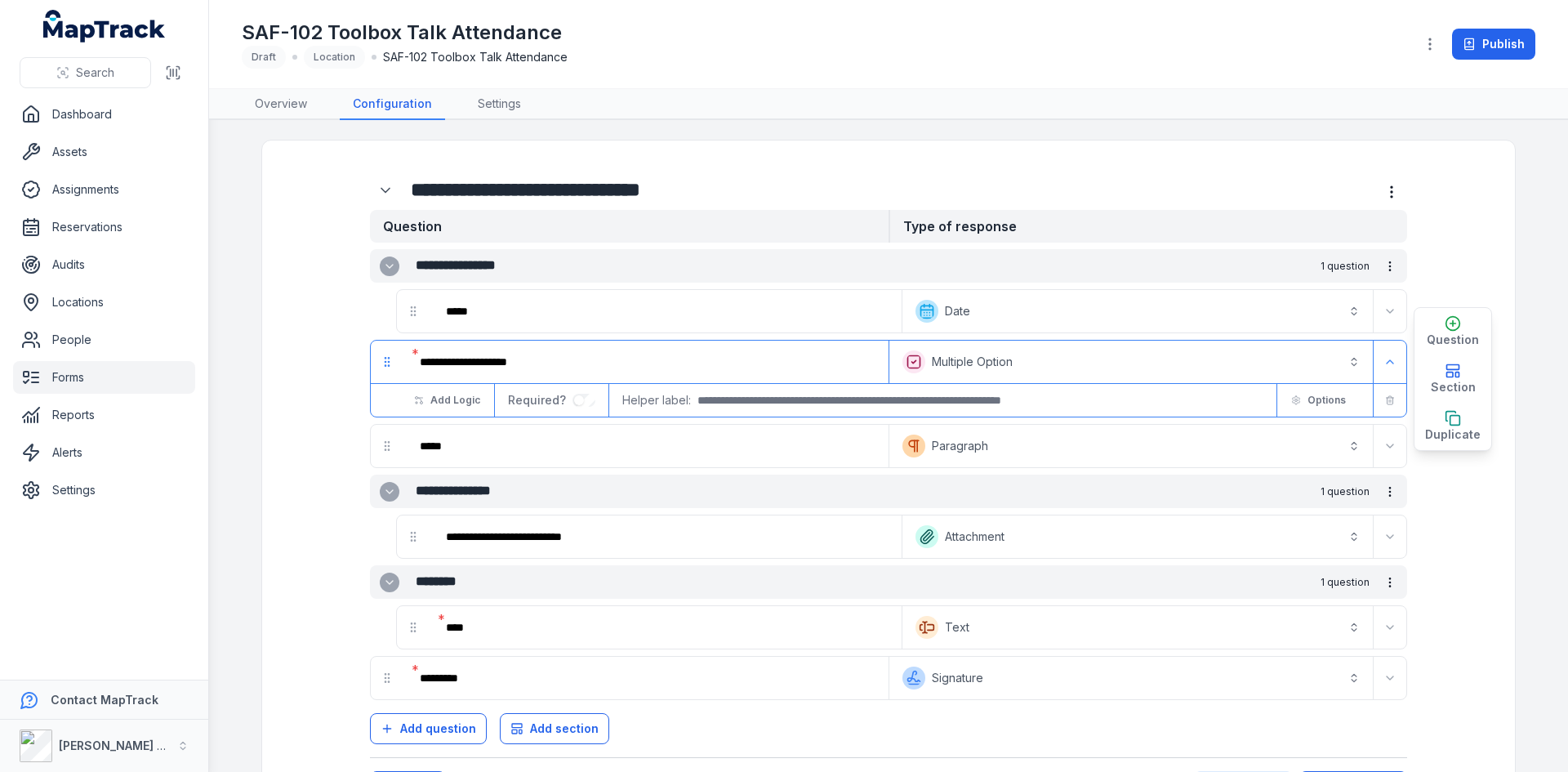
scroll to position [0, 0]
click at [1323, 402] on span "Options" at bounding box center [1327, 401] width 38 height 13
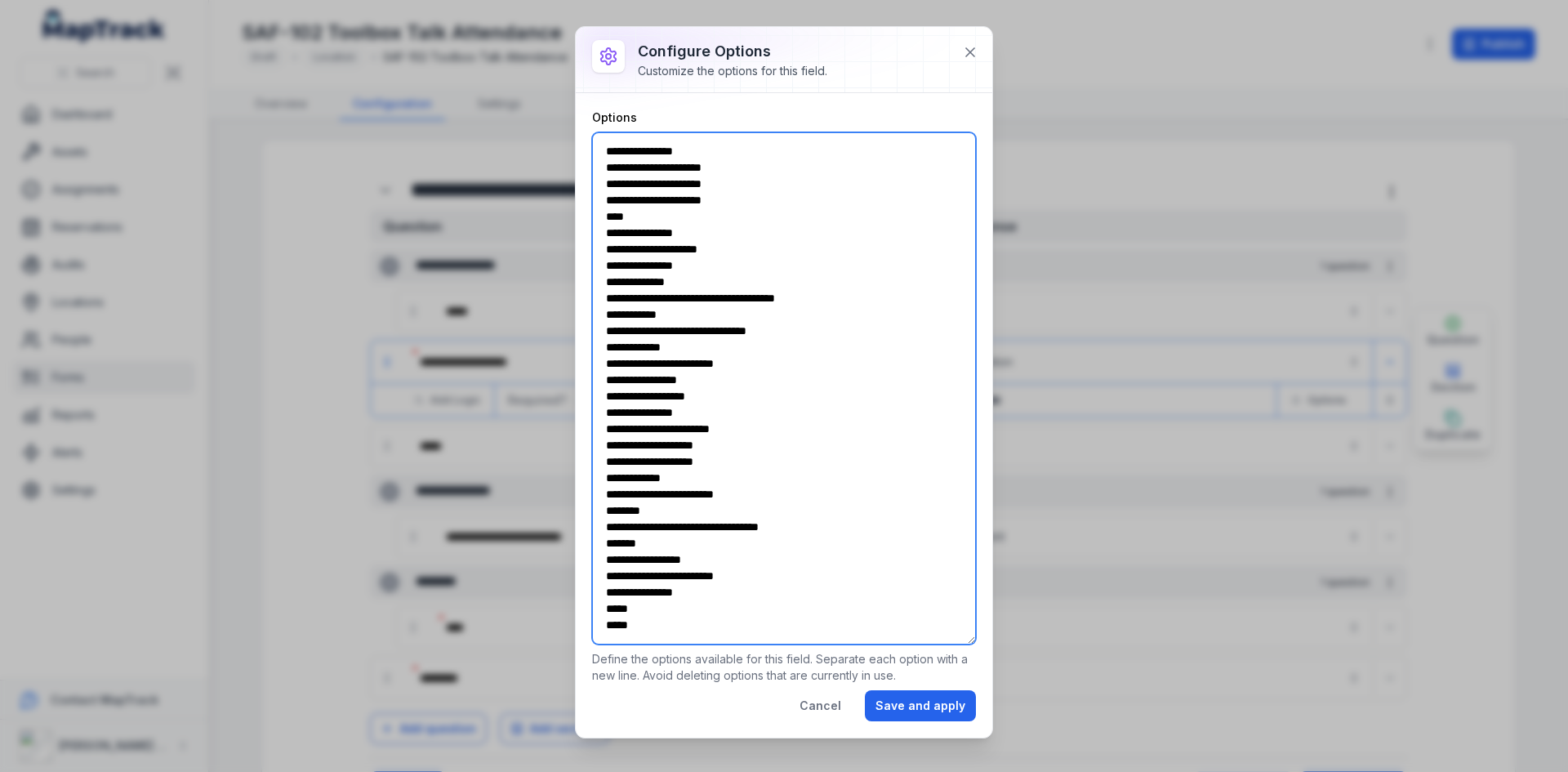
click at [666, 626] on textarea "**********" at bounding box center [784, 389] width 384 height 512
type textarea "**********"
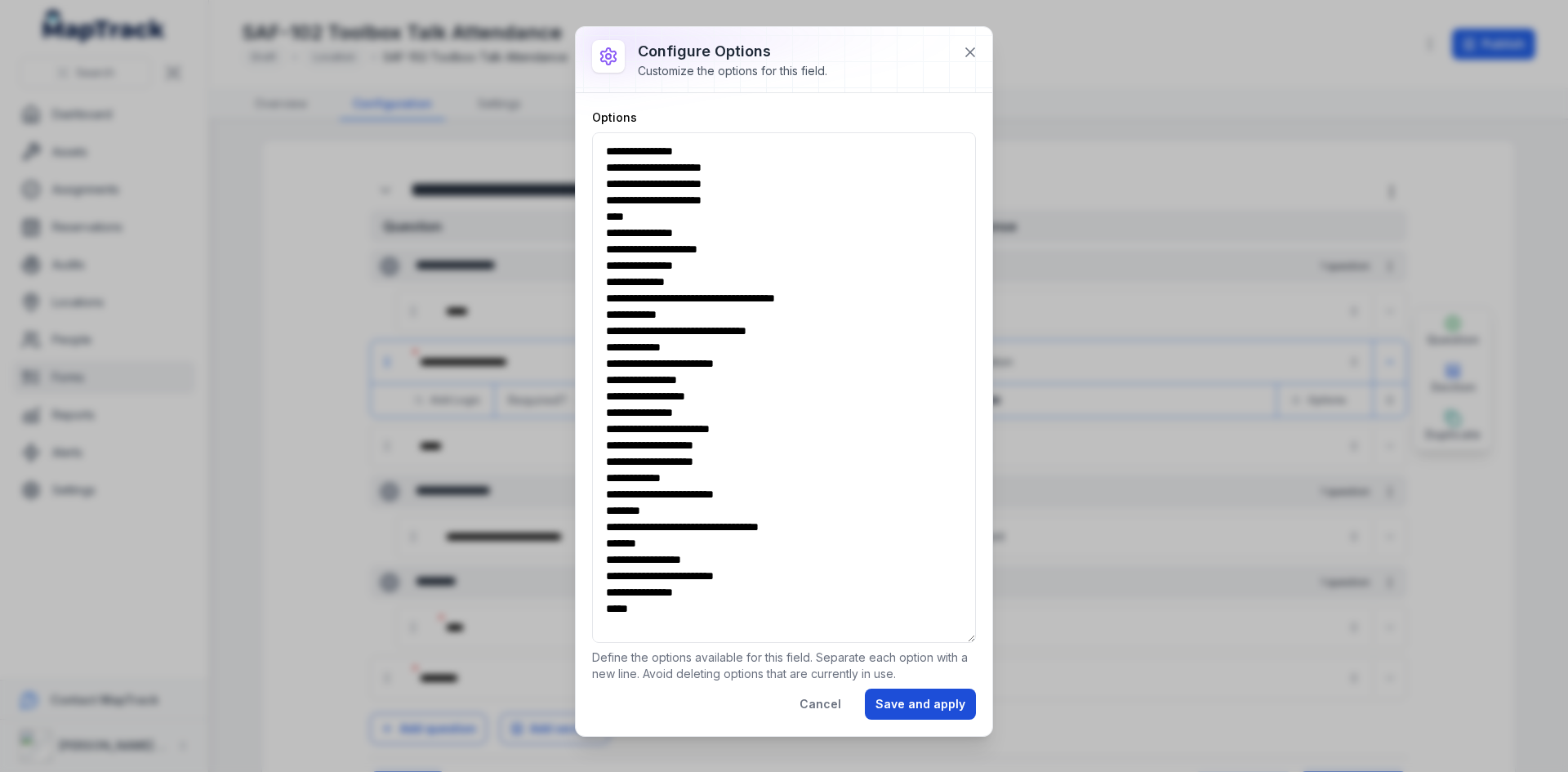
click at [927, 707] on button "Save and apply" at bounding box center [920, 703] width 111 height 31
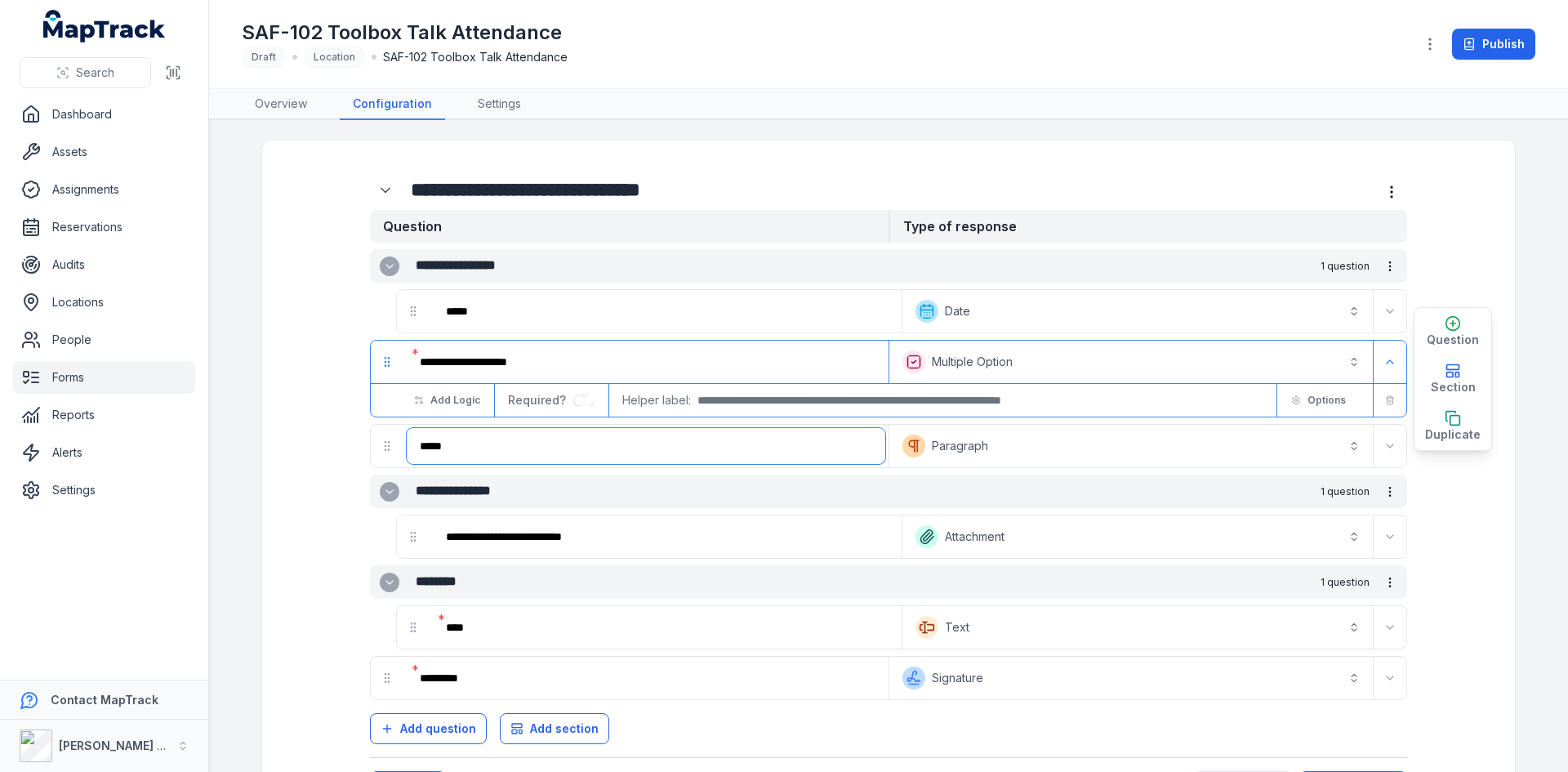
click at [440, 446] on input "*****" at bounding box center [645, 445] width 478 height 36
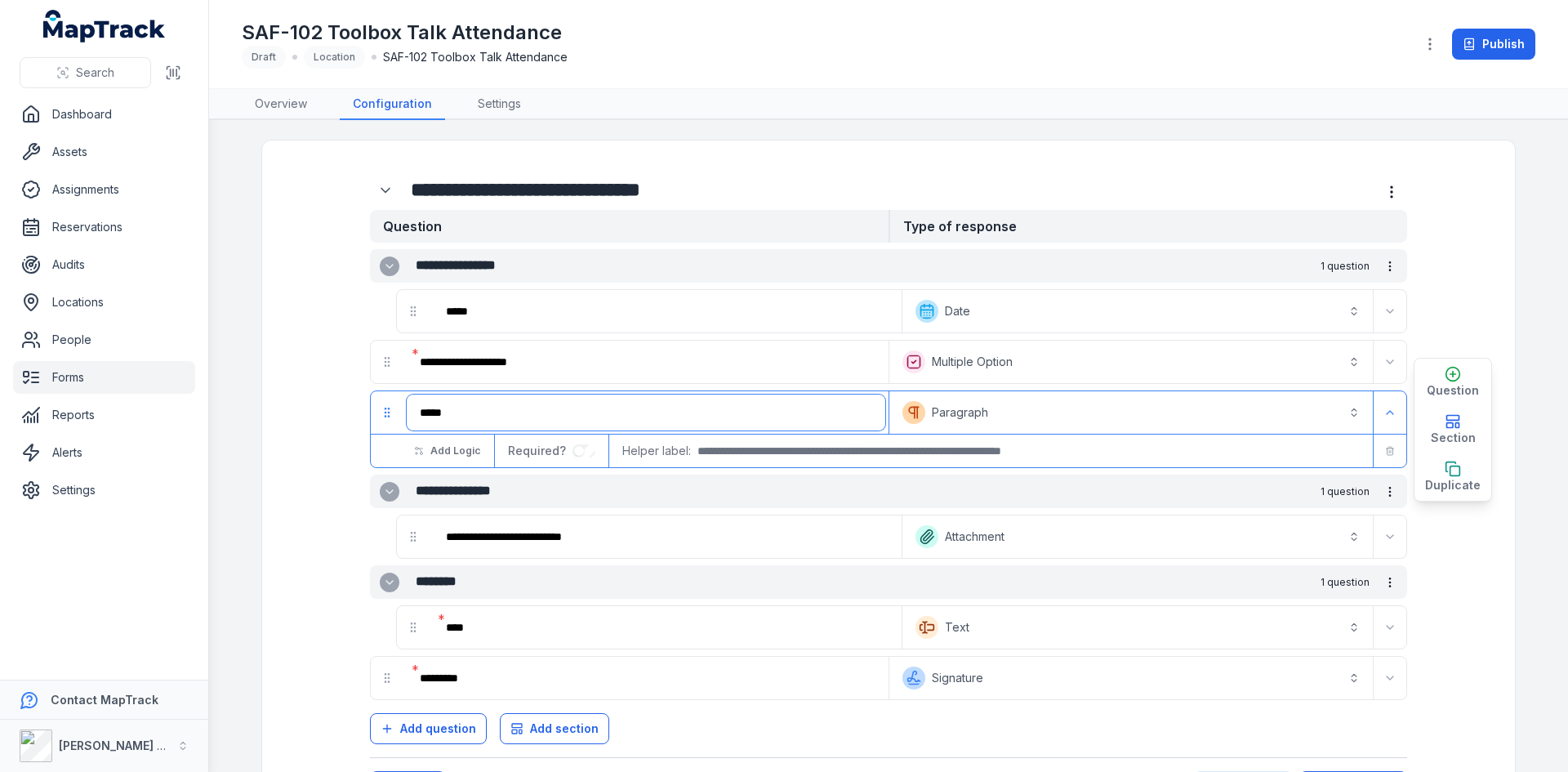
click at [445, 415] on input "*****" at bounding box center [645, 412] width 478 height 36
type input "**********"
click at [1463, 557] on div "**********" at bounding box center [889, 464] width 1194 height 614
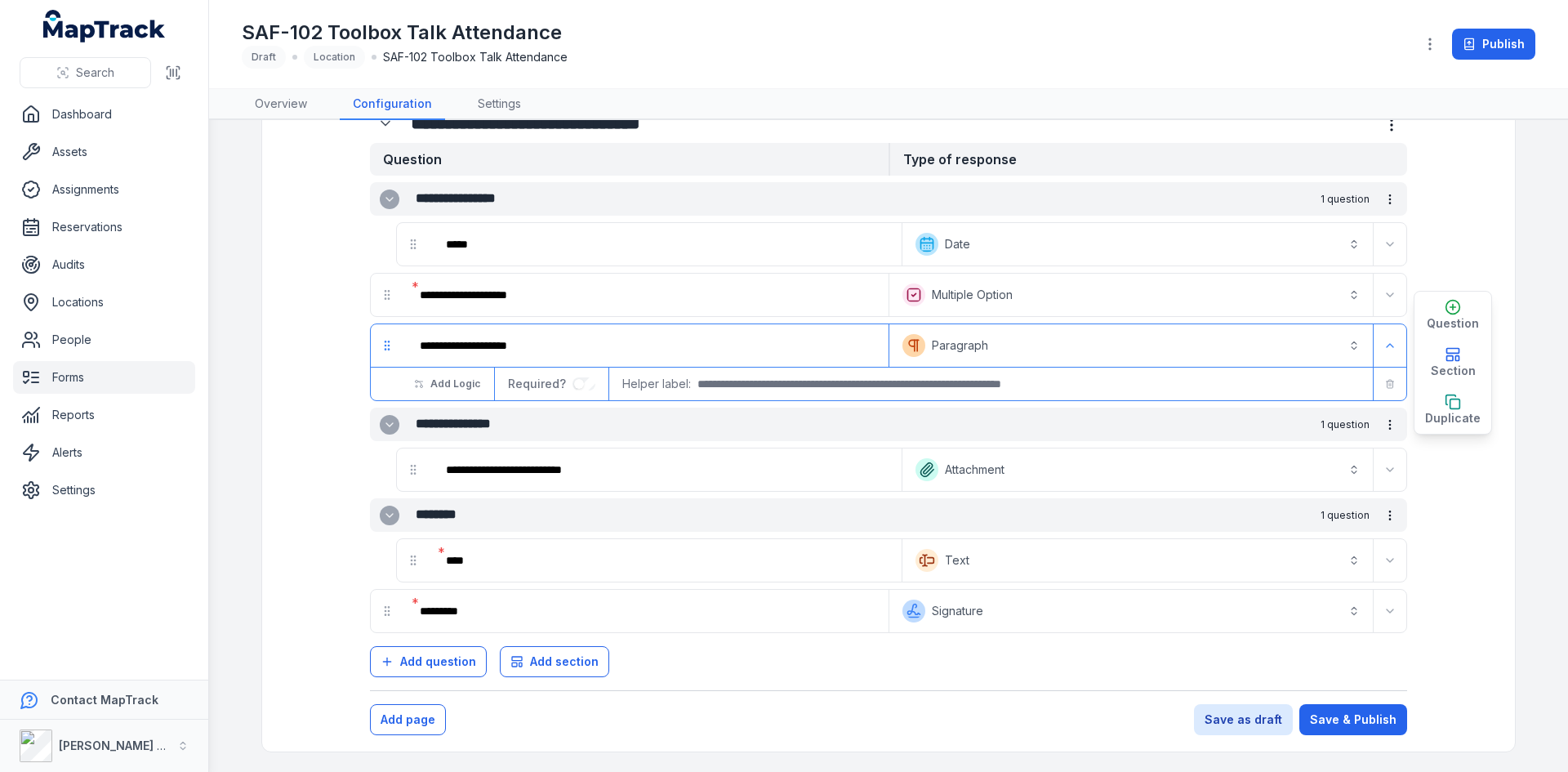
click at [1473, 623] on div "**********" at bounding box center [889, 396] width 1194 height 614
click at [1379, 724] on button "Save & Publish" at bounding box center [1353, 719] width 108 height 31
